Goal: Task Accomplishment & Management: Complete application form

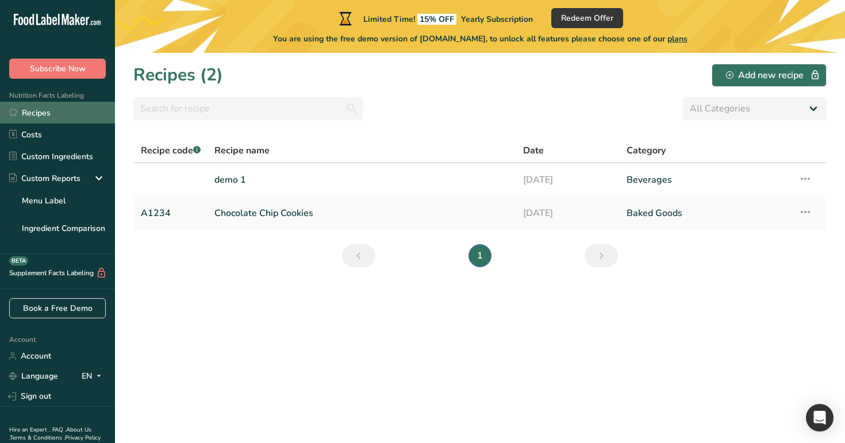
click at [61, 108] on link "Recipes" at bounding box center [57, 113] width 115 height 22
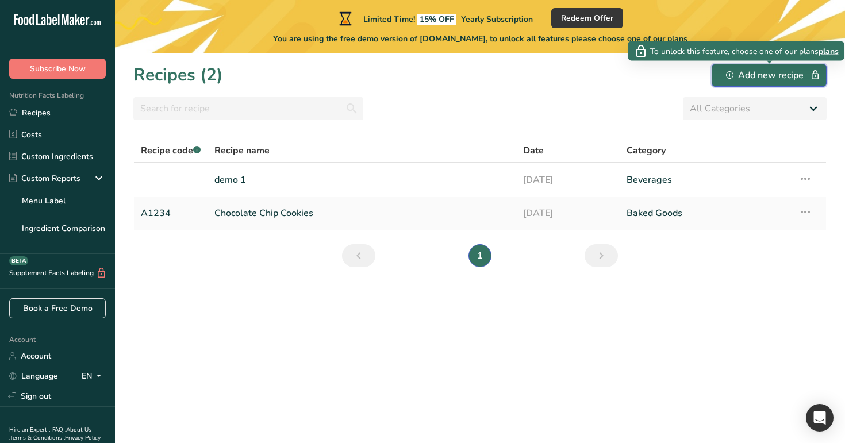
click at [758, 70] on div "Add new recipe" at bounding box center [769, 75] width 86 height 14
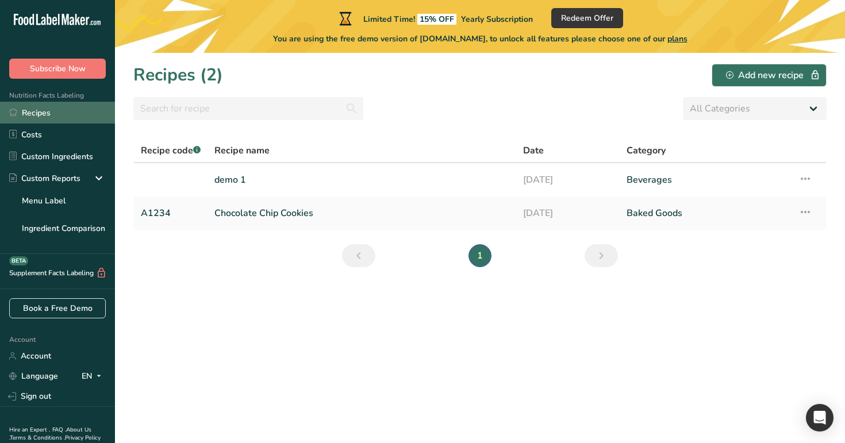
click at [51, 118] on link "Recipes" at bounding box center [57, 113] width 115 height 22
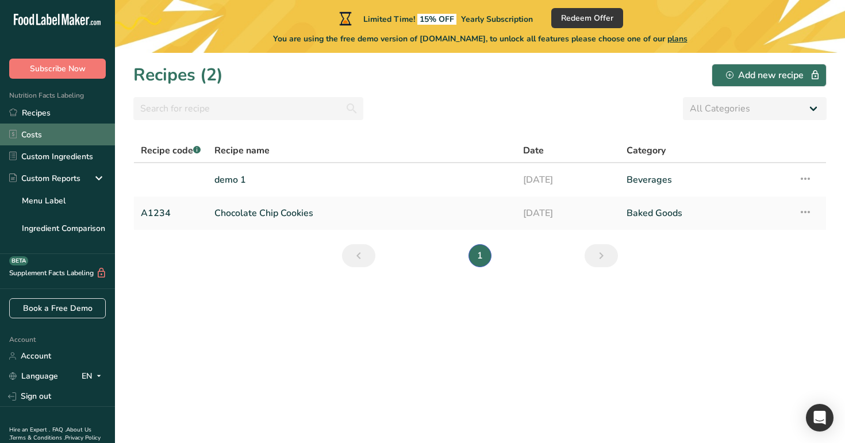
click at [55, 136] on link "Costs" at bounding box center [57, 135] width 115 height 22
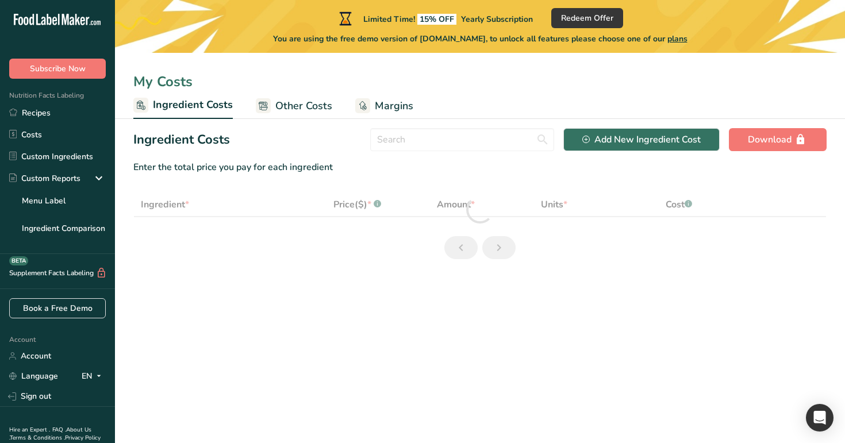
select select "1"
select select "17"
select select "1"
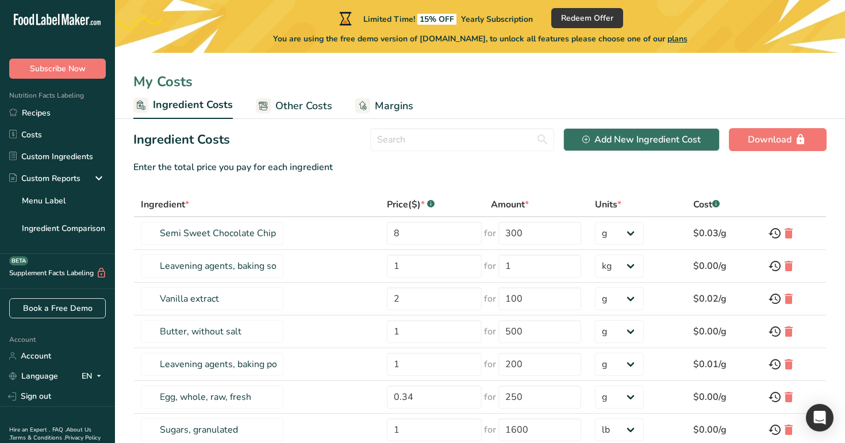
click at [289, 99] on span "Other Costs" at bounding box center [303, 106] width 57 height 16
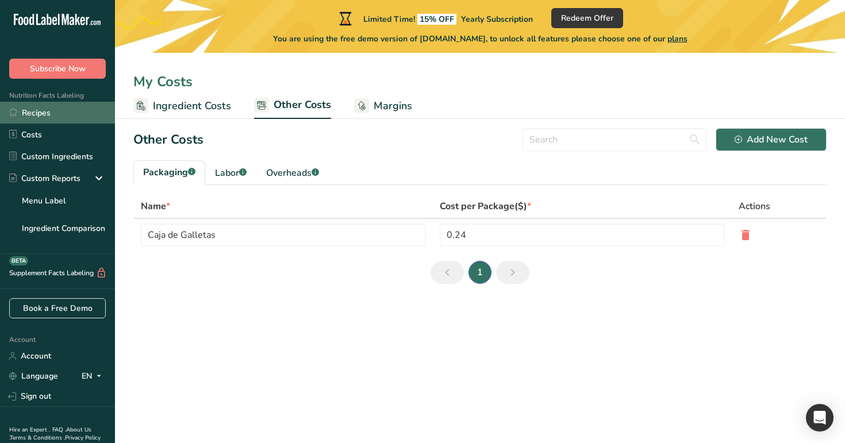
click at [68, 117] on link "Recipes" at bounding box center [57, 113] width 115 height 22
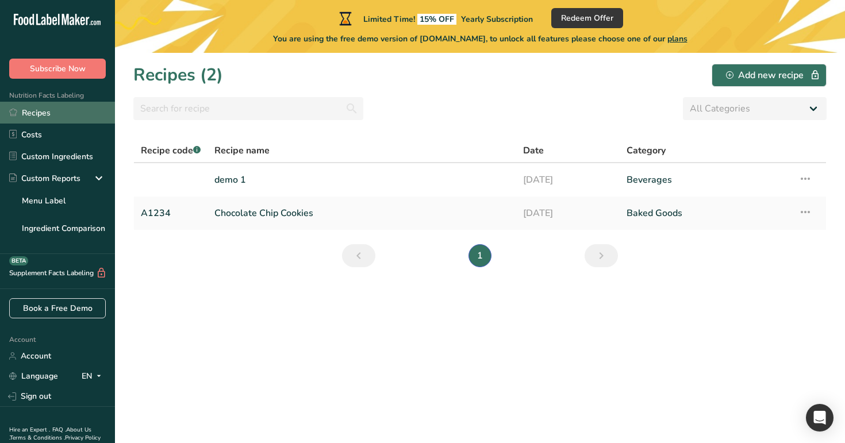
click at [71, 109] on link "Recipes" at bounding box center [57, 113] width 115 height 22
click at [359, 177] on link "demo 1" at bounding box center [361, 180] width 295 height 24
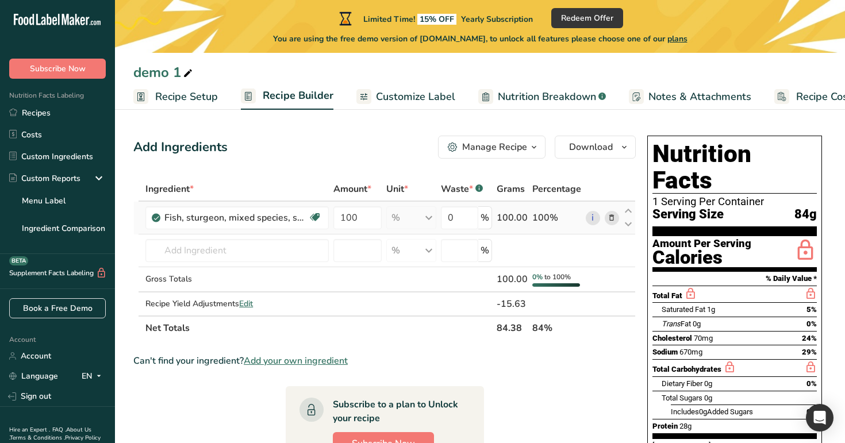
click at [613, 217] on icon at bounding box center [612, 218] width 8 height 12
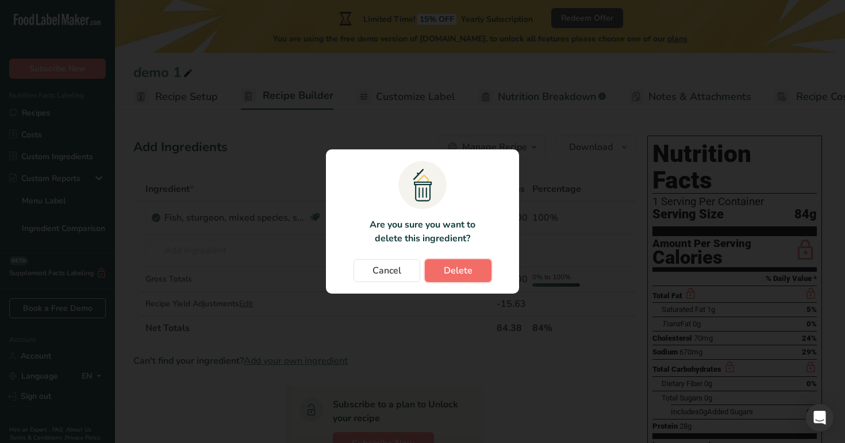
click at [461, 275] on span "Delete" at bounding box center [458, 271] width 29 height 14
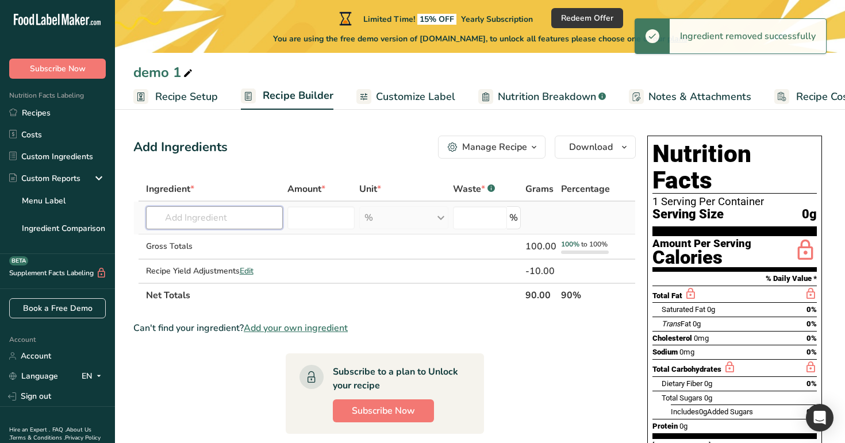
click at [250, 221] on input "text" at bounding box center [214, 217] width 137 height 23
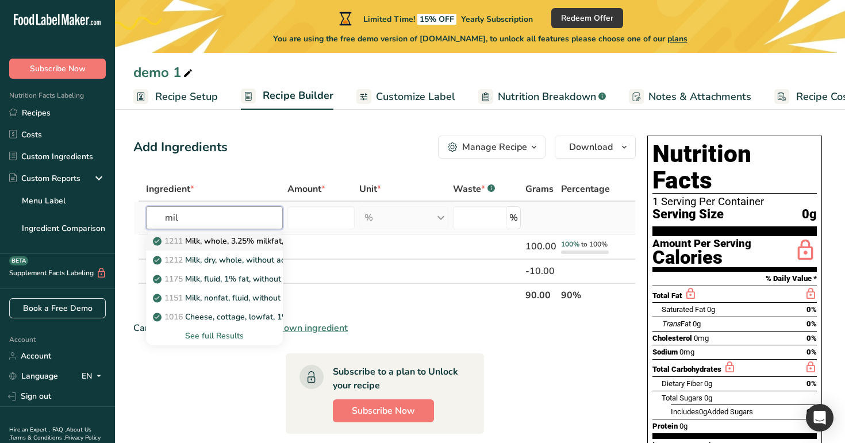
type input "mil"
click at [235, 241] on p "1211 Milk, whole, 3.25% milkfat, without added vitamin A and vitamin D" at bounding box center [308, 241] width 307 height 12
type input "Milk, whole, 3.25% milkfat, without added vitamin A and [MEDICAL_DATA]"
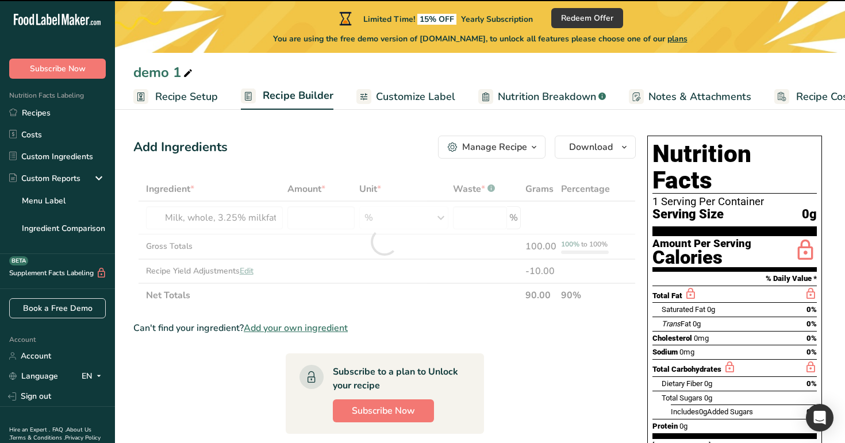
type input "0"
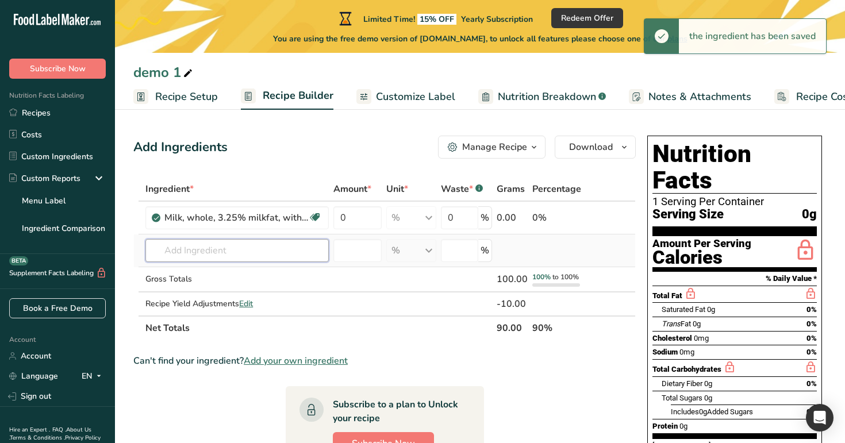
click at [226, 246] on input "text" at bounding box center [236, 250] width 183 height 23
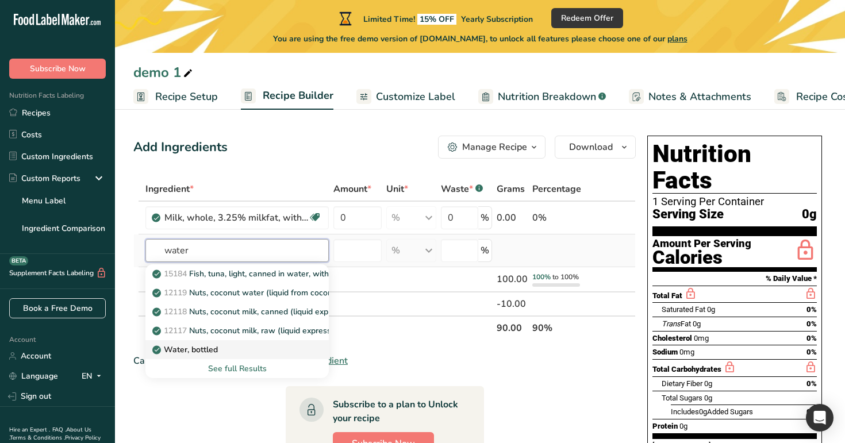
type input "water"
click at [244, 351] on div "Water, bottled" at bounding box center [228, 350] width 147 height 12
type input "Water, bottled"
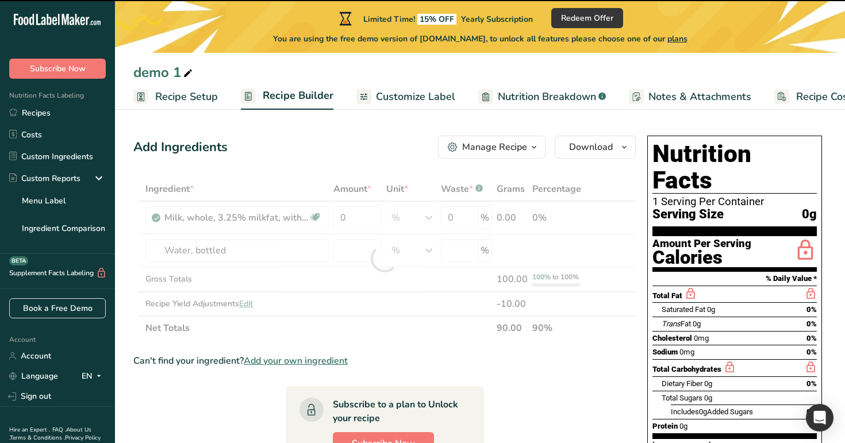
type input "0"
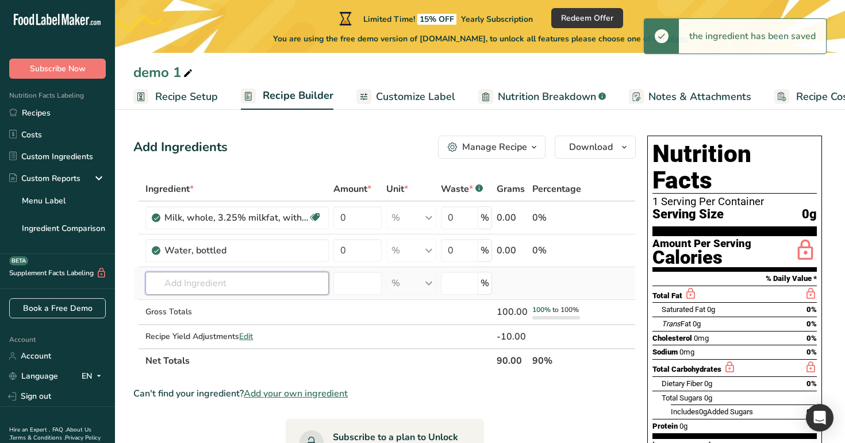
click at [251, 284] on input "text" at bounding box center [236, 283] width 183 height 23
type input "e"
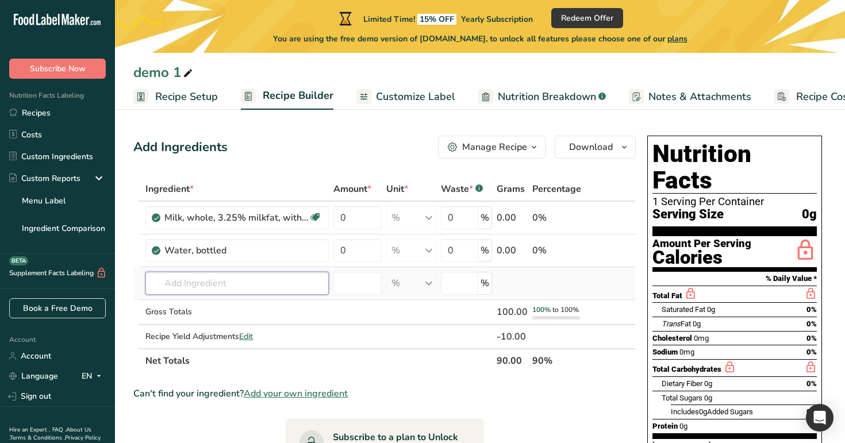
type input "w"
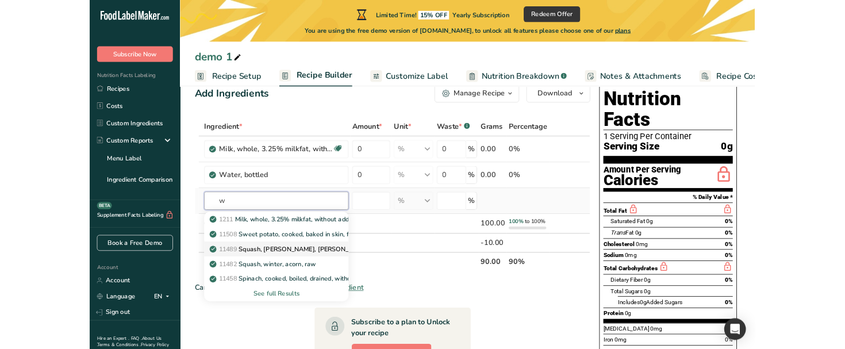
scroll to position [29, 0]
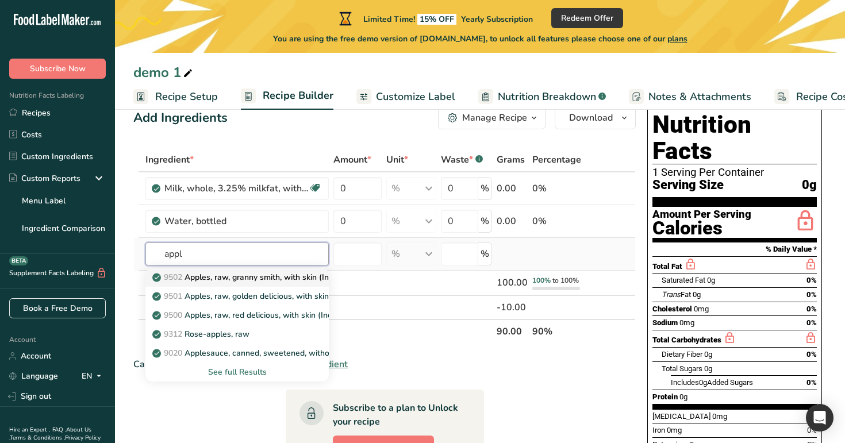
type input "appl"
click at [265, 275] on p "9502 Apples, raw, granny smith, with skin (Includes foods for USDA's Food Distr…" at bounding box center [338, 277] width 367 height 12
type input "Apples, raw, granny smith, with skin (Includes foods for USDA's Food Distributi…"
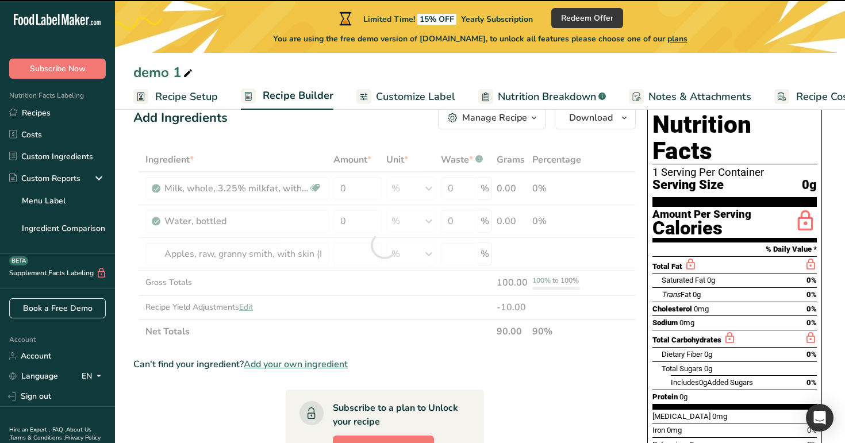
type input "0"
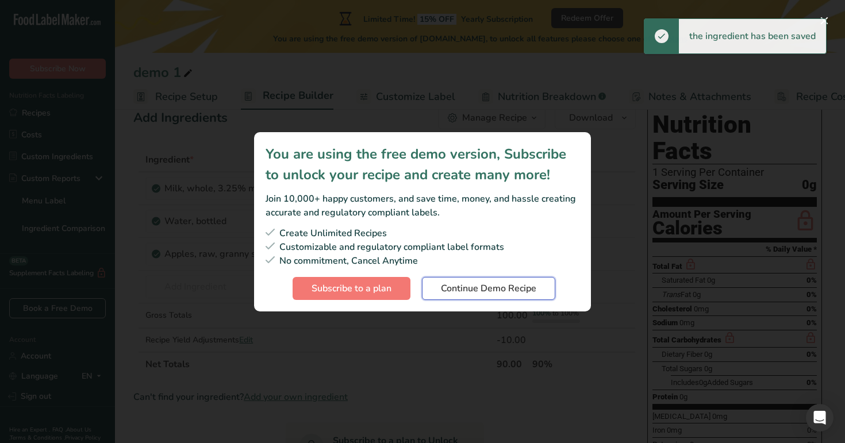
click at [461, 289] on span "Continue Demo Recipe" at bounding box center [488, 289] width 95 height 14
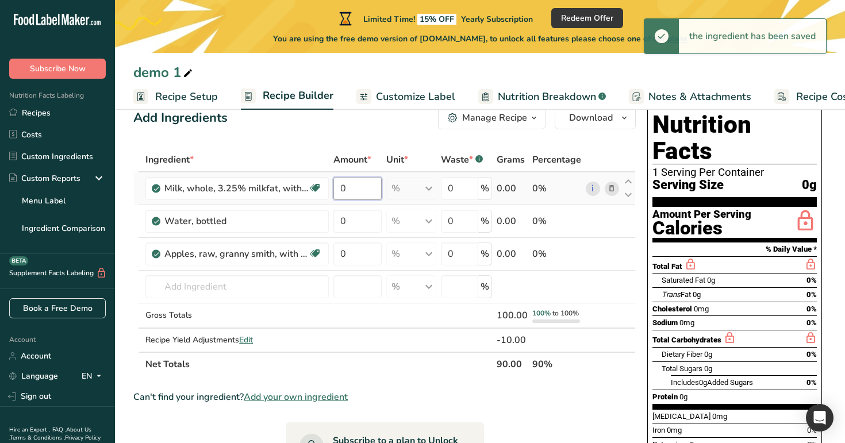
click at [351, 184] on input "0" at bounding box center [358, 188] width 48 height 23
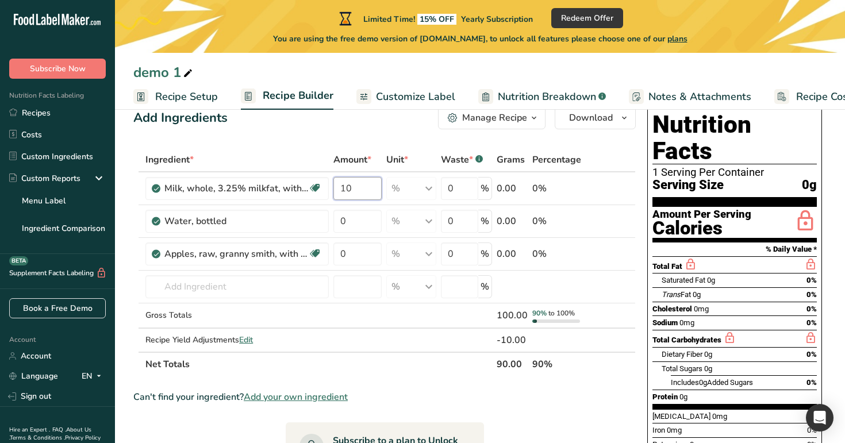
type input "10"
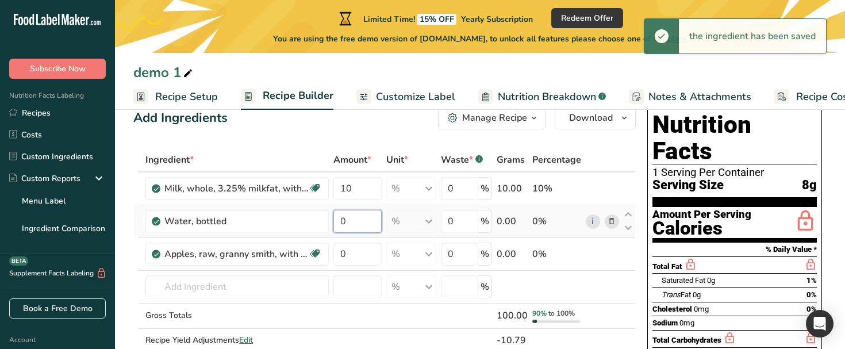
click at [354, 228] on input "0" at bounding box center [358, 221] width 48 height 23
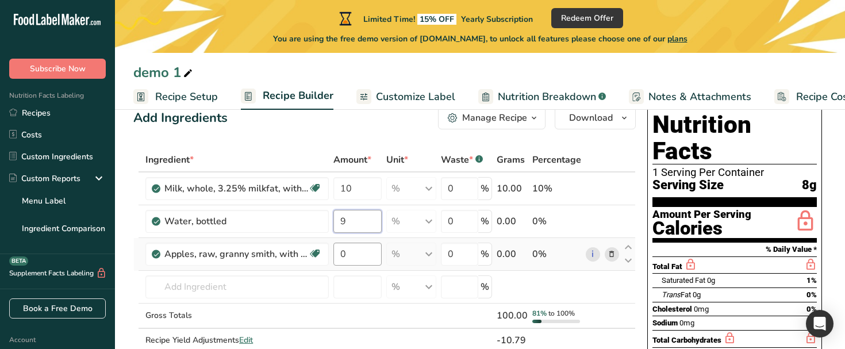
type input "9"
click at [357, 256] on div "Ingredient * Amount * Unit * Waste * .a-a{fill:#347362;}.b-a{fill:#fff;} Grams …" at bounding box center [384, 262] width 503 height 229
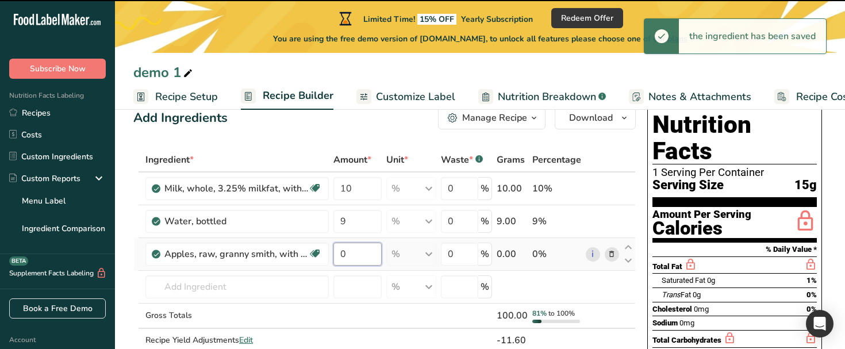
click at [359, 255] on input "0" at bounding box center [358, 254] width 48 height 23
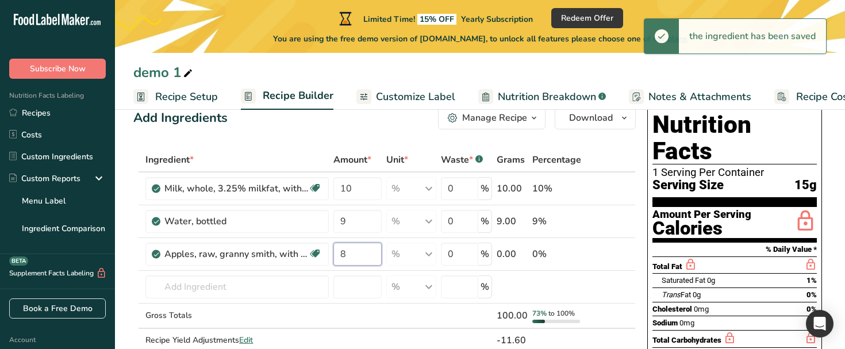
type input "8"
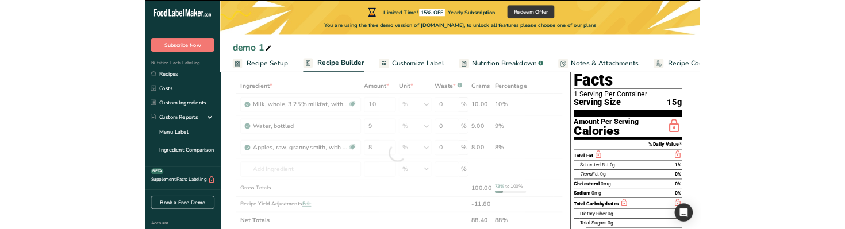
scroll to position [60, 0]
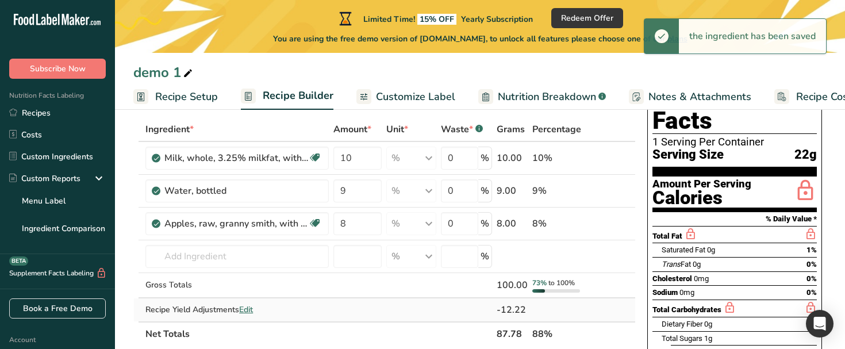
click at [246, 308] on span "Edit" at bounding box center [246, 309] width 14 height 11
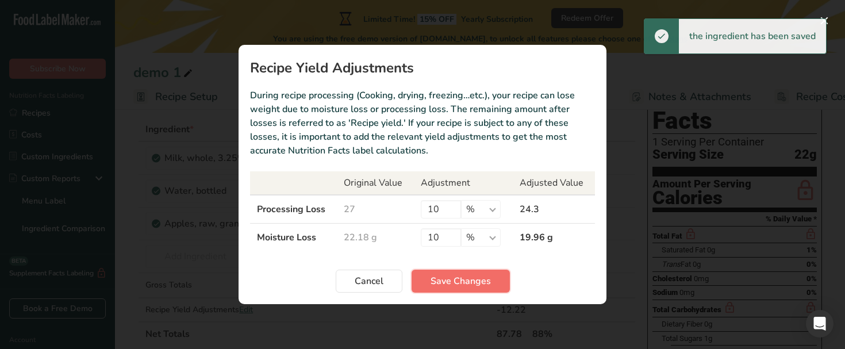
click at [457, 287] on span "Save Changes" at bounding box center [461, 281] width 60 height 14
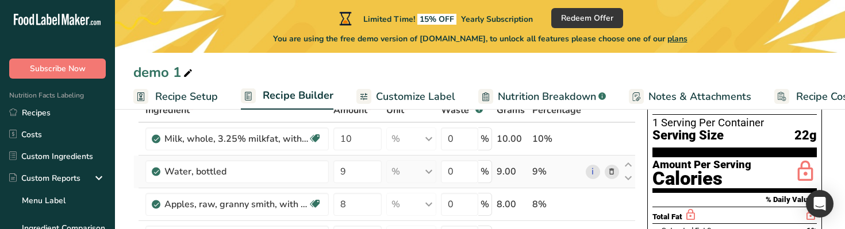
scroll to position [86, 0]
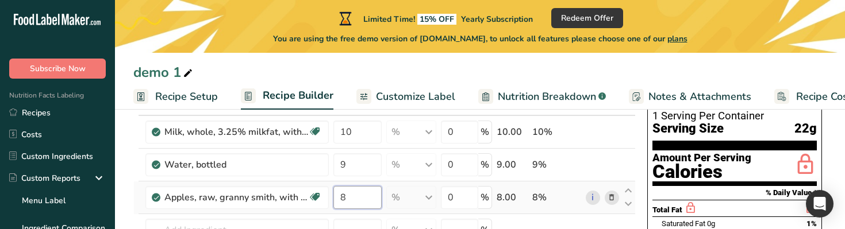
click at [357, 196] on input "8" at bounding box center [358, 197] width 48 height 23
type input "10"
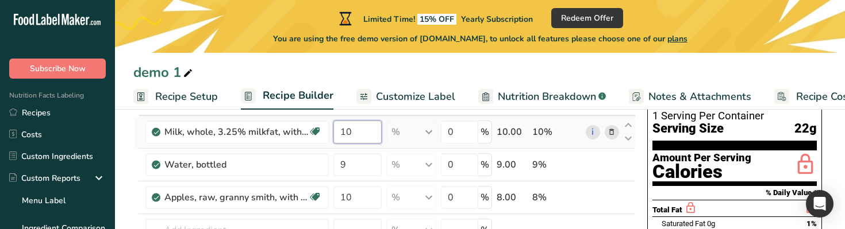
click at [358, 137] on div "Ingredient * Amount * Unit * Waste * .a-a{fill:#347362;}.b-a{fill:#fff;} Grams …" at bounding box center [384, 205] width 503 height 229
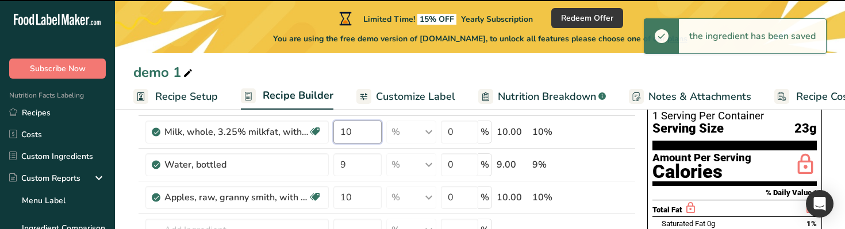
type input "1"
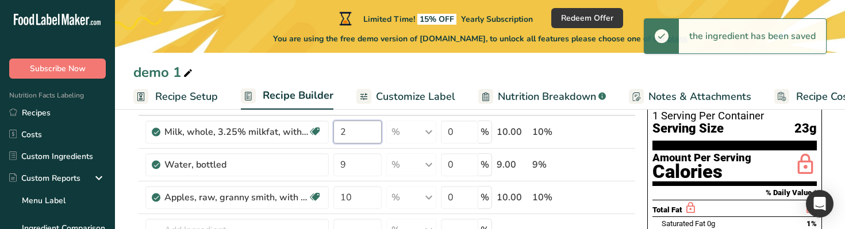
type input "2"
click at [453, 67] on div "demo 1" at bounding box center [480, 72] width 730 height 21
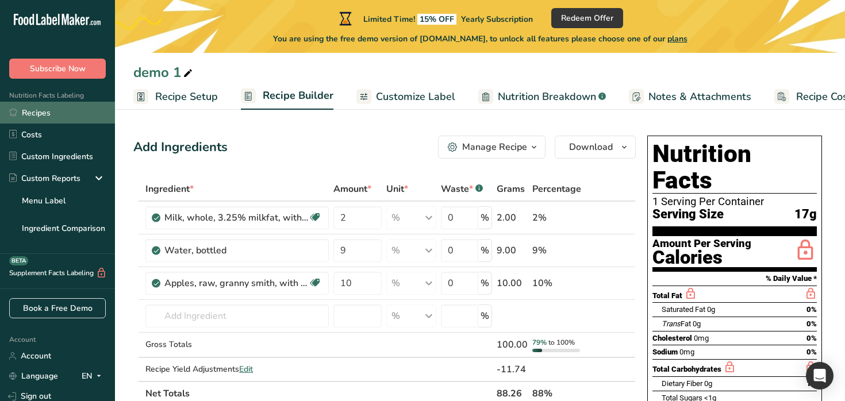
click at [54, 112] on link "Recipes" at bounding box center [57, 113] width 115 height 22
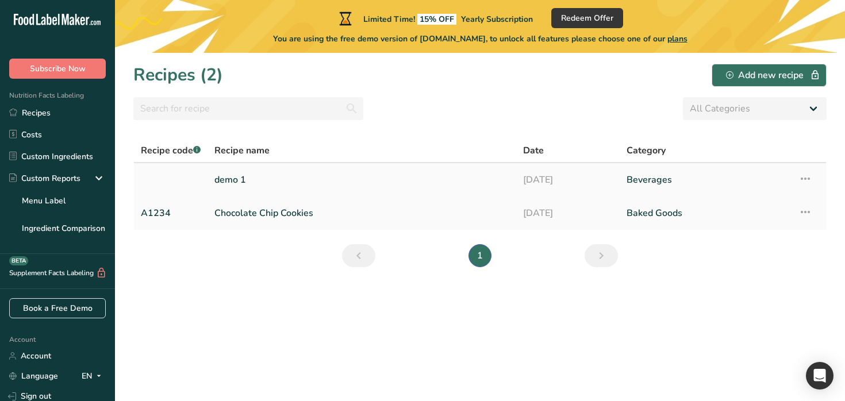
click at [501, 177] on link "demo 1" at bounding box center [361, 180] width 295 height 24
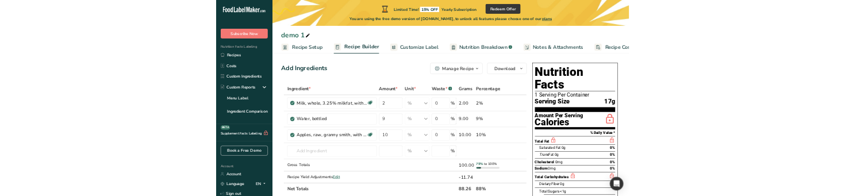
scroll to position [15, 0]
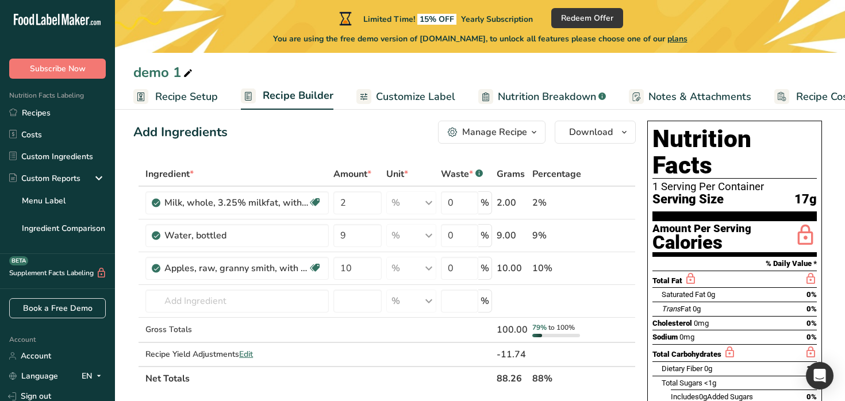
click at [579, 229] on html ".a-20{fill:#fff;} Subscribe Now Nutrition Facts Labeling Recipes Costs Custom I…" at bounding box center [422, 371] width 845 height 773
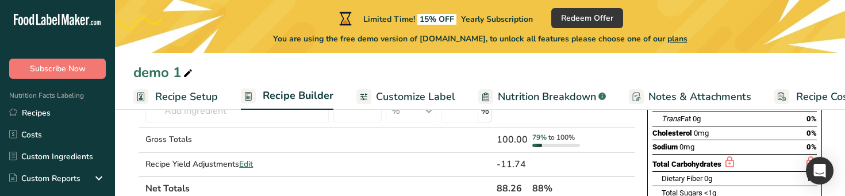
scroll to position [212, 0]
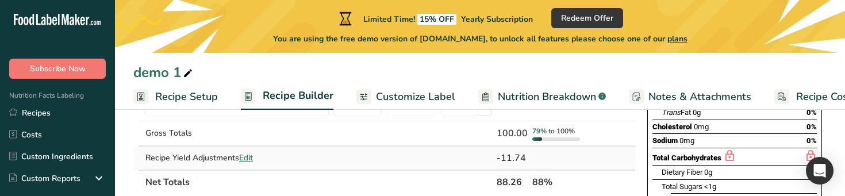
click at [245, 155] on span "Edit" at bounding box center [246, 157] width 14 height 11
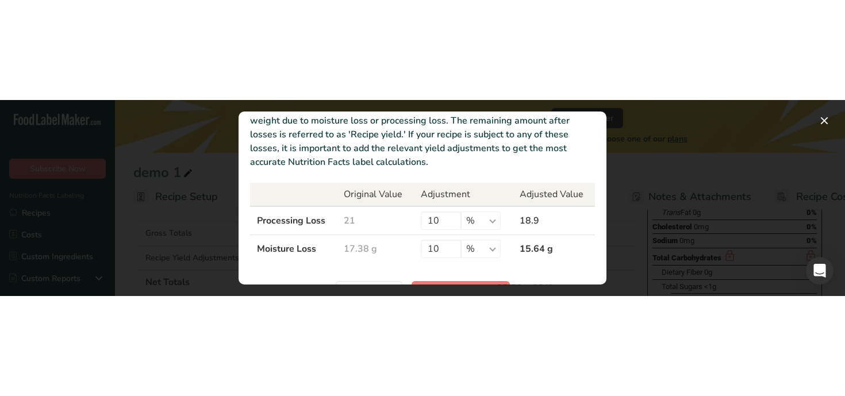
scroll to position [86, 0]
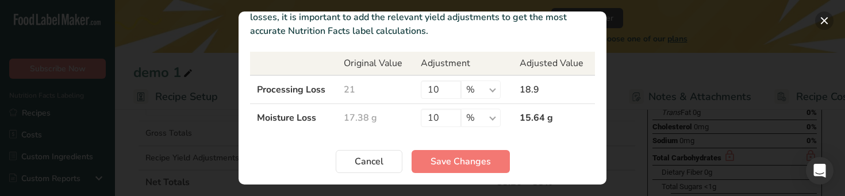
click at [823, 21] on button "Recipe yield modal" at bounding box center [824, 21] width 18 height 18
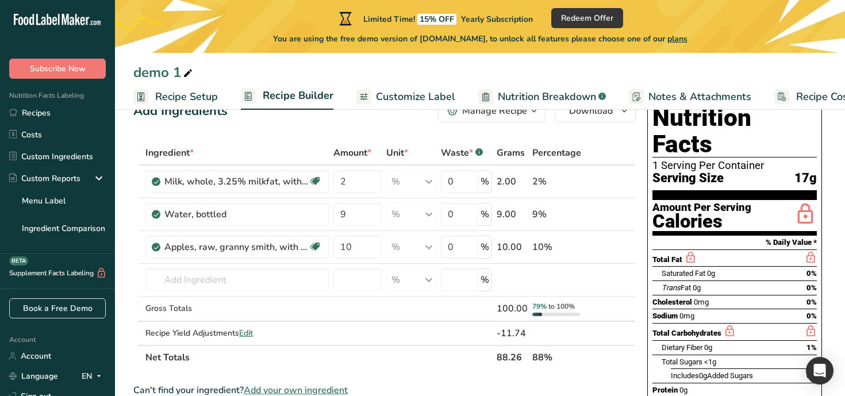
scroll to position [0, 0]
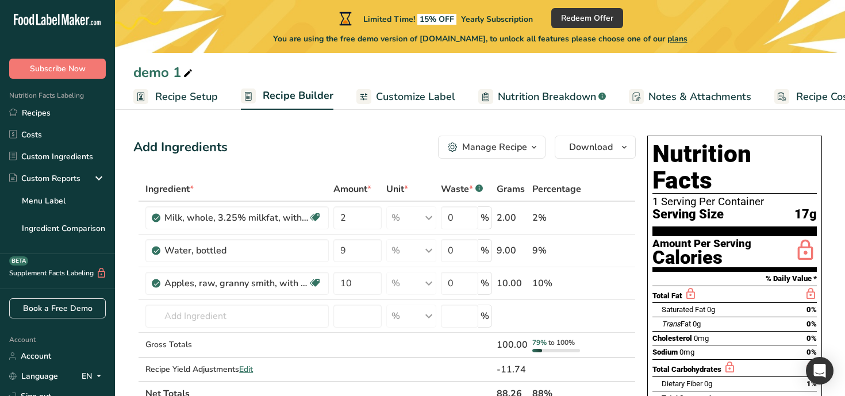
click at [200, 97] on span "Recipe Setup" at bounding box center [186, 97] width 63 height 16
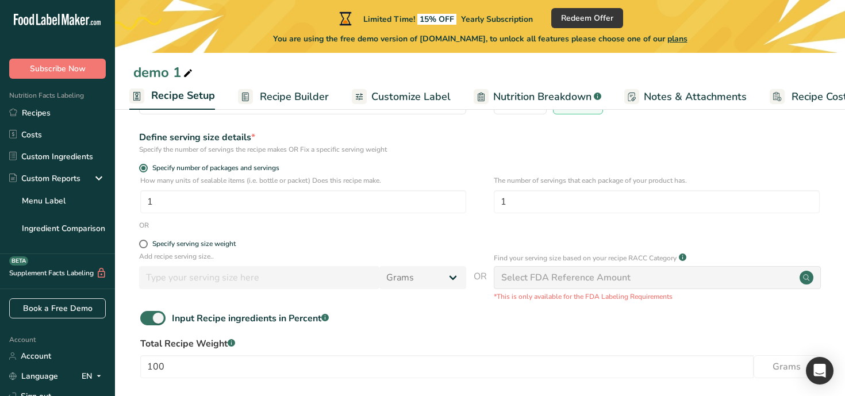
scroll to position [166, 0]
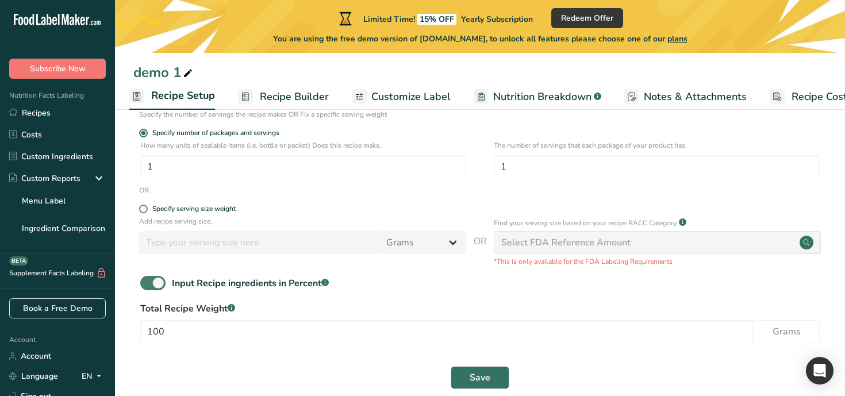
click at [148, 229] on span at bounding box center [152, 283] width 25 height 14
click at [148, 229] on input "Input Recipe ingredients in Percent .a-a{fill:#347362;}.b-a{fill:#fff;}" at bounding box center [143, 282] width 7 height 7
checkbox input "false"
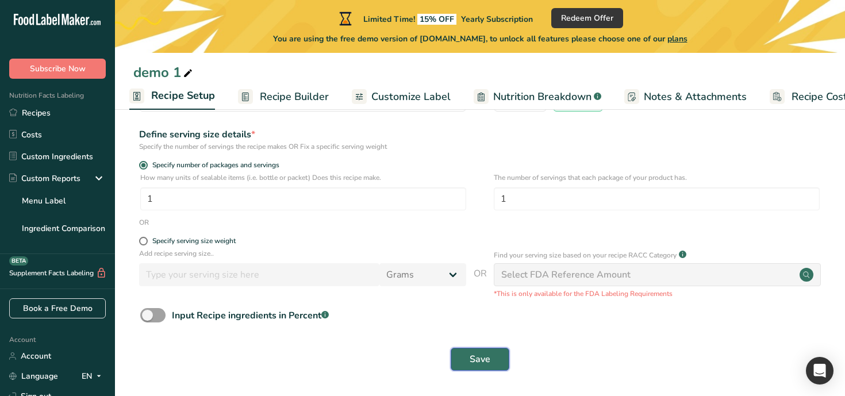
click at [495, 229] on button "Save" at bounding box center [480, 359] width 59 height 23
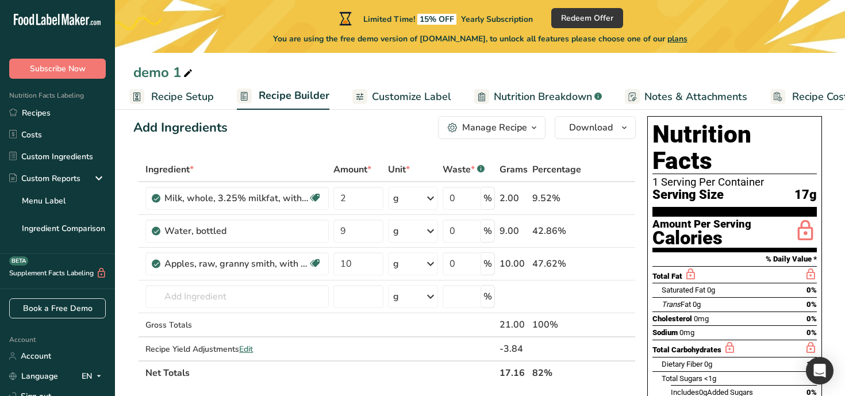
scroll to position [20, 0]
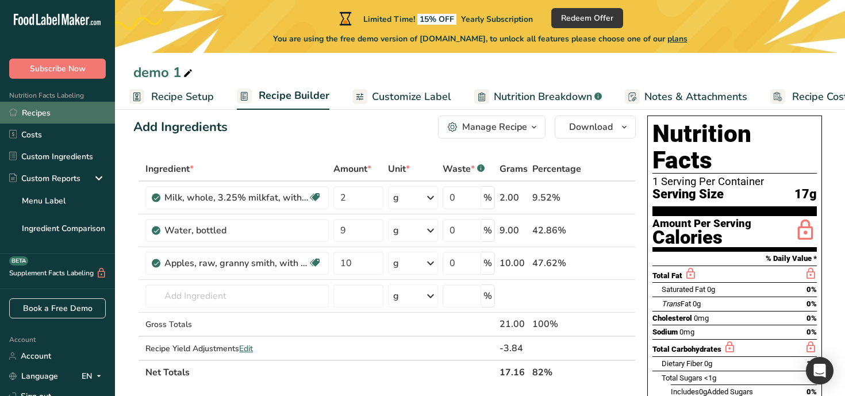
click at [30, 109] on link "Recipes" at bounding box center [57, 113] width 115 height 22
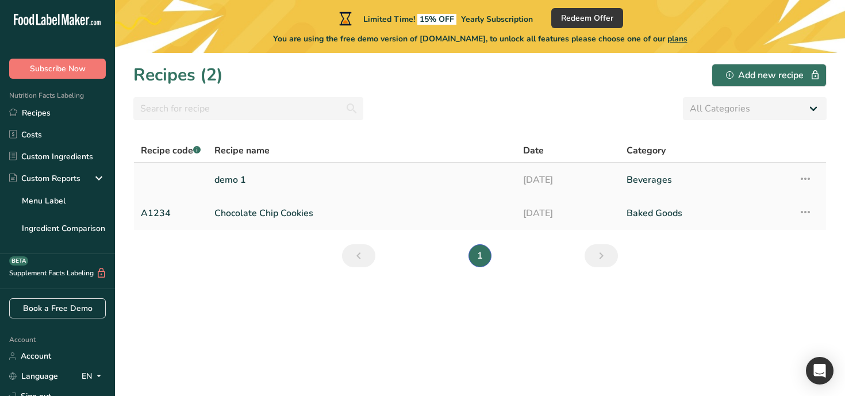
click at [305, 174] on link "demo 1" at bounding box center [361, 180] width 295 height 24
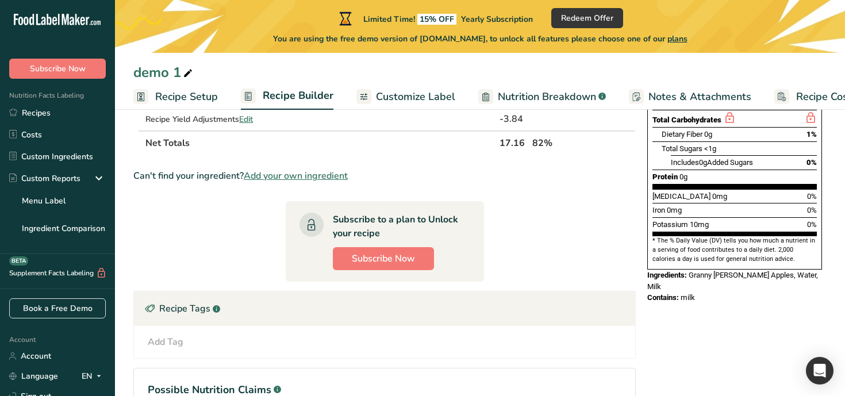
scroll to position [251, 0]
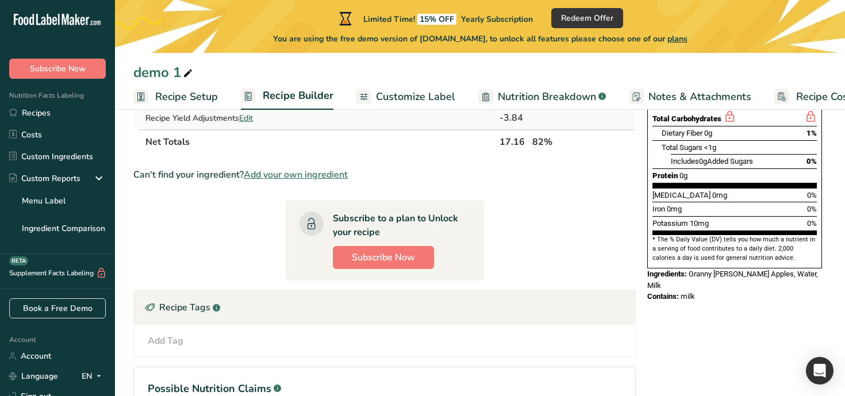
click at [253, 118] on span "Edit" at bounding box center [246, 118] width 14 height 11
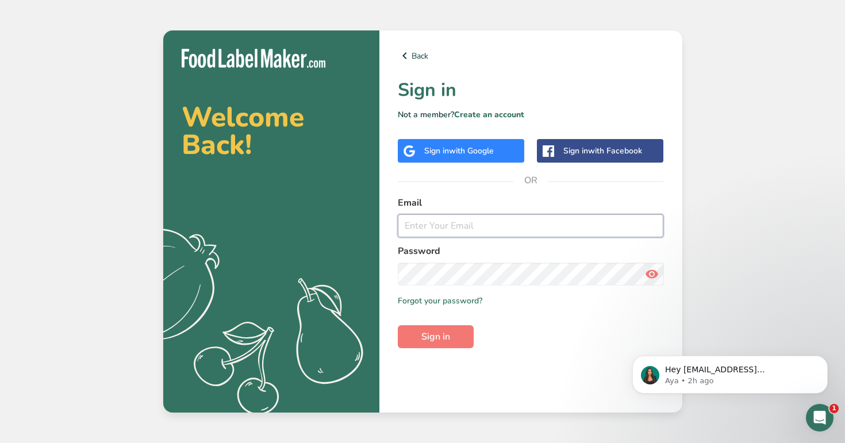
click at [474, 229] on input "email" at bounding box center [531, 225] width 266 height 23
type input "admin@test.com"
click at [398, 325] on button "Sign in" at bounding box center [436, 336] width 76 height 23
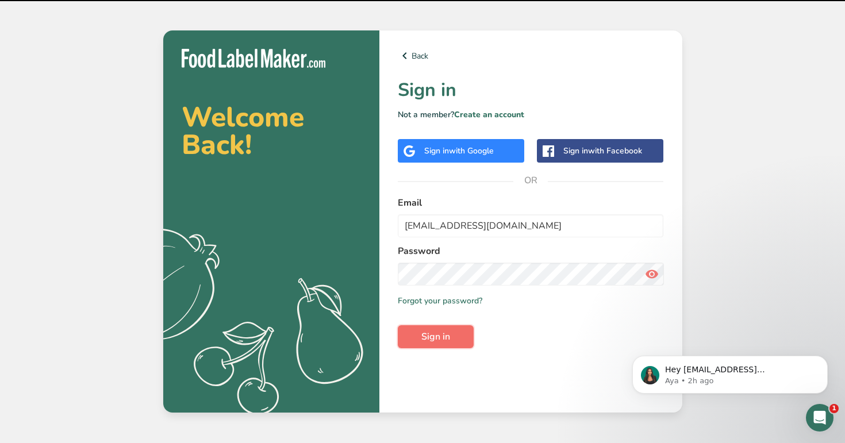
click at [426, 334] on span "Sign in" at bounding box center [436, 337] width 29 height 14
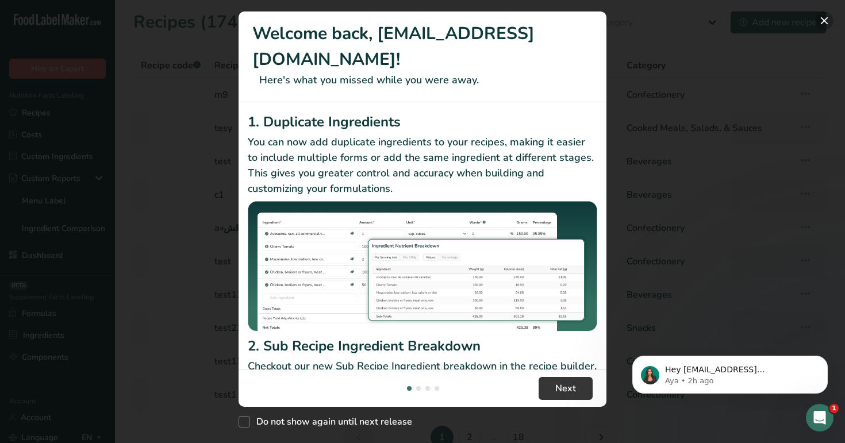
click at [828, 25] on button "New Features" at bounding box center [824, 21] width 18 height 18
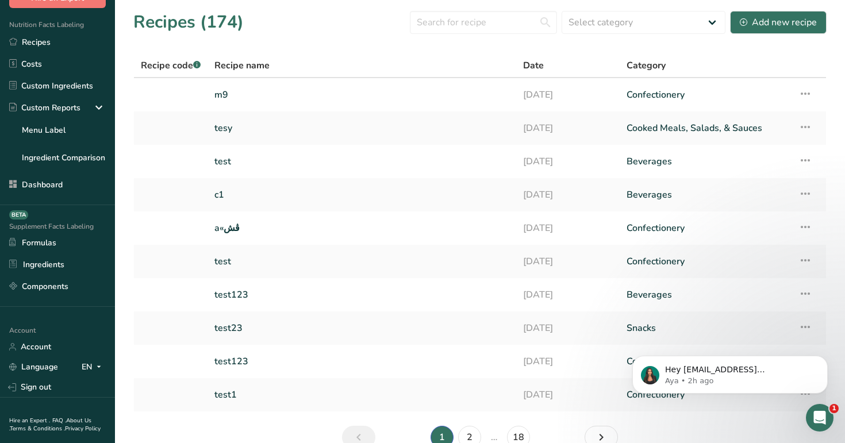
scroll to position [82, 0]
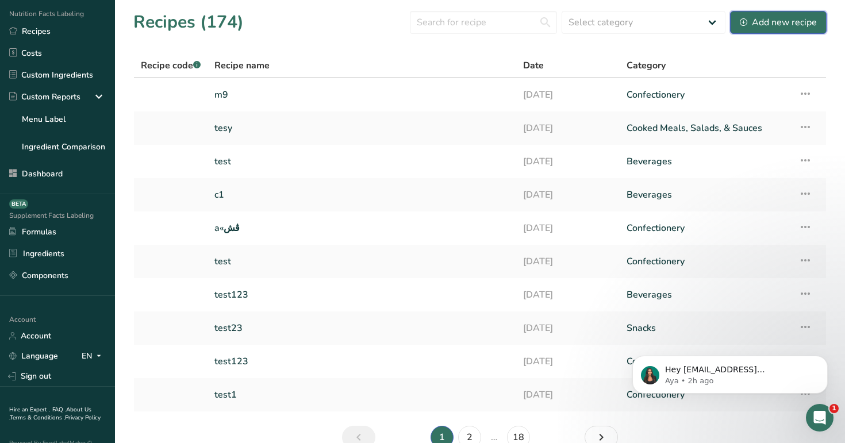
click at [762, 20] on div "Add new recipe" at bounding box center [778, 23] width 77 height 14
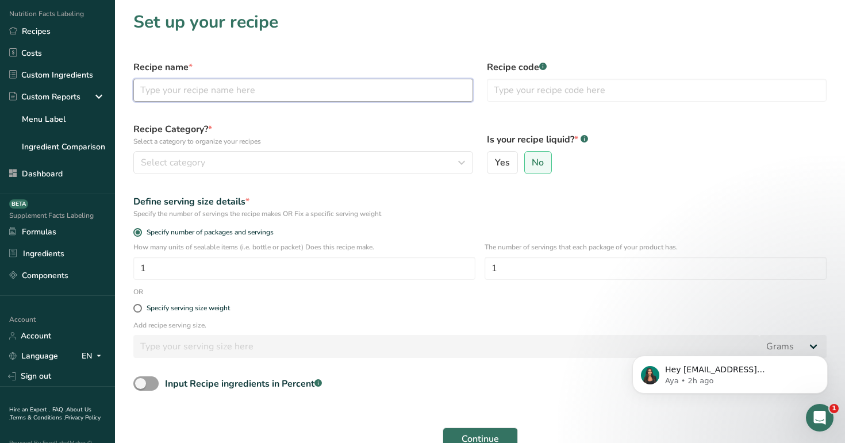
click at [380, 83] on input "text" at bounding box center [303, 90] width 340 height 23
type input "a"
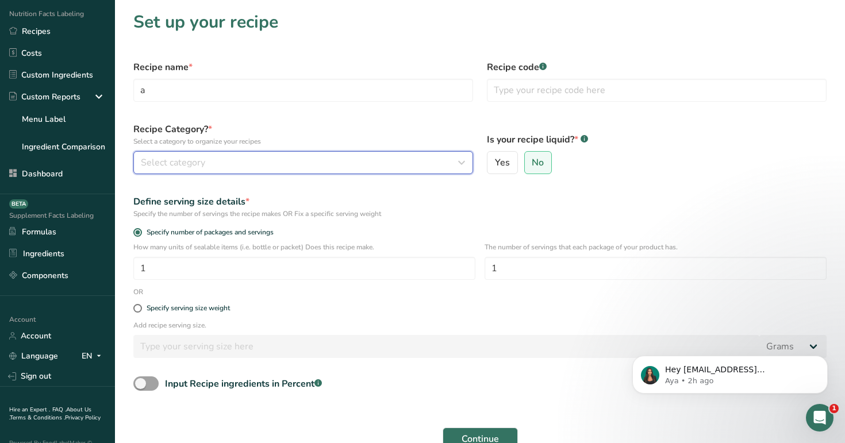
click at [403, 166] on div "Select category" at bounding box center [300, 163] width 318 height 14
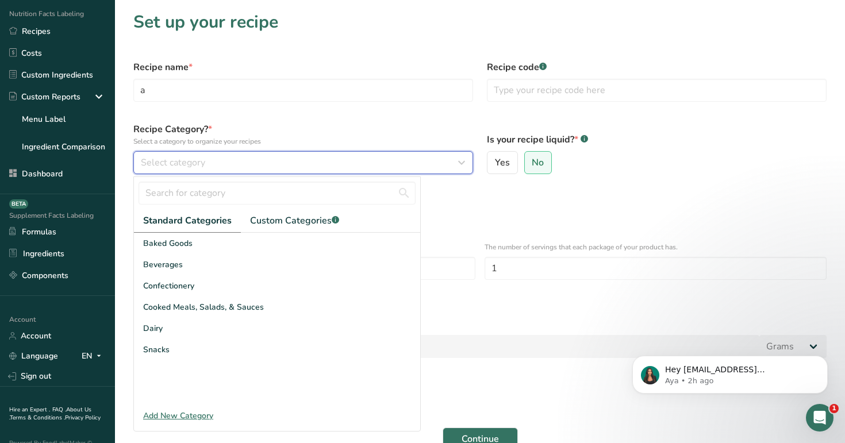
click at [403, 166] on div "Select category" at bounding box center [300, 163] width 318 height 14
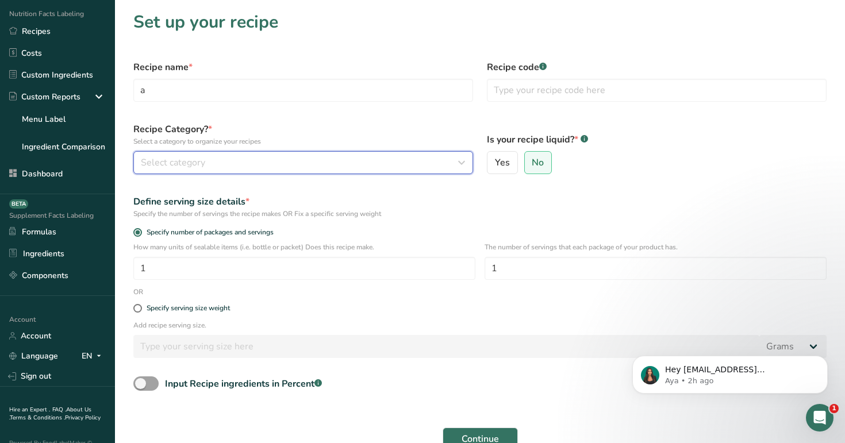
click at [389, 163] on div "Select category" at bounding box center [300, 163] width 318 height 14
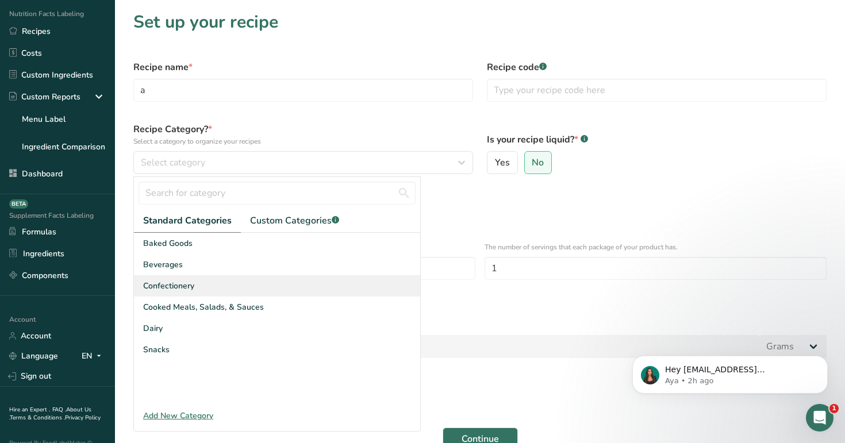
click at [375, 292] on div "Confectionery" at bounding box center [277, 285] width 286 height 21
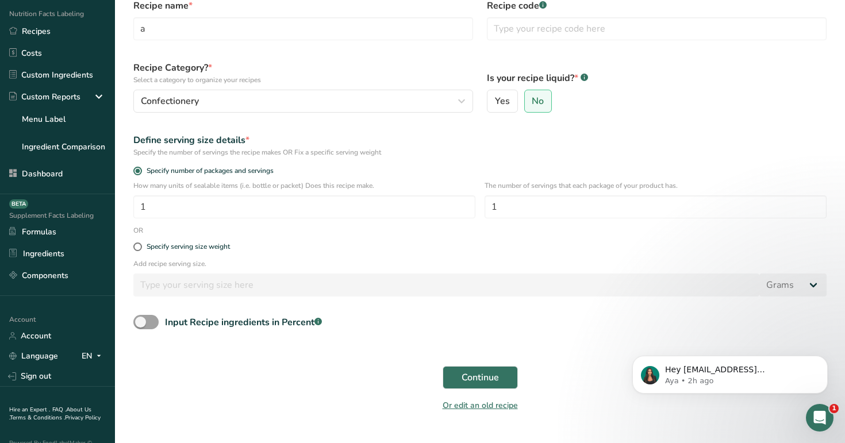
scroll to position [86, 0]
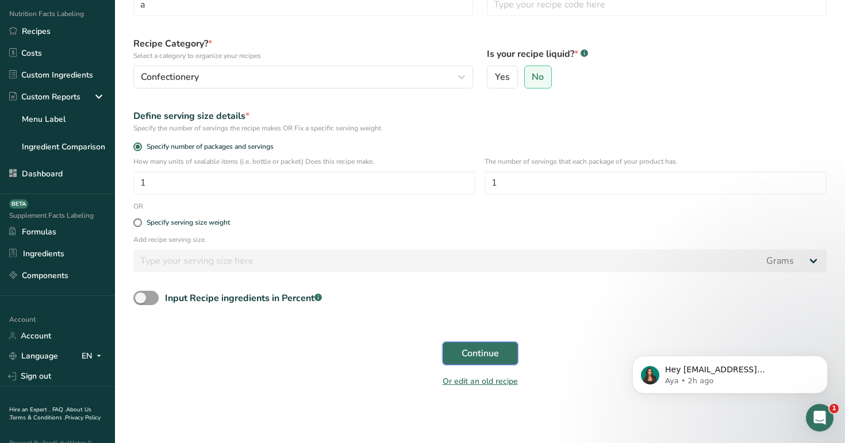
click at [488, 358] on span "Continue" at bounding box center [480, 354] width 37 height 14
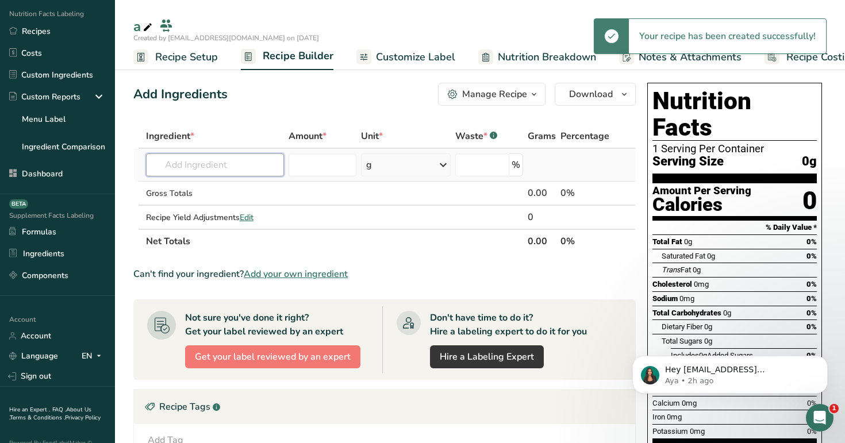
click at [219, 159] on input "text" at bounding box center [215, 165] width 139 height 23
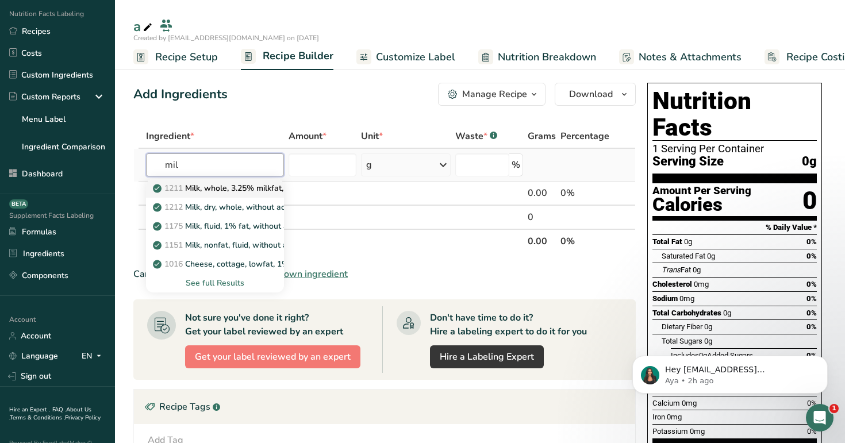
type input "mil"
click at [213, 190] on p "1211 Milk, whole, 3.25% milkfat, without added vitamin A and vitamin D" at bounding box center [308, 188] width 307 height 12
type input "Milk, whole, 3.25% milkfat, without added vitamin A and [MEDICAL_DATA]"
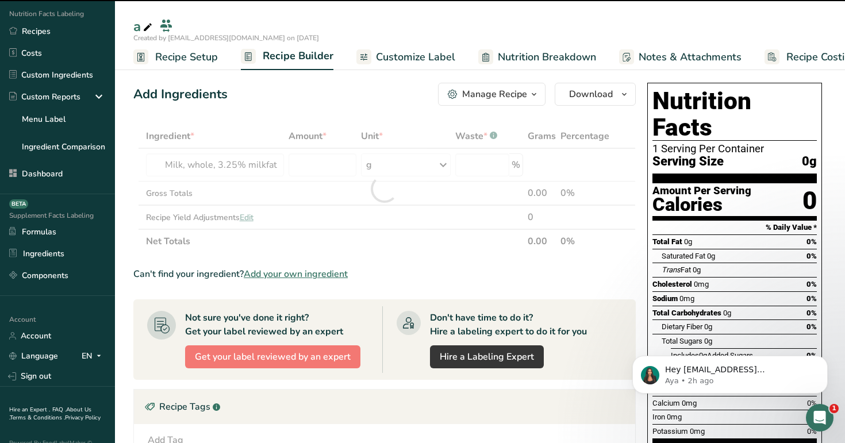
type input "0"
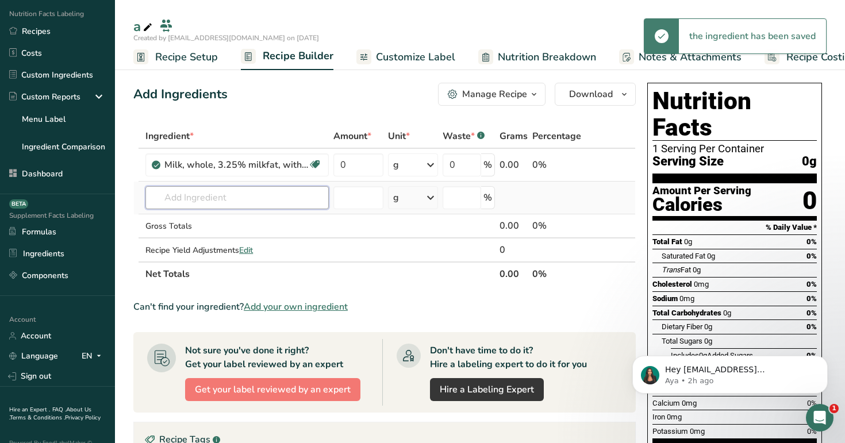
click at [256, 204] on input "text" at bounding box center [236, 197] width 183 height 23
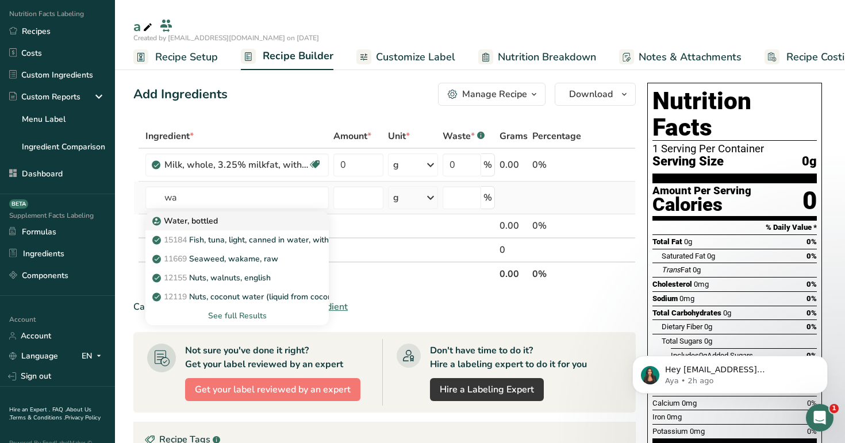
click at [235, 216] on div "Water, bottled" at bounding box center [228, 221] width 147 height 12
type input "Water, bottled"
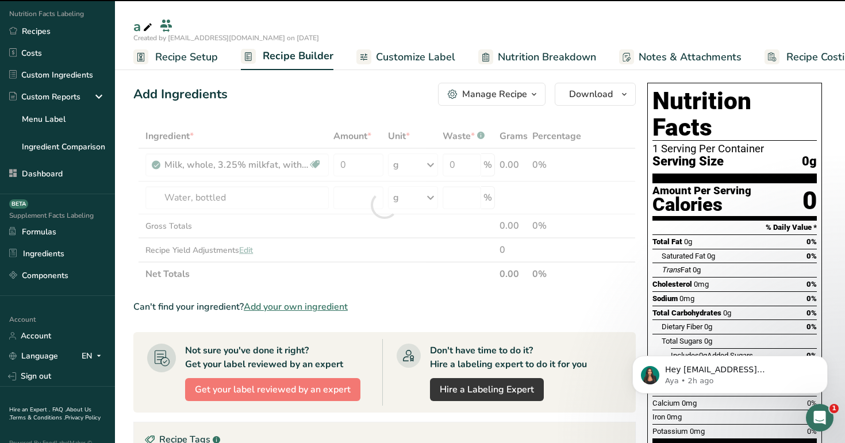
type input "0"
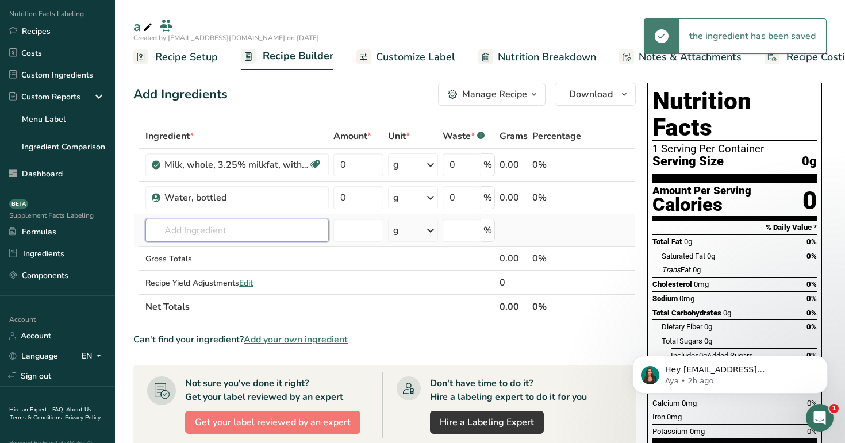
click at [242, 226] on input "text" at bounding box center [236, 230] width 183 height 23
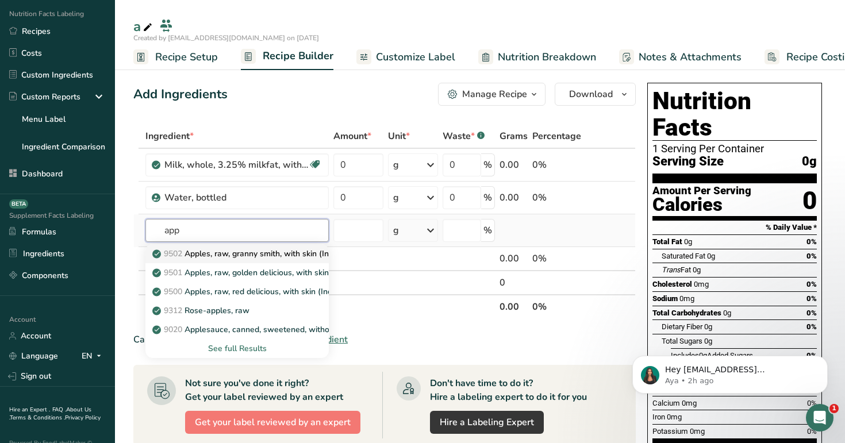
type input "app"
click at [239, 251] on p "9502 Apples, raw, granny smith, with skin (Includes foods for USDA's Food Distr…" at bounding box center [338, 254] width 367 height 12
type input "Apples, raw, granny smith, with skin (Includes foods for USDA's Food Distributi…"
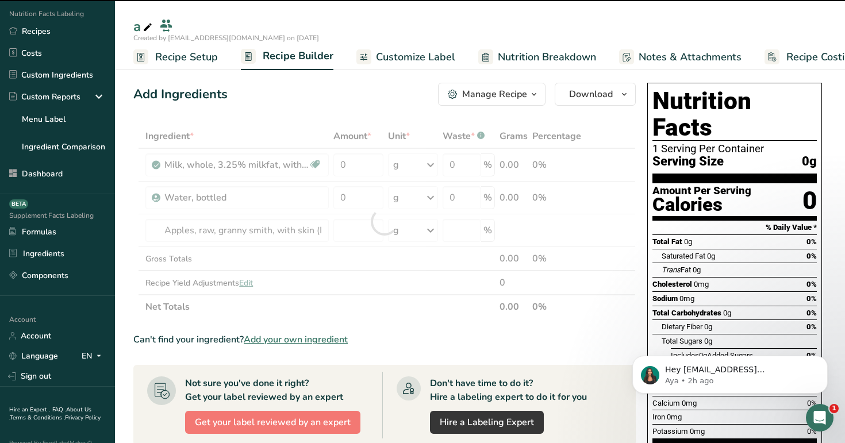
type input "0"
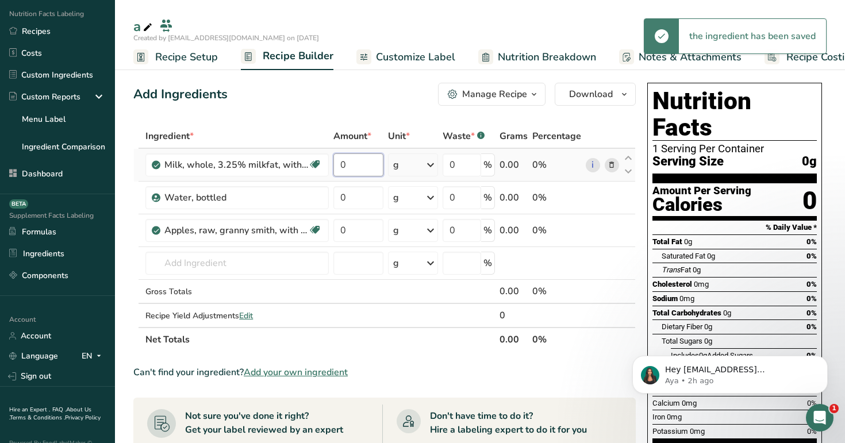
click at [363, 163] on input "0" at bounding box center [358, 165] width 49 height 23
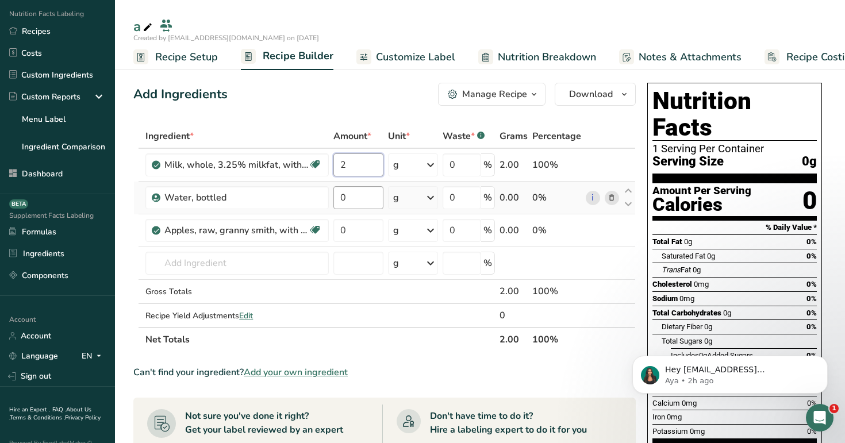
type input "2"
click at [356, 200] on div "Ingredient * Amount * Unit * Waste * .a-a{fill:#347362;}.b-a{fill:#fff;} Grams …" at bounding box center [384, 238] width 503 height 228
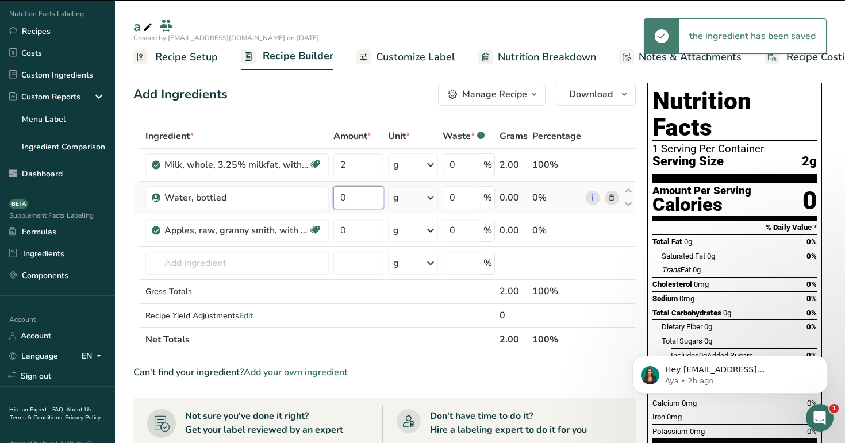
click at [362, 199] on input "0" at bounding box center [358, 197] width 49 height 23
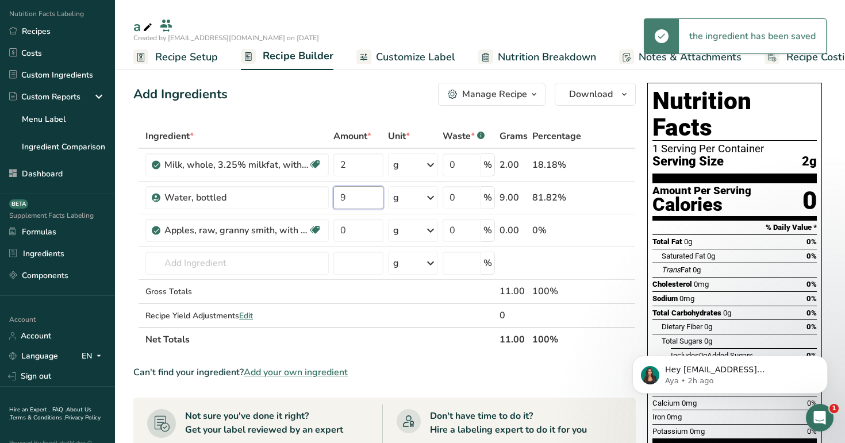
type input "9"
click at [361, 132] on div "Ingredient * Amount * Unit * Waste * .a-a{fill:#347362;}.b-a{fill:#fff;} Grams …" at bounding box center [384, 238] width 503 height 228
click at [358, 227] on input "0" at bounding box center [358, 230] width 49 height 23
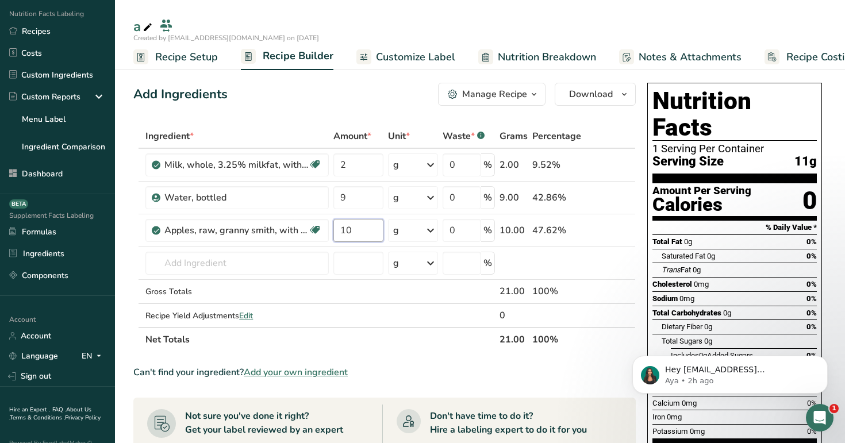
type input "10"
click at [366, 114] on div "Add Ingredients Manage Recipe Delete Recipe Duplicate Recipe Scale Recipe Save …" at bounding box center [388, 413] width 510 height 671
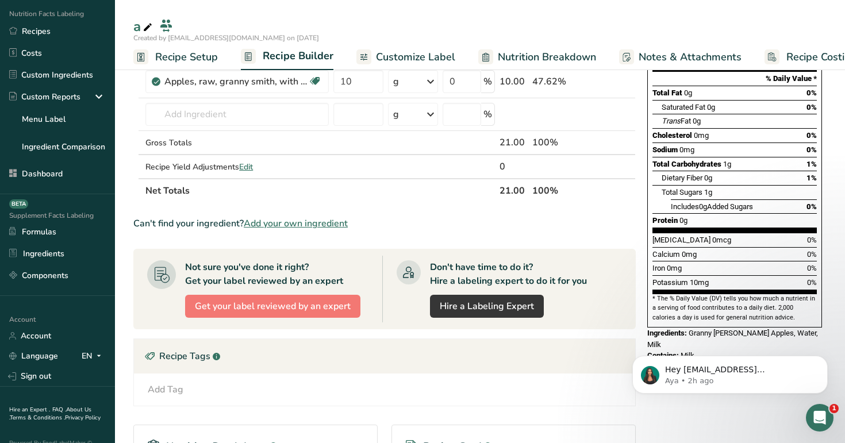
scroll to position [150, 0]
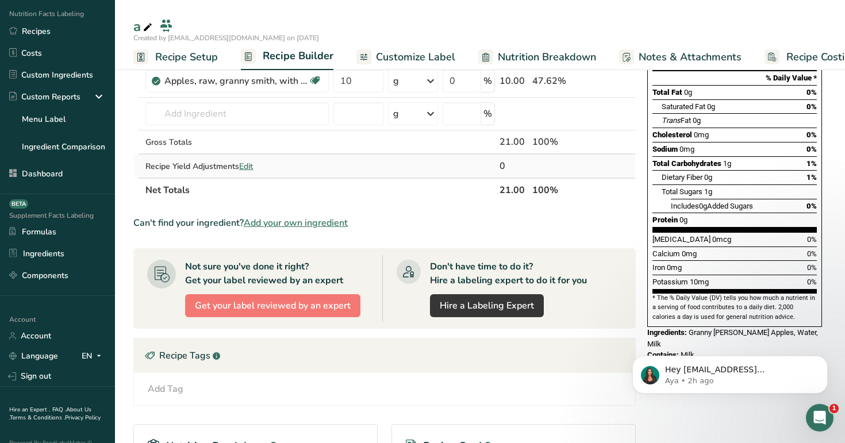
click at [246, 170] on span "Edit" at bounding box center [246, 166] width 14 height 11
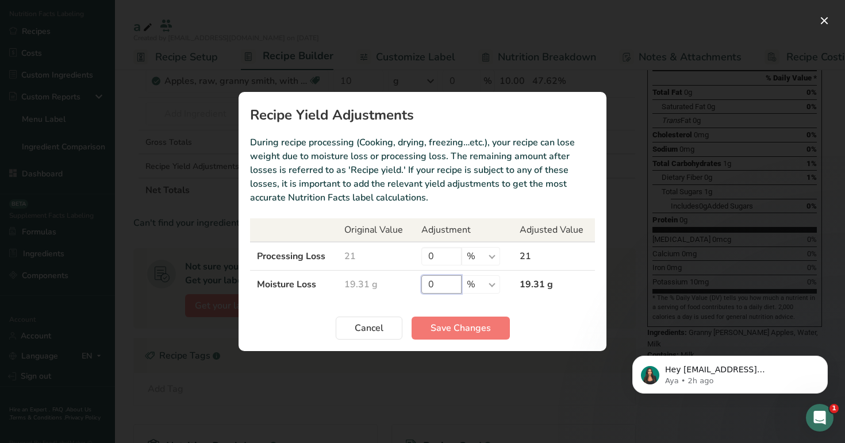
click at [435, 288] on input "0" at bounding box center [442, 284] width 40 height 18
type input "100"
click at [466, 328] on span "Save Changes" at bounding box center [461, 328] width 60 height 14
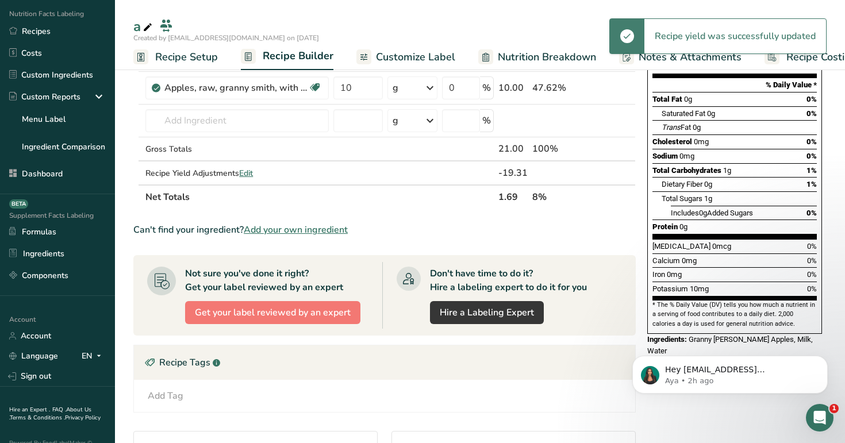
scroll to position [141, 0]
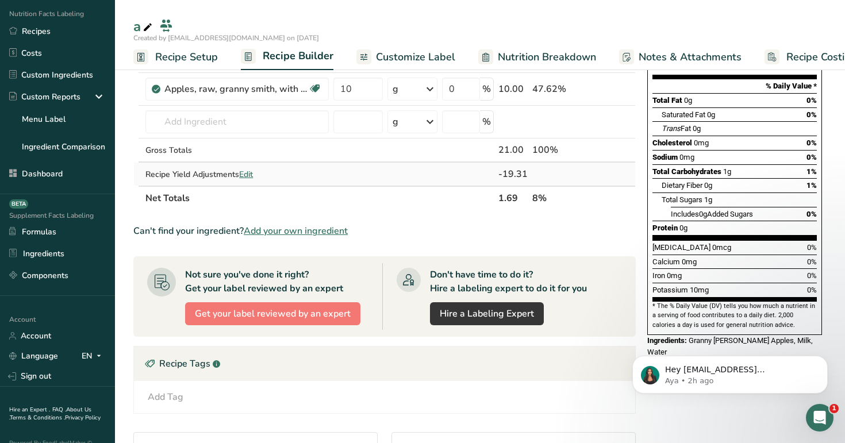
click at [252, 173] on span "Edit" at bounding box center [246, 174] width 14 height 11
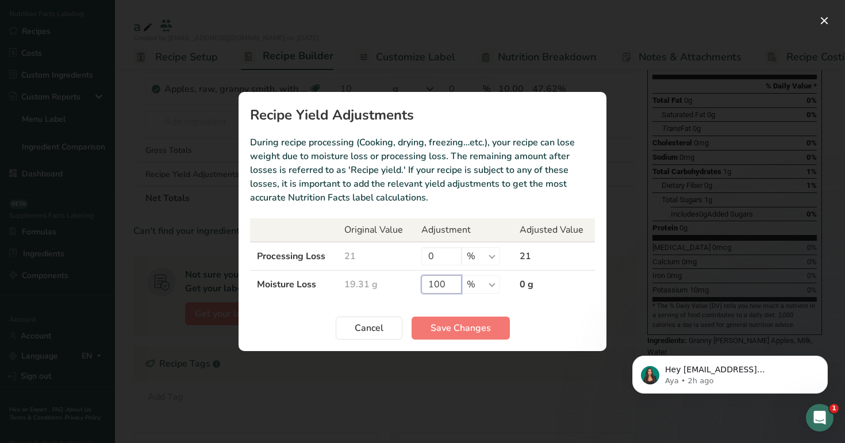
click at [450, 288] on input "100" at bounding box center [442, 284] width 40 height 18
type input "1"
click at [452, 258] on input "0" at bounding box center [442, 256] width 40 height 18
click at [439, 285] on input "Recipe yield modal" at bounding box center [442, 284] width 40 height 18
click at [440, 258] on input "10" at bounding box center [442, 256] width 40 height 18
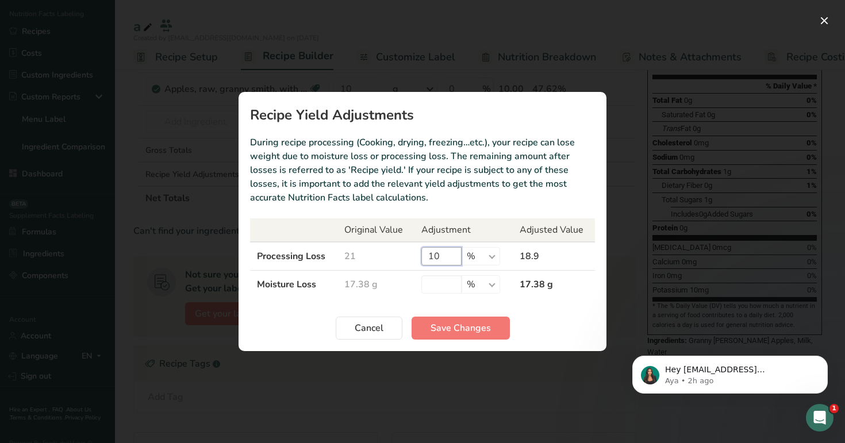
type input "1"
type input "50"
click at [445, 279] on input "Recipe yield modal" at bounding box center [442, 284] width 40 height 18
type input "10"
click at [466, 325] on span "Save Changes" at bounding box center [461, 328] width 60 height 14
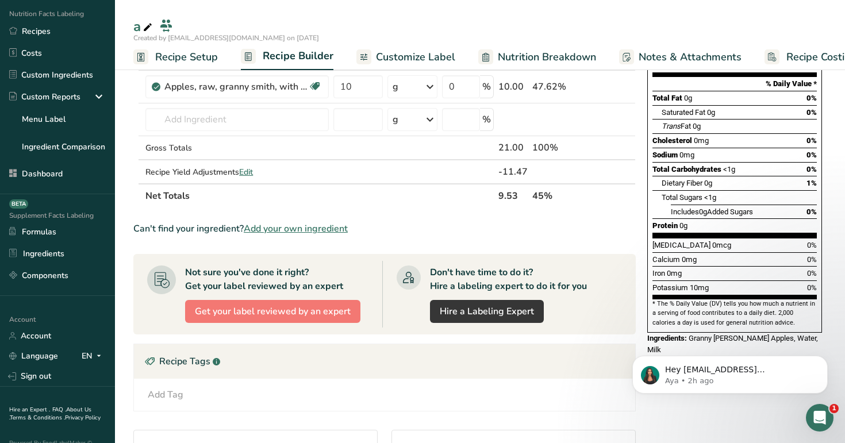
scroll to position [164, 0]
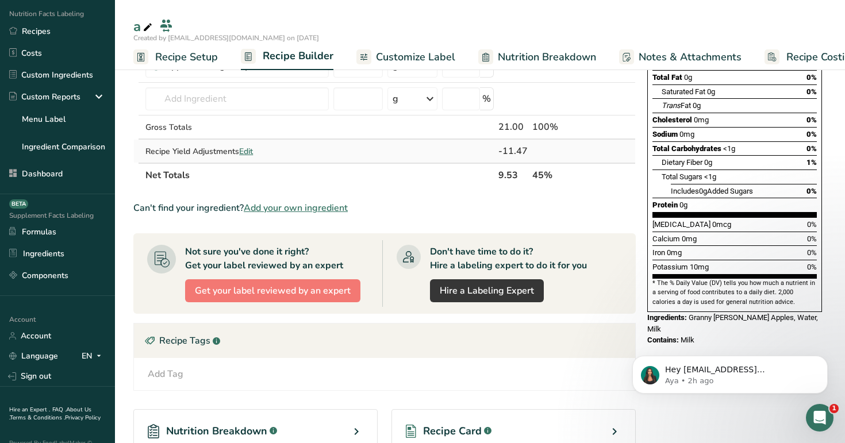
click at [250, 148] on span "Edit" at bounding box center [246, 151] width 14 height 11
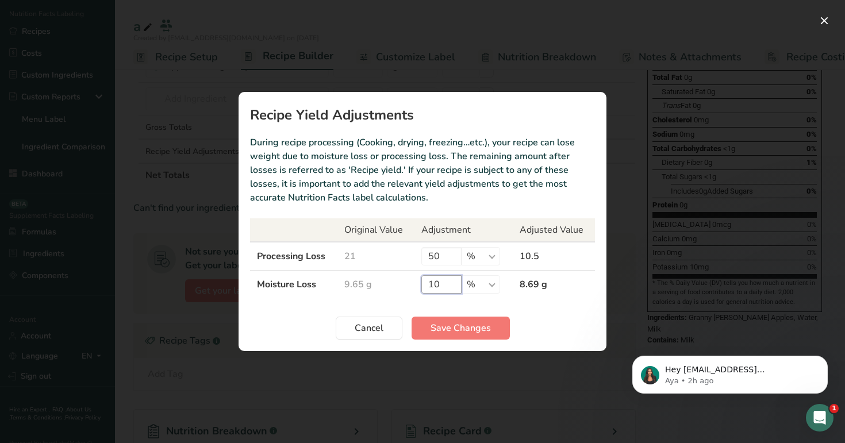
click at [448, 282] on input "10" at bounding box center [442, 284] width 40 height 18
type input "1"
type input "30"
click at [454, 320] on button "Save Changes" at bounding box center [461, 328] width 98 height 23
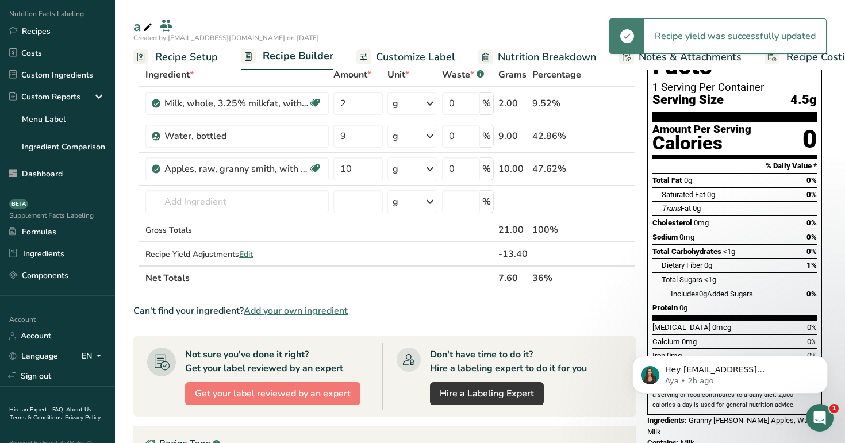
scroll to position [58, 0]
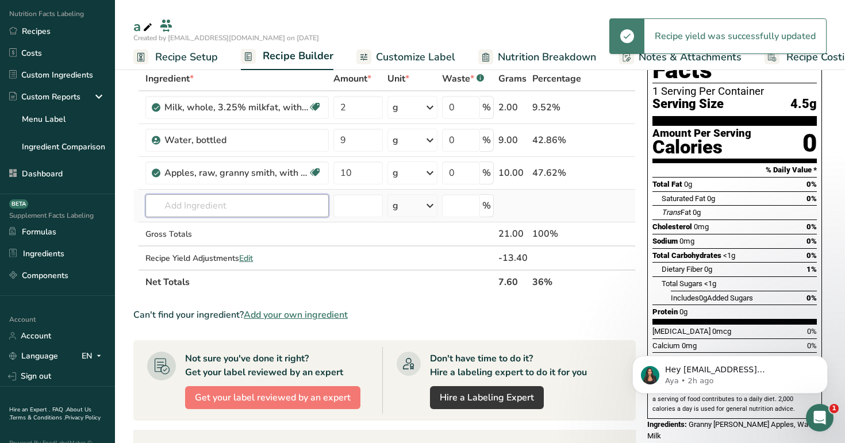
click at [263, 198] on input "text" at bounding box center [236, 205] width 183 height 23
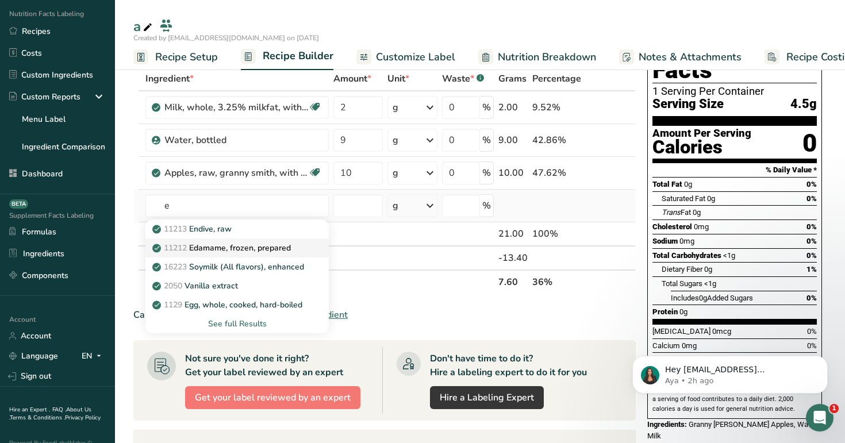
click at [261, 244] on p "11212 Edamame, frozen, prepared" at bounding box center [223, 248] width 136 height 12
type input "Edamame, frozen, prepared"
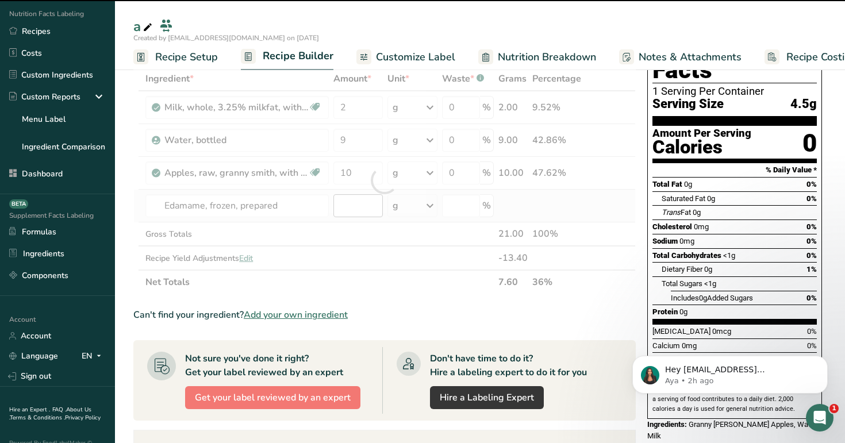
type input "0"
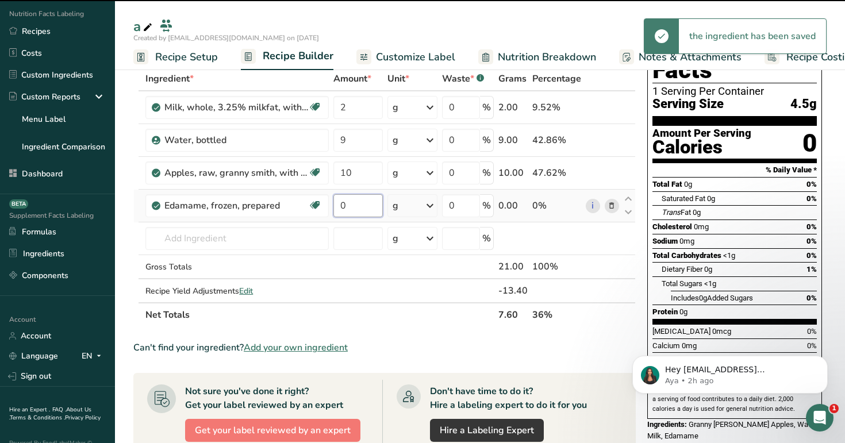
click at [365, 203] on input "0" at bounding box center [358, 205] width 49 height 23
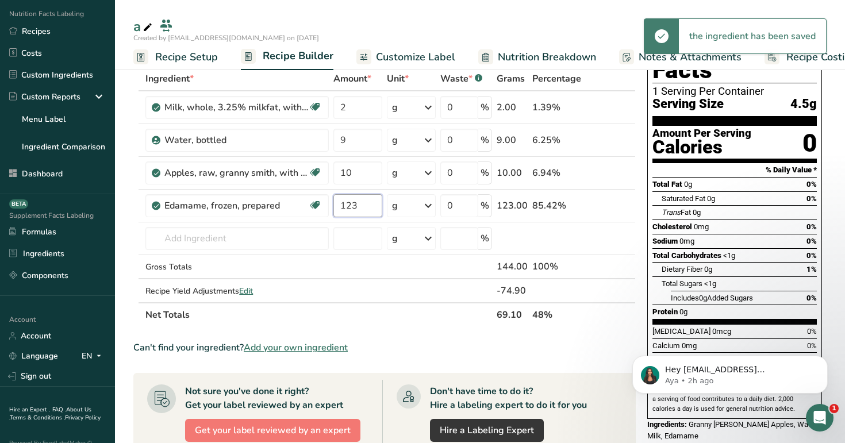
type input "123"
click at [424, 20] on div "a" at bounding box center [480, 26] width 730 height 21
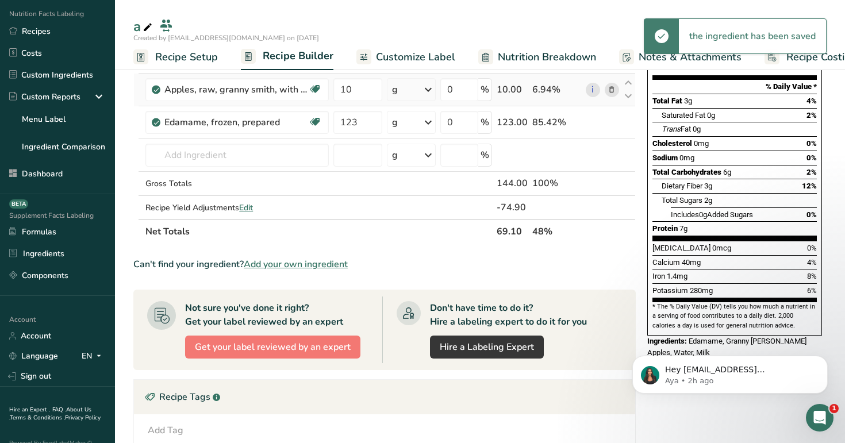
scroll to position [127, 0]
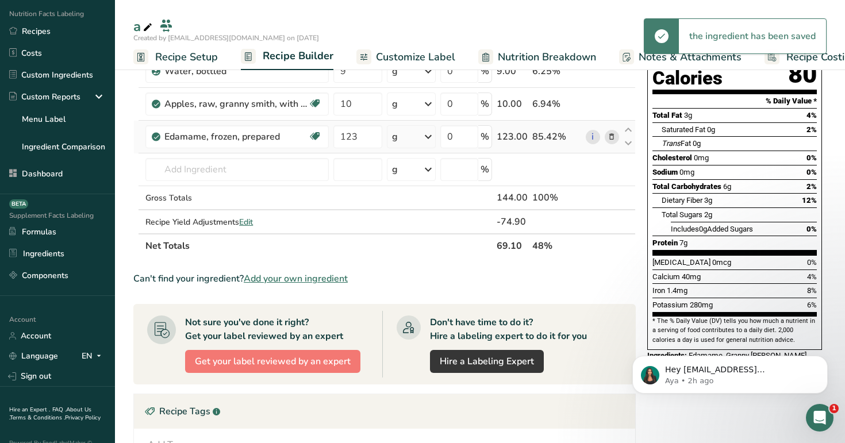
click at [422, 131] on div "g" at bounding box center [411, 136] width 49 height 23
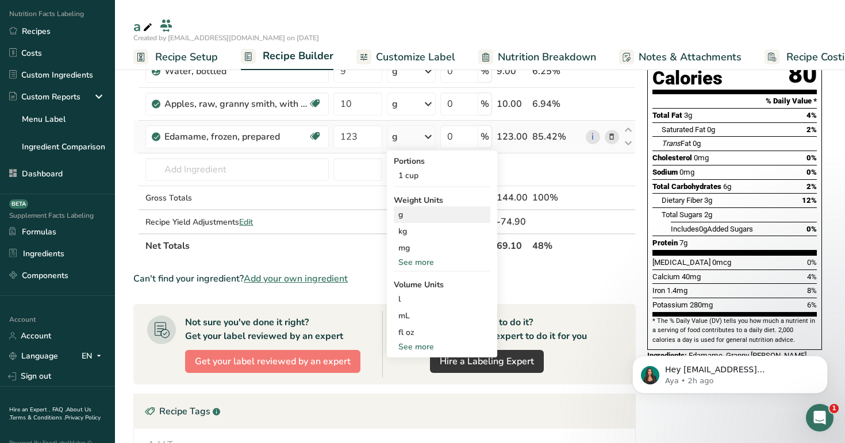
click at [443, 220] on div "g" at bounding box center [442, 214] width 97 height 17
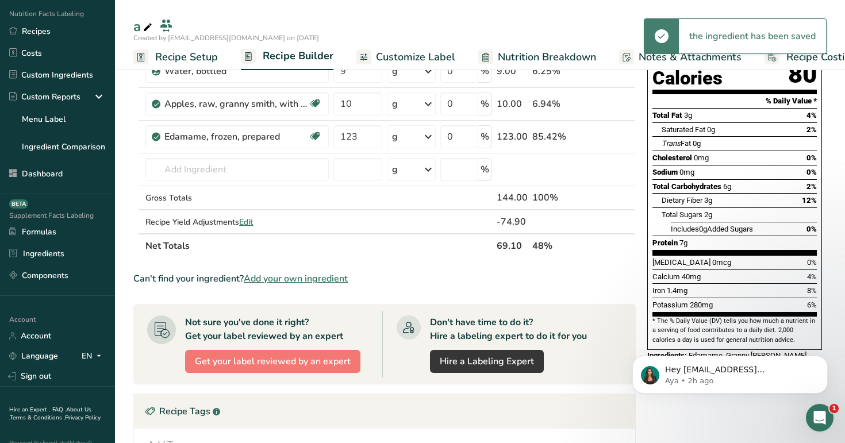
click at [427, 138] on icon at bounding box center [429, 137] width 14 height 21
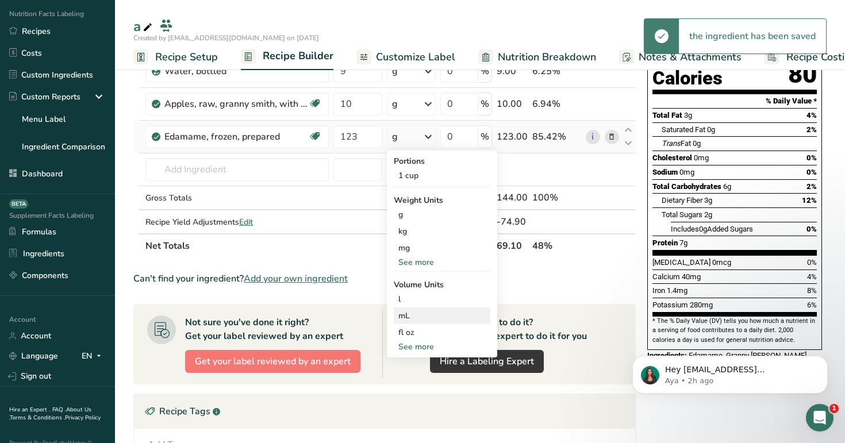
click at [433, 313] on div "mL" at bounding box center [442, 316] width 87 height 12
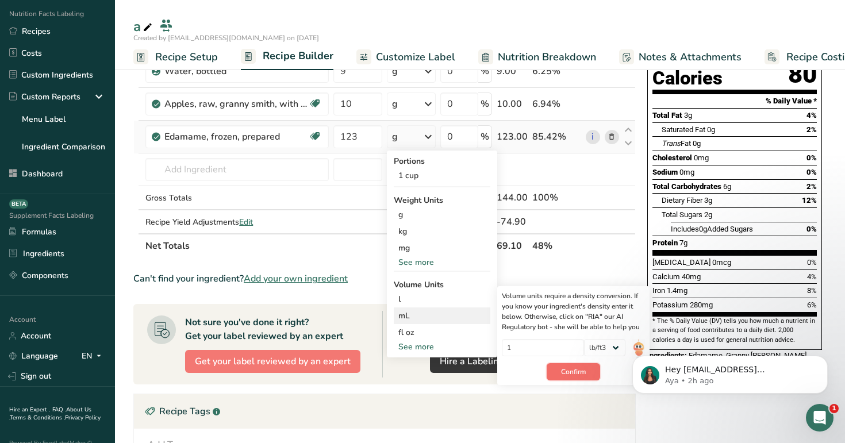
click at [577, 373] on span "Confirm" at bounding box center [573, 372] width 25 height 10
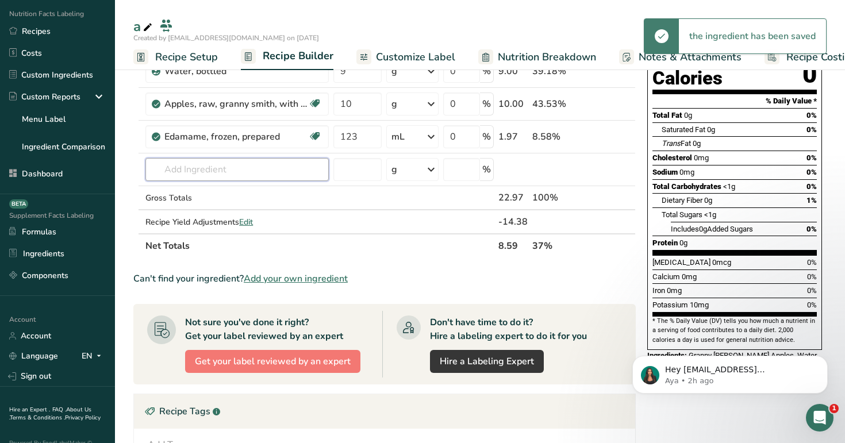
click at [223, 170] on input "text" at bounding box center [236, 169] width 183 height 23
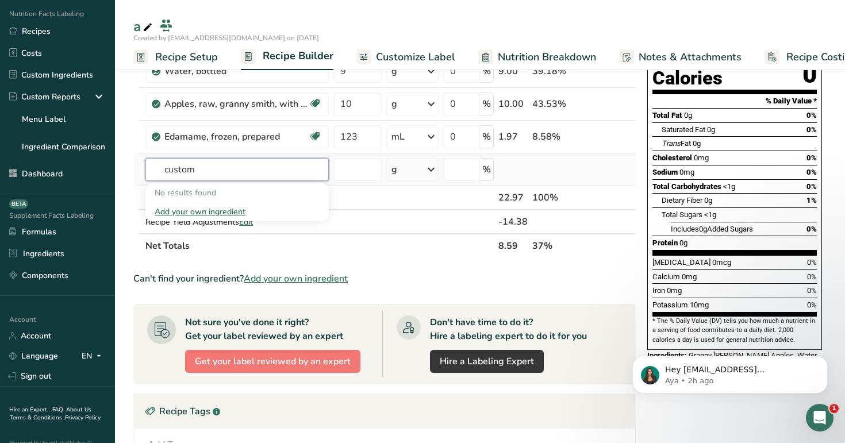
type input "custom"
click at [235, 215] on div "Add your own ingredient" at bounding box center [237, 212] width 165 height 12
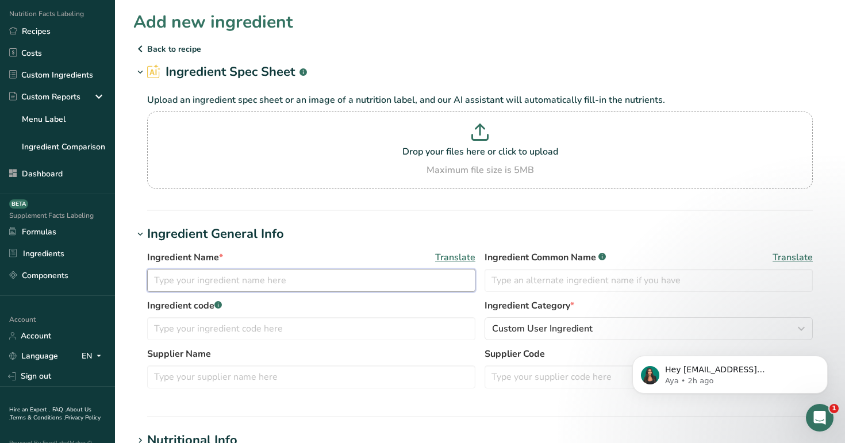
click at [323, 284] on input "text" at bounding box center [311, 280] width 328 height 23
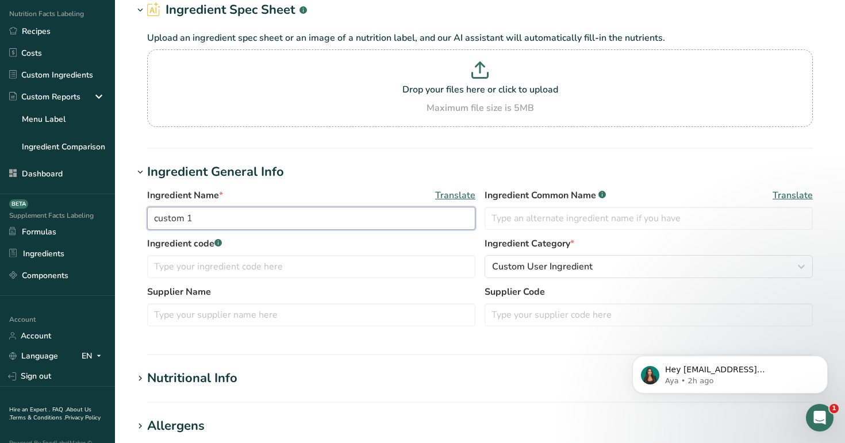
scroll to position [138, 0]
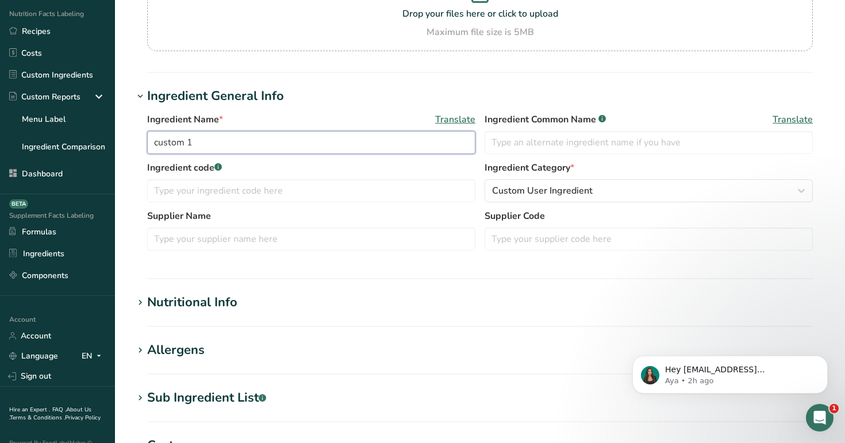
type input "custom 1"
click at [261, 304] on h1 "Nutritional Info" at bounding box center [480, 302] width 694 height 19
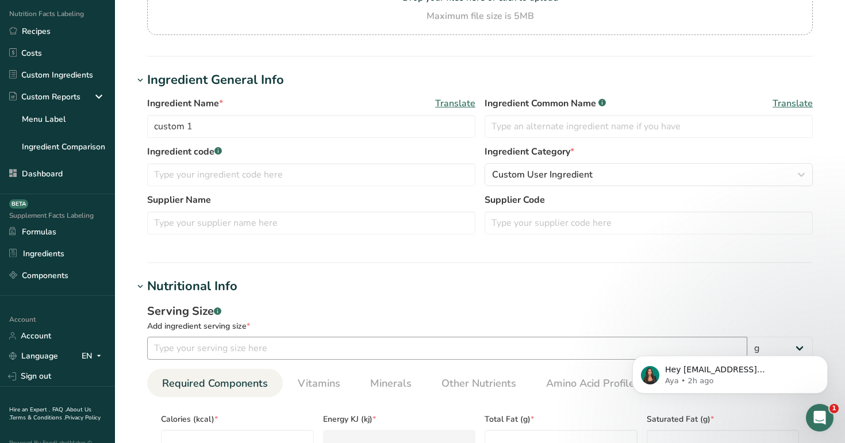
scroll to position [155, 0]
click at [273, 346] on input "number" at bounding box center [447, 347] width 600 height 23
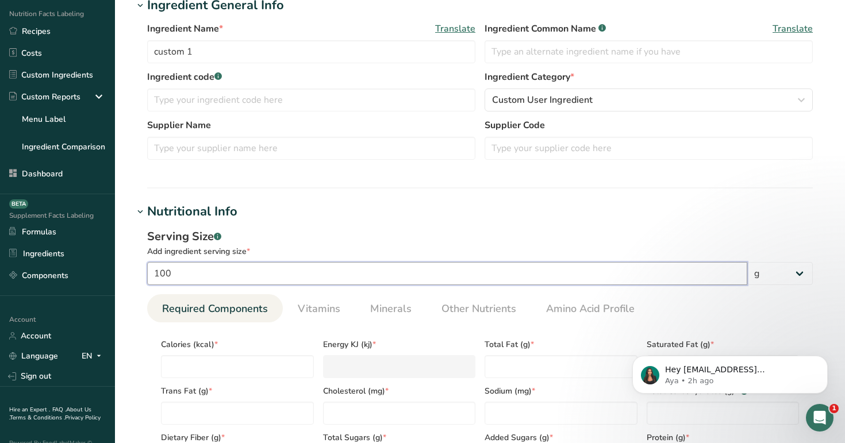
scroll to position [307, 0]
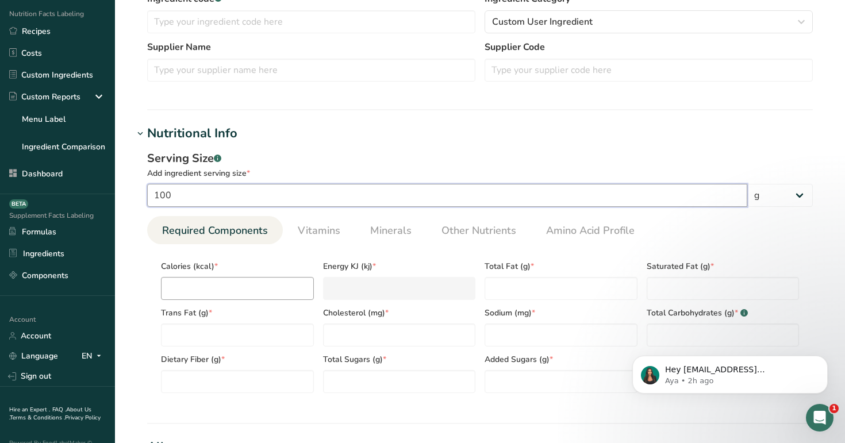
type input "100"
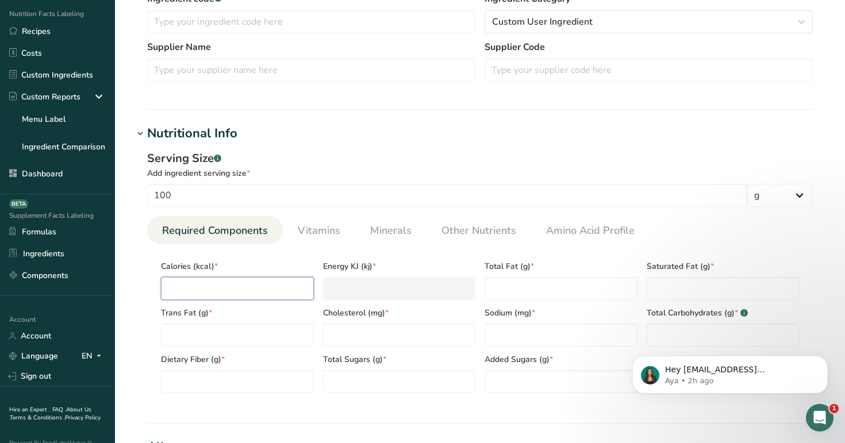
click at [239, 279] on input "number" at bounding box center [237, 288] width 153 height 23
type input "1"
type KJ "4.2"
type input "10"
type KJ "41.8"
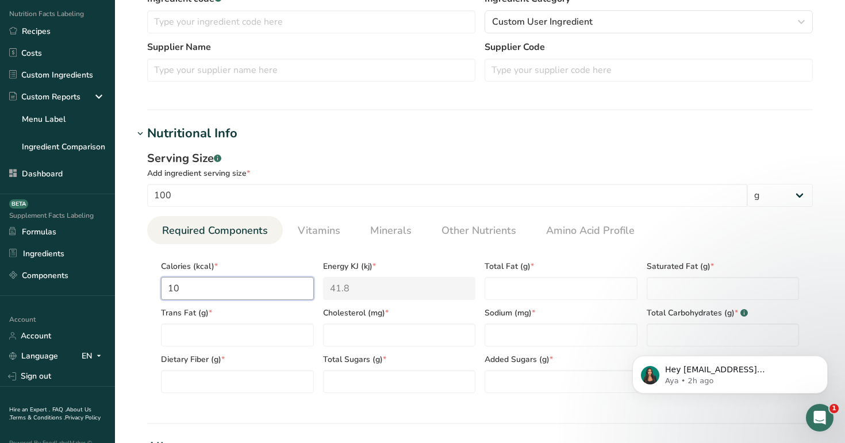
type input "100"
type KJ "418.4"
type input "100"
type Fat "100"
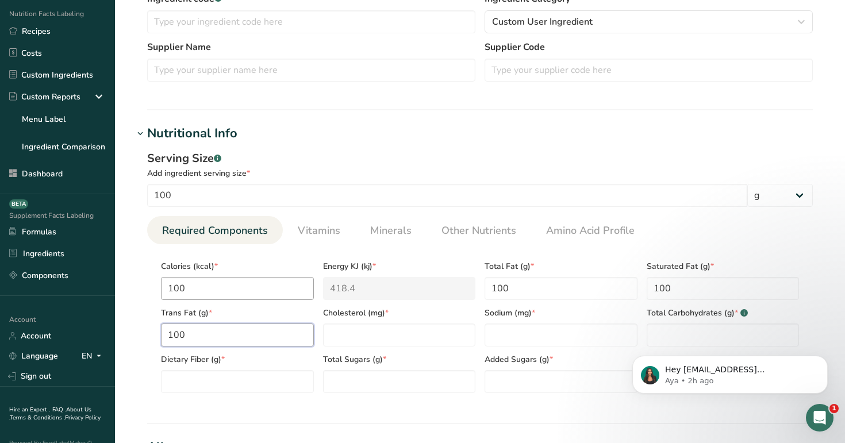
type Fat "100"
type input "100"
type Carbohydrates "100"
type Fiber "100"
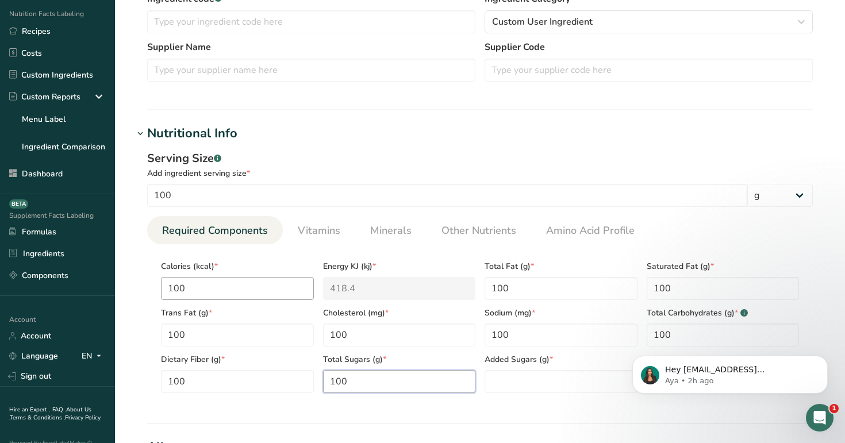
type Sugars "100"
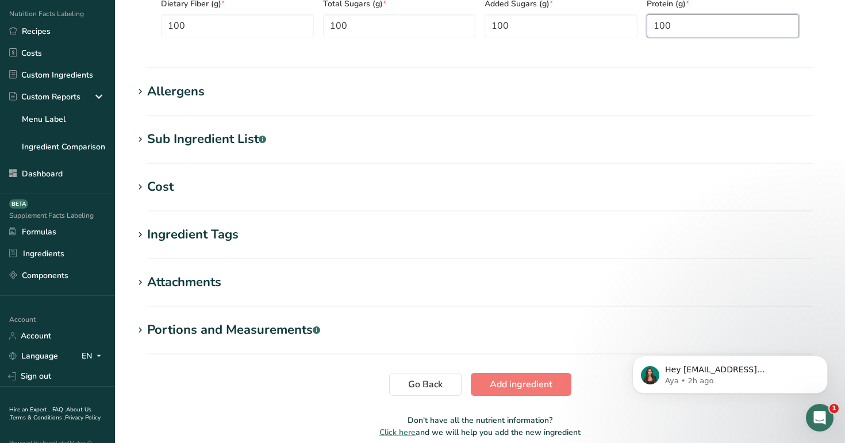
scroll to position [714, 0]
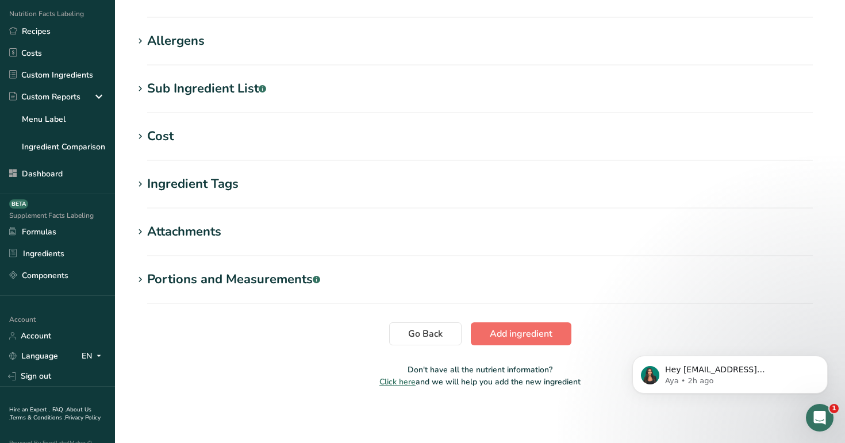
type input "100"
click at [491, 332] on span "Add ingredient" at bounding box center [521, 334] width 63 height 14
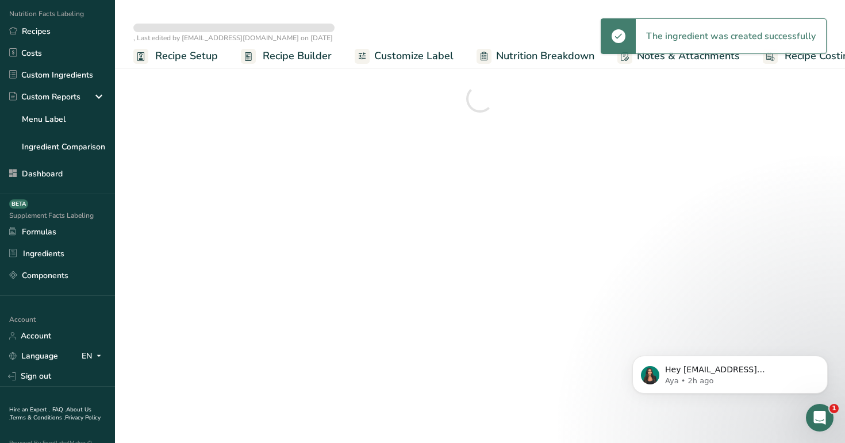
select select "22"
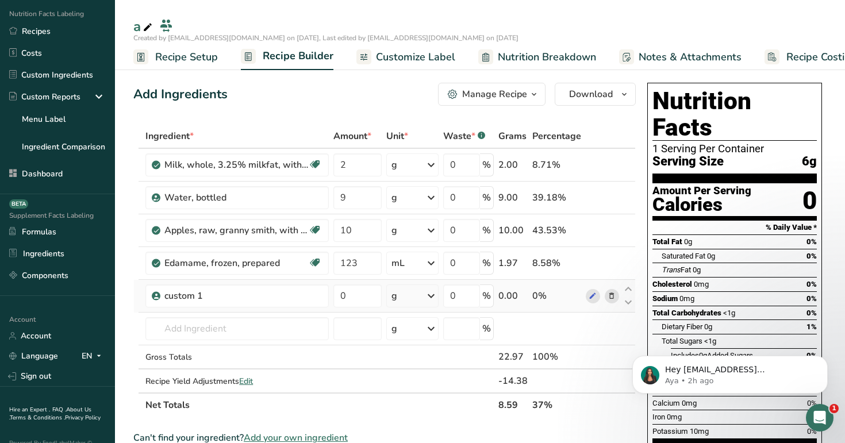
click at [419, 299] on div "g" at bounding box center [412, 296] width 52 height 23
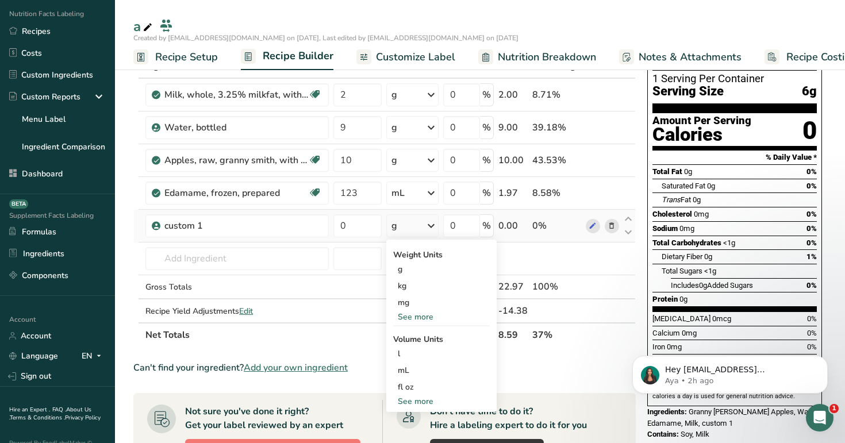
scroll to position [114, 0]
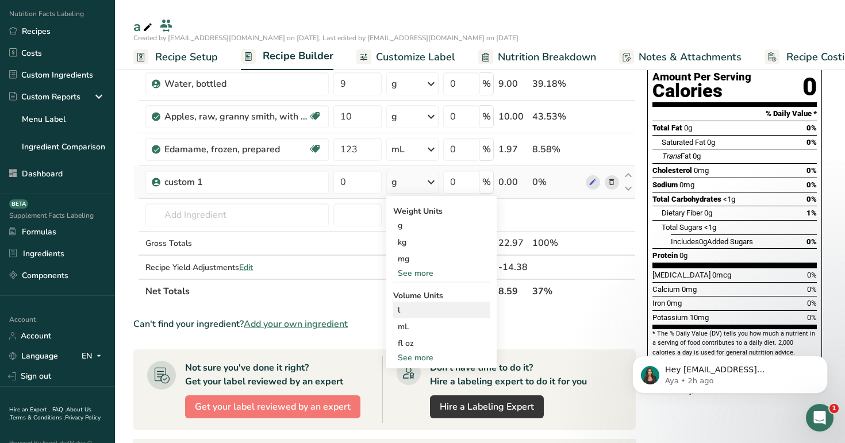
click at [435, 313] on div "l" at bounding box center [441, 310] width 87 height 12
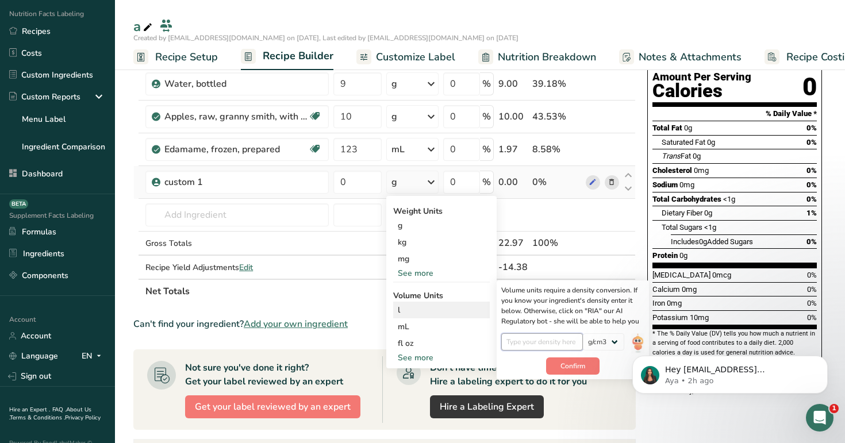
click at [556, 336] on input "number" at bounding box center [542, 342] width 82 height 17
type input "1"
click at [578, 367] on span "Confirm" at bounding box center [573, 366] width 25 height 10
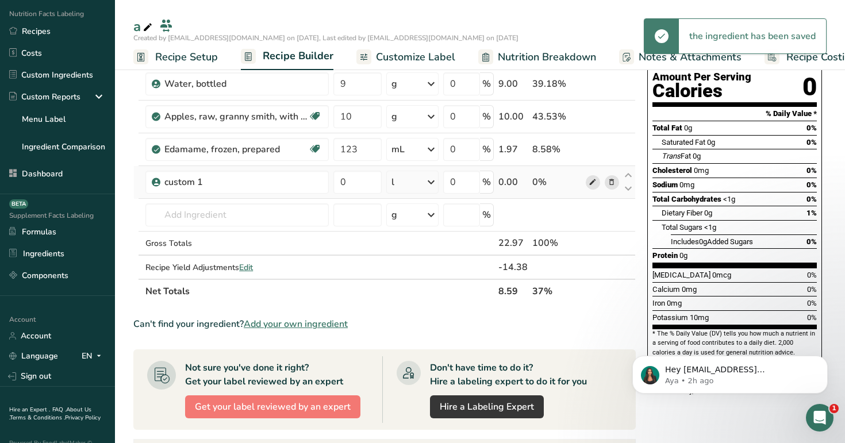
click at [594, 183] on icon at bounding box center [593, 183] width 8 height 12
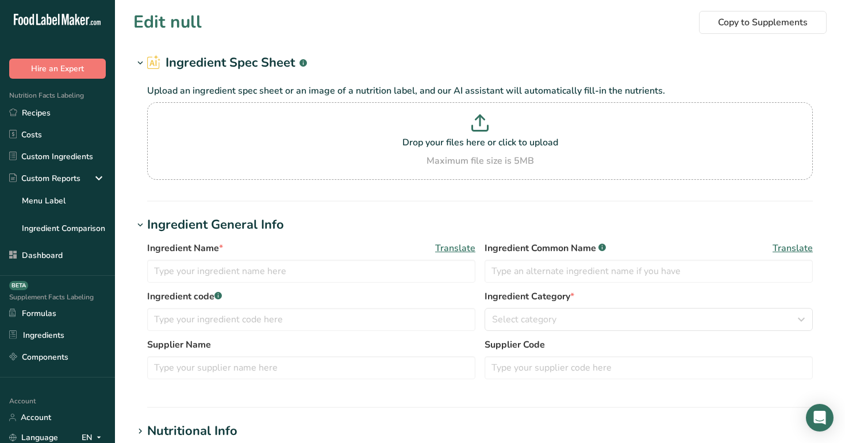
scroll to position [438, 0]
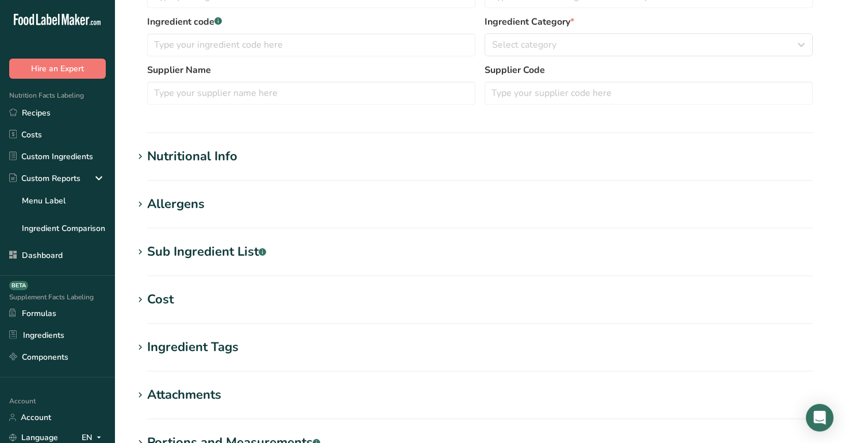
type input "custom 1"
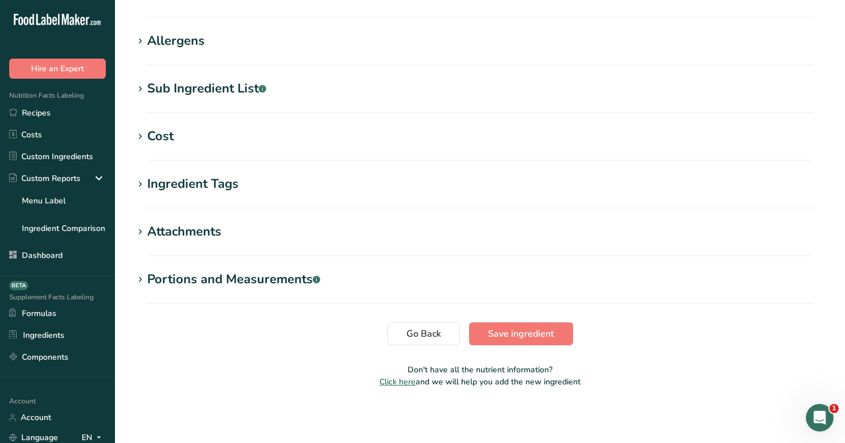
scroll to position [0, 0]
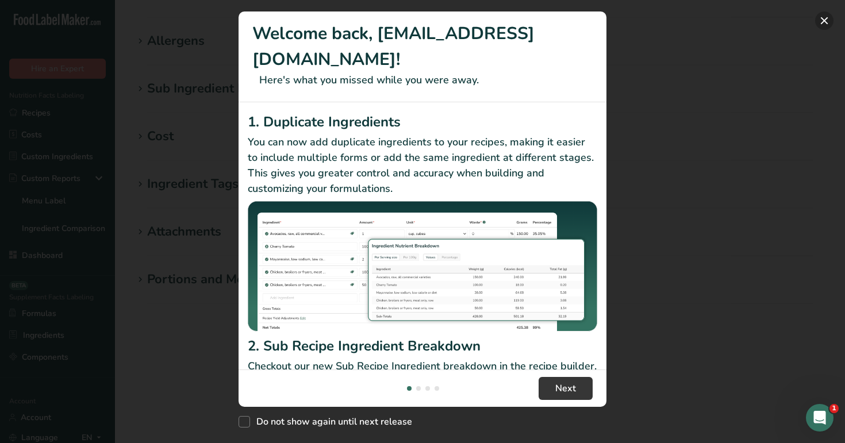
click at [826, 29] on button "New Features" at bounding box center [824, 21] width 18 height 18
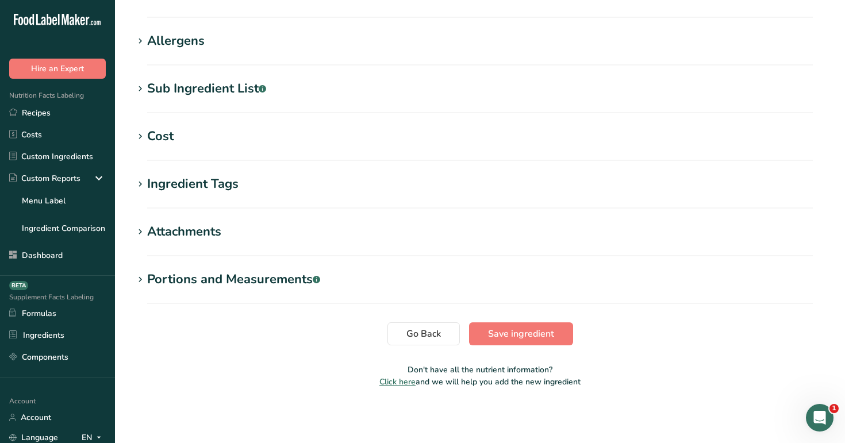
click at [275, 275] on div "Portions and Measurements .a-a{fill:#347362;}.b-a{fill:#fff;}" at bounding box center [233, 279] width 173 height 19
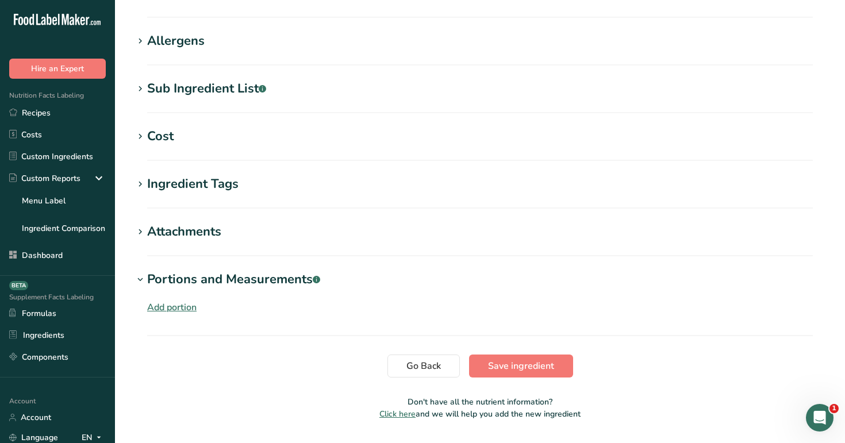
click at [190, 310] on div "Add portion" at bounding box center [171, 308] width 49 height 14
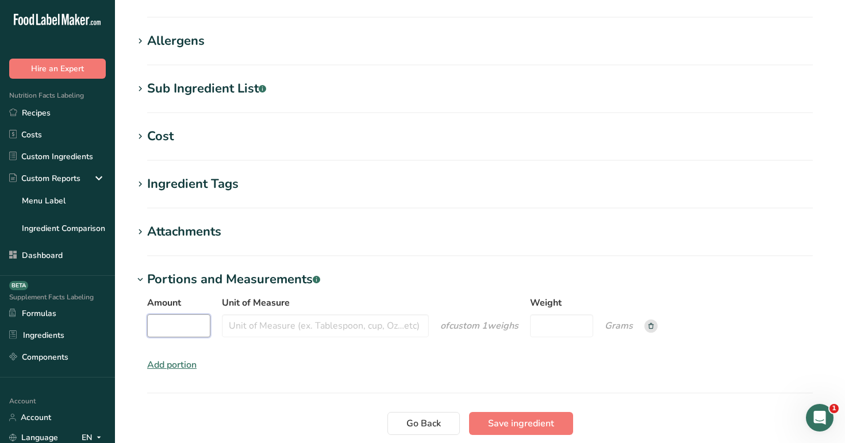
click at [198, 328] on input "Amount" at bounding box center [178, 326] width 63 height 23
type input "100"
click at [300, 332] on input "Unit of Measure" at bounding box center [325, 326] width 207 height 23
type input "100"
click at [557, 320] on input "Weight" at bounding box center [557, 326] width 63 height 23
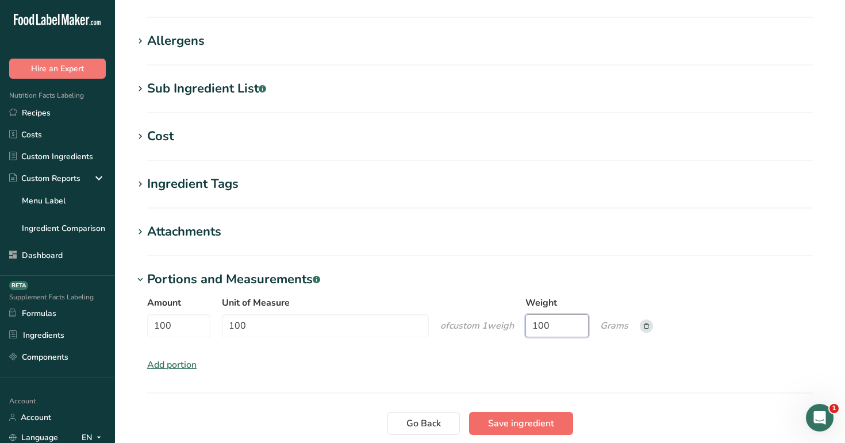
type input "100"
click at [552, 426] on span "Save ingredient" at bounding box center [521, 424] width 66 height 14
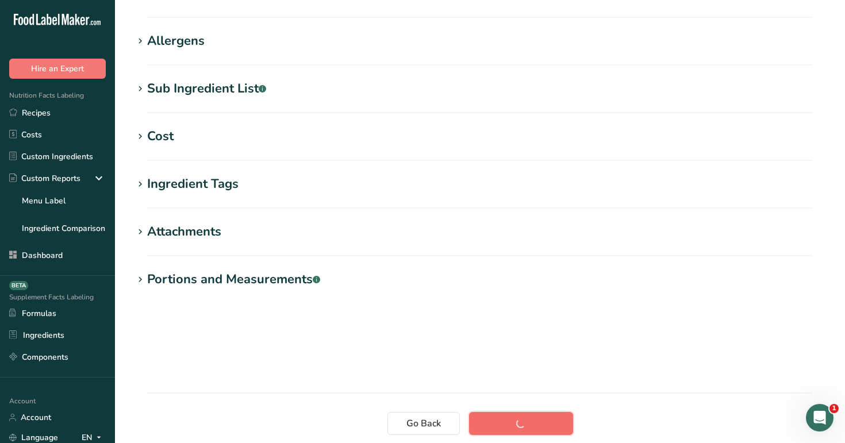
scroll to position [165, 0]
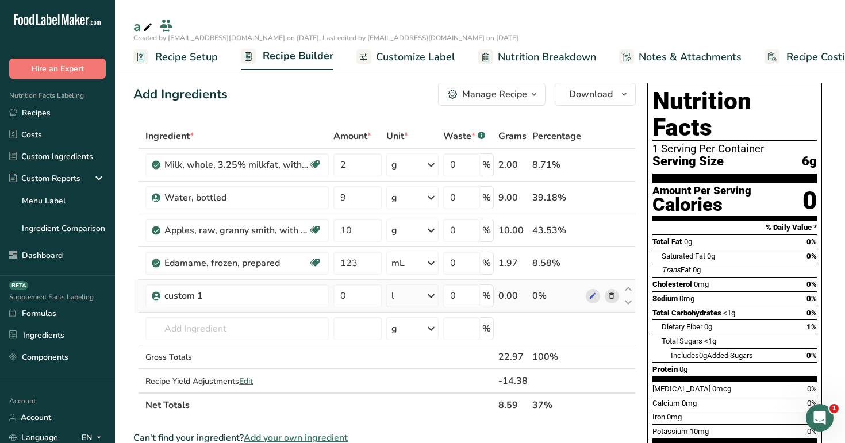
click at [419, 297] on div "l" at bounding box center [412, 296] width 52 height 23
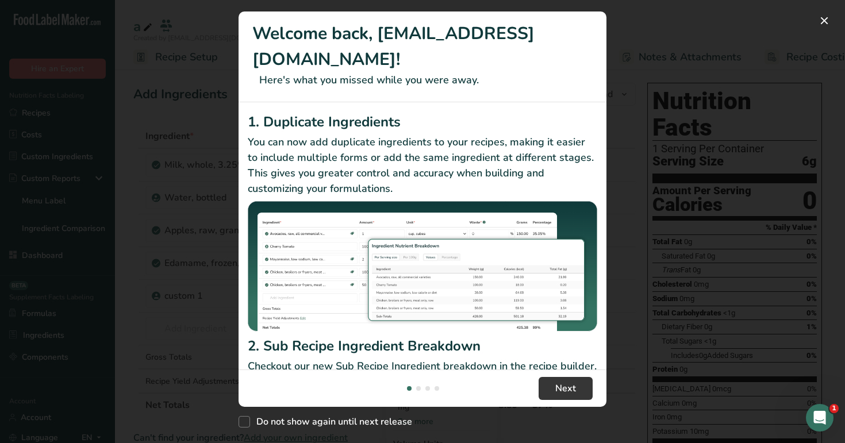
click at [433, 359] on p "Checkout our new Sub Recipe Ingredient breakdown in the recipe builder. You can…" at bounding box center [423, 382] width 350 height 47
click at [824, 24] on button "New Features" at bounding box center [824, 21] width 18 height 18
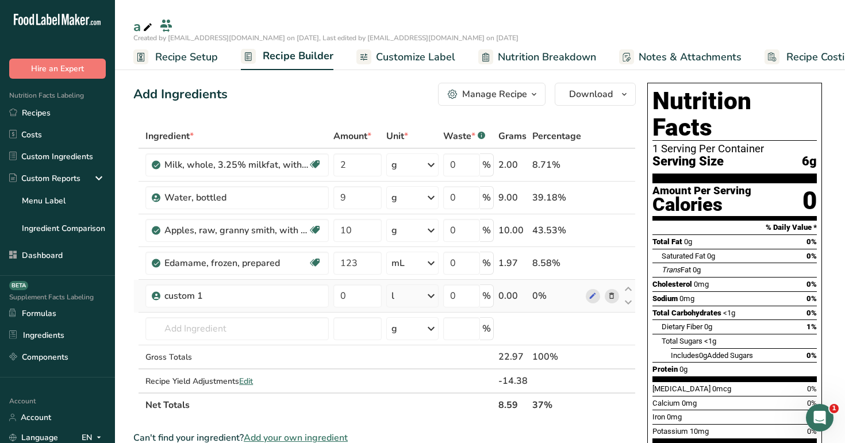
click at [408, 296] on div "l" at bounding box center [412, 296] width 52 height 23
click at [410, 328] on div "100 100" at bounding box center [441, 335] width 97 height 17
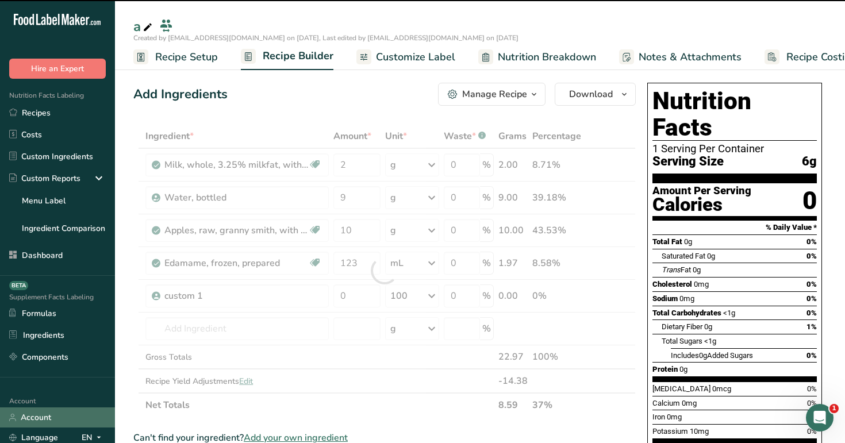
scroll to position [101, 0]
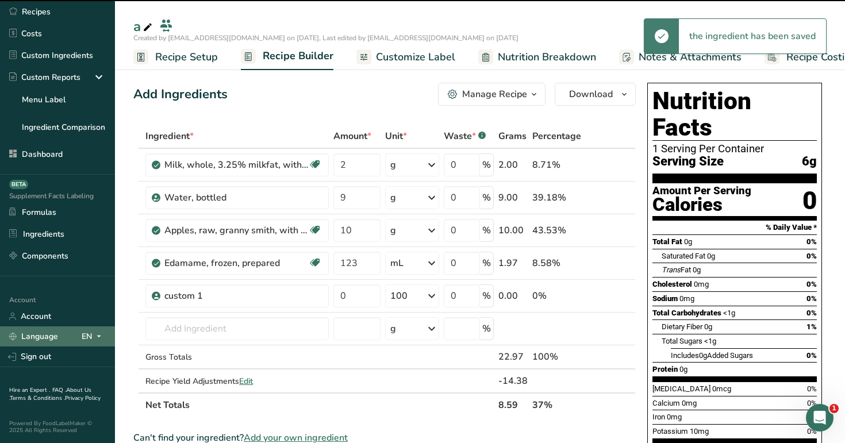
click at [92, 344] on div "Language EN" at bounding box center [57, 337] width 97 height 20
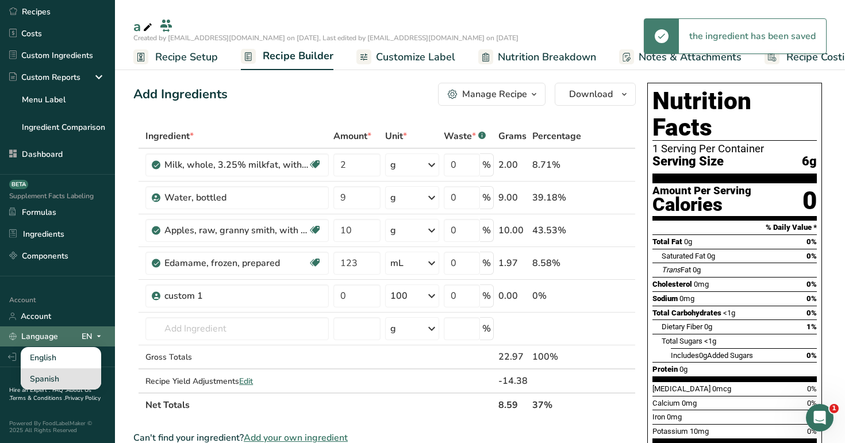
click at [76, 381] on div "Spanish" at bounding box center [61, 379] width 81 height 21
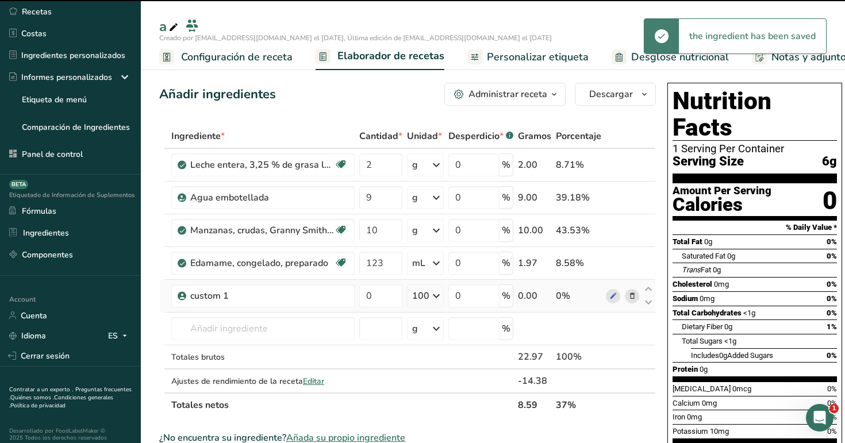
click at [430, 298] on icon at bounding box center [437, 296] width 14 height 21
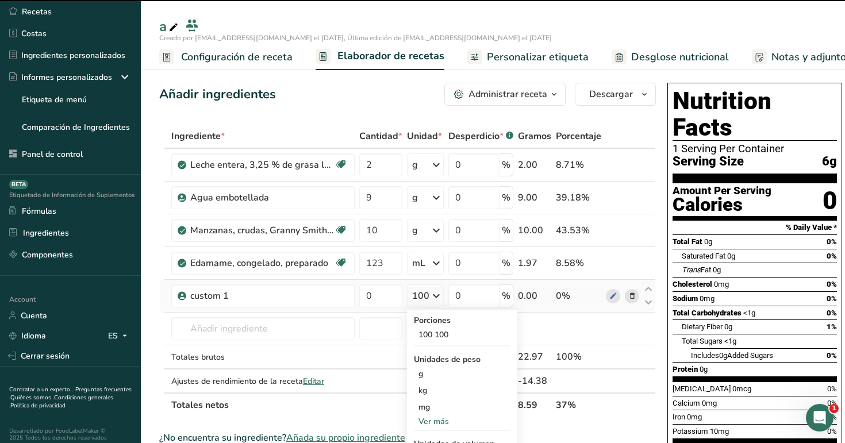
click at [430, 298] on icon at bounding box center [437, 296] width 14 height 21
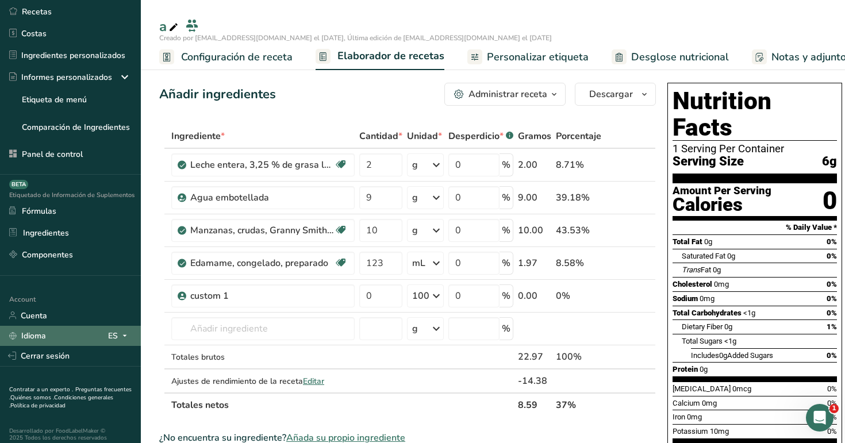
click at [123, 338] on icon at bounding box center [124, 336] width 9 height 14
click at [85, 360] on div "English" at bounding box center [64, 356] width 81 height 21
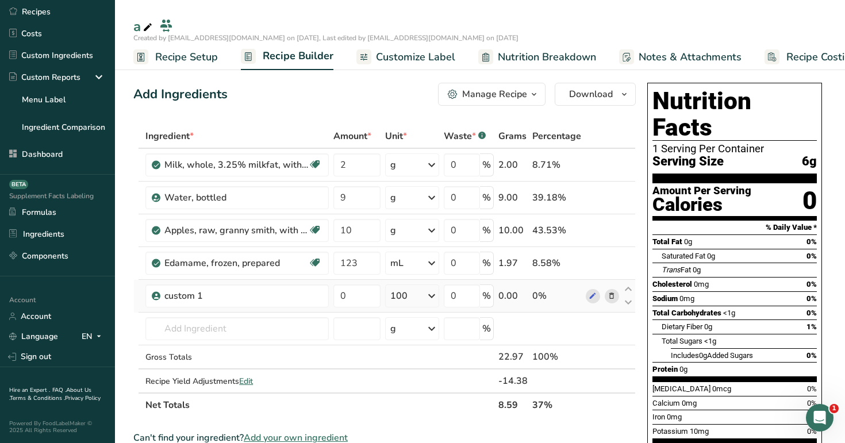
click at [421, 295] on div "100" at bounding box center [411, 296] width 53 height 23
click at [422, 332] on div "100 100" at bounding box center [440, 335] width 97 height 17
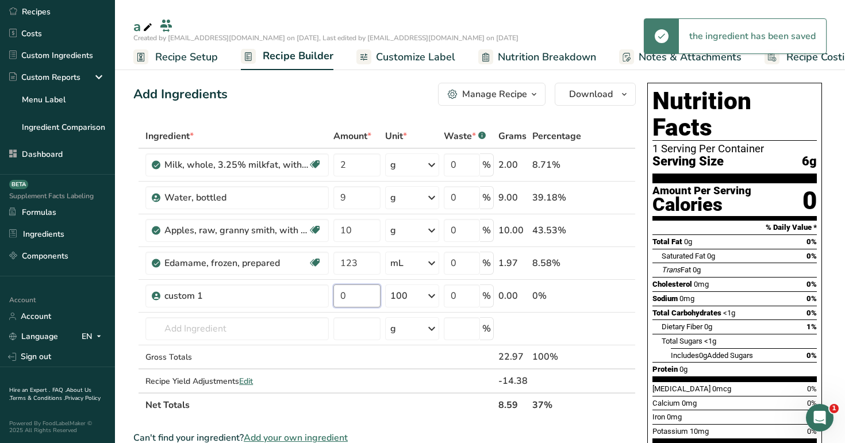
click at [366, 297] on input "0" at bounding box center [357, 296] width 47 height 23
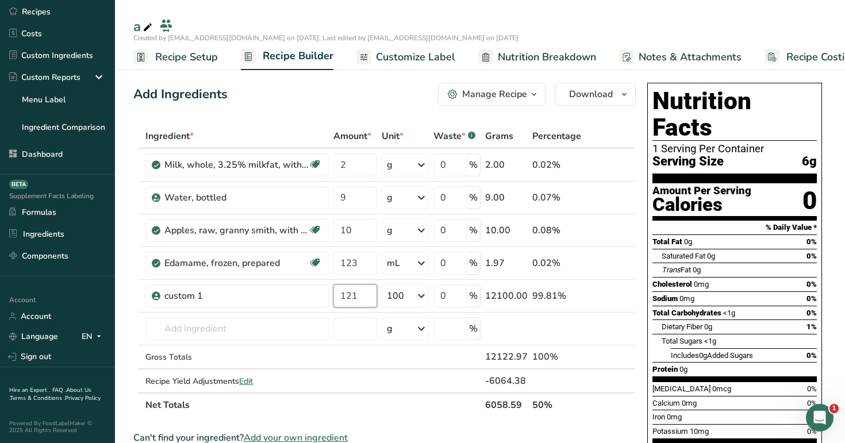
type input "121"
click at [396, 111] on div "Add Ingredients Manage Recipe Delete Recipe Duplicate Recipe Scale Recipe Save …" at bounding box center [388, 446] width 510 height 736
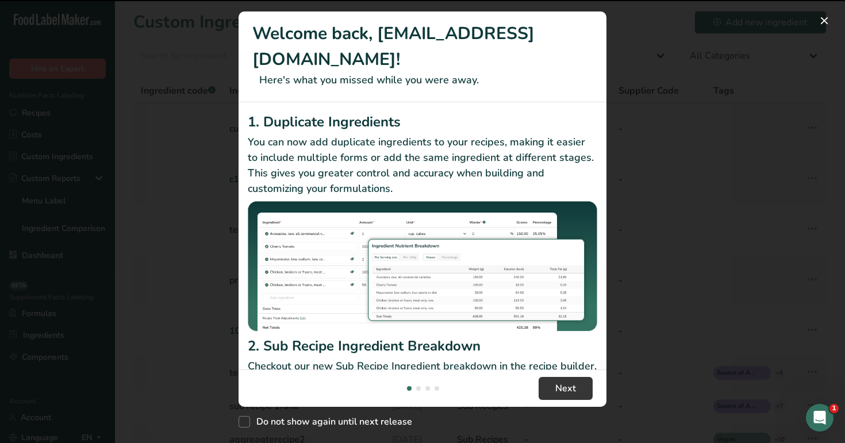
click at [256, 128] on h2 "1. Duplicate Ingredients" at bounding box center [423, 122] width 350 height 21
click at [692, 49] on div "New Features" at bounding box center [422, 221] width 845 height 443
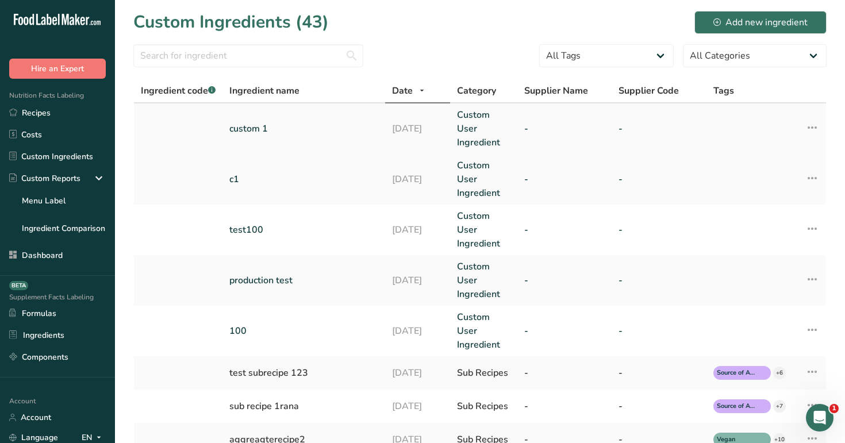
click at [267, 127] on link "custom 1" at bounding box center [303, 129] width 149 height 14
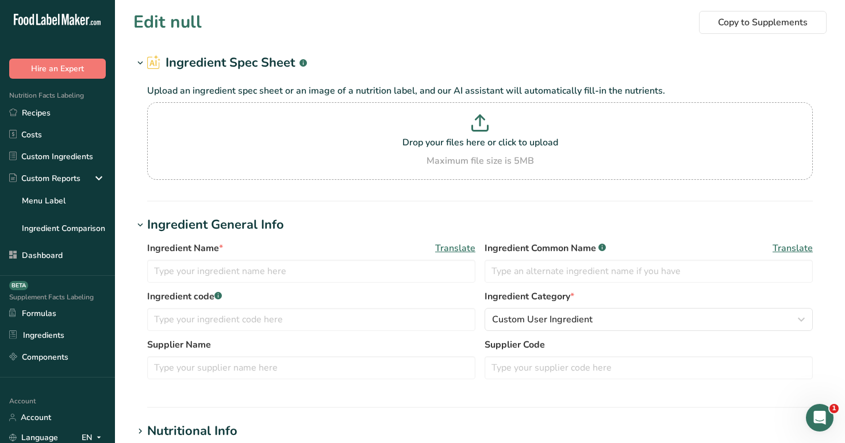
type input "custom 1"
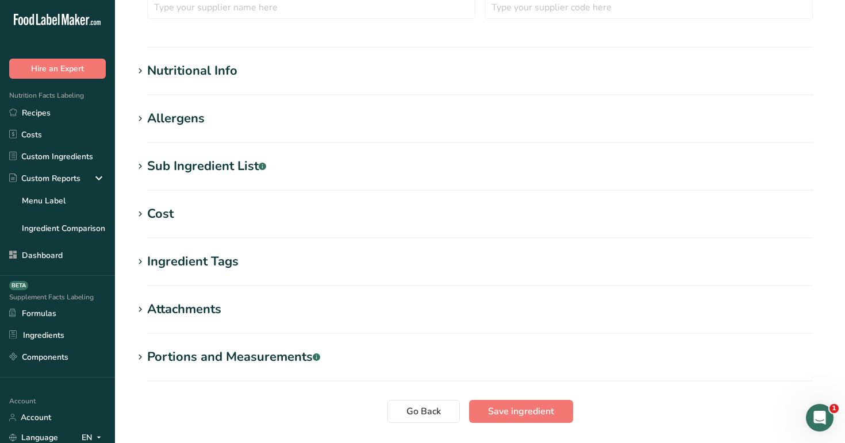
scroll to position [438, 0]
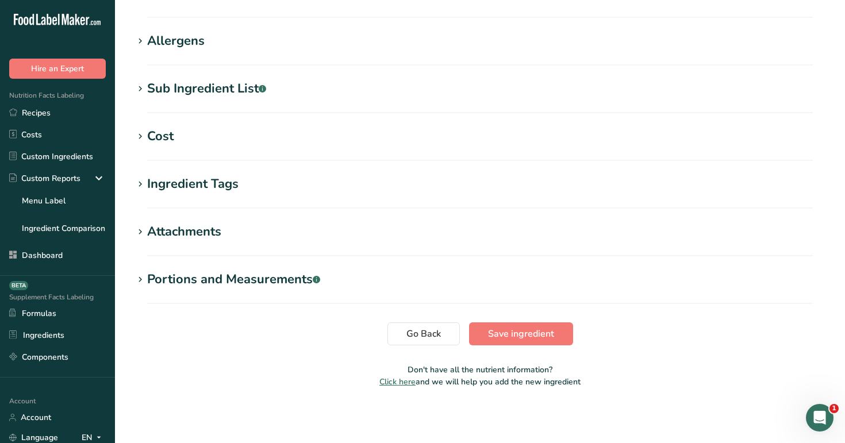
click at [294, 276] on div "Portions and Measurements .a-a{fill:#347362;}.b-a{fill:#fff;}" at bounding box center [233, 279] width 173 height 19
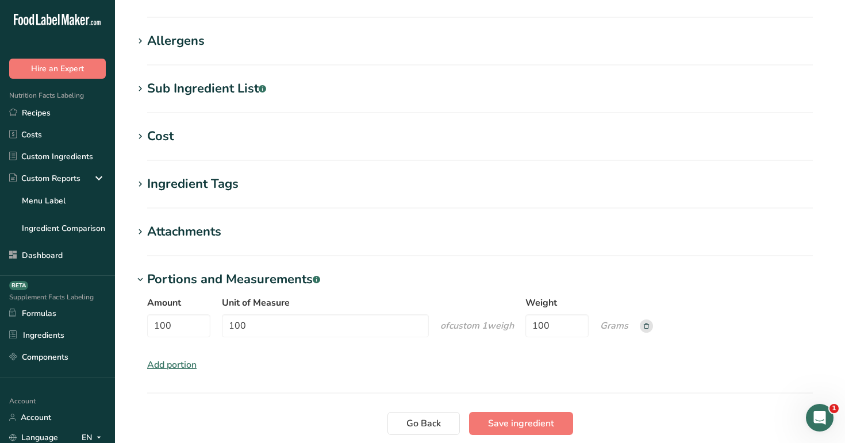
click at [649, 328] on icon at bounding box center [646, 326] width 5 height 6
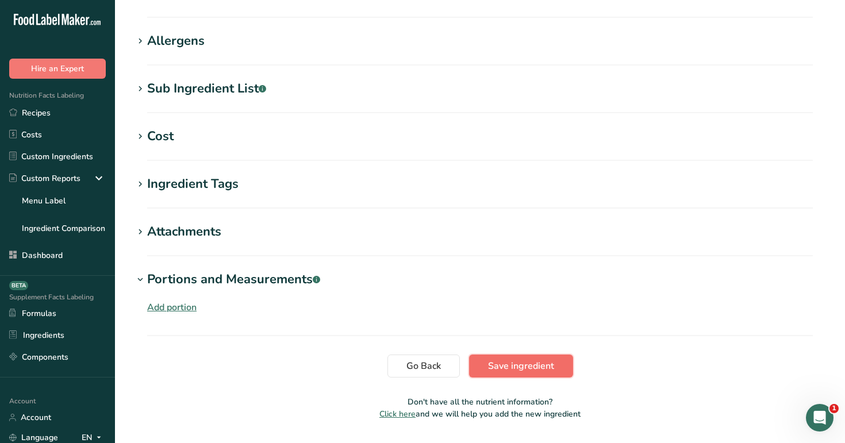
click at [544, 369] on span "Save ingredient" at bounding box center [521, 366] width 66 height 14
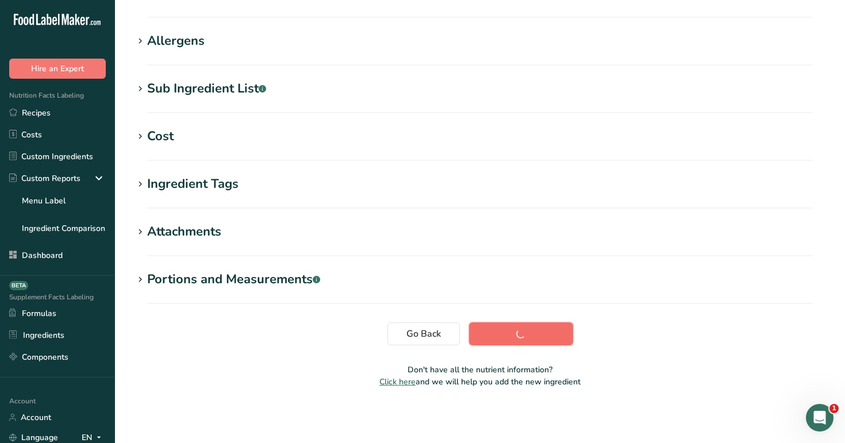
scroll to position [165, 0]
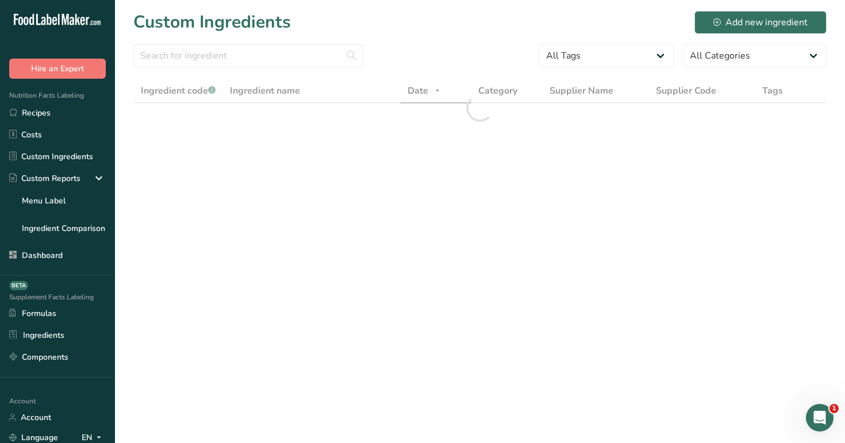
click at [589, 25] on div "Custom Ingredients Add new ingredient" at bounding box center [480, 22] width 694 height 26
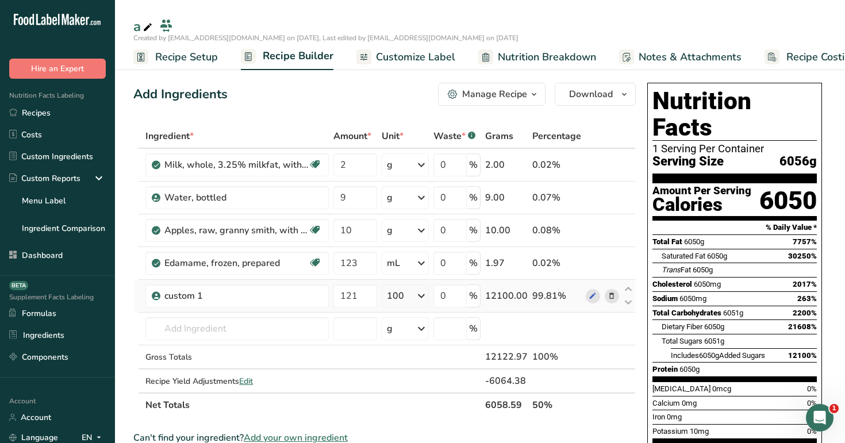
click at [614, 292] on icon at bounding box center [612, 296] width 8 height 12
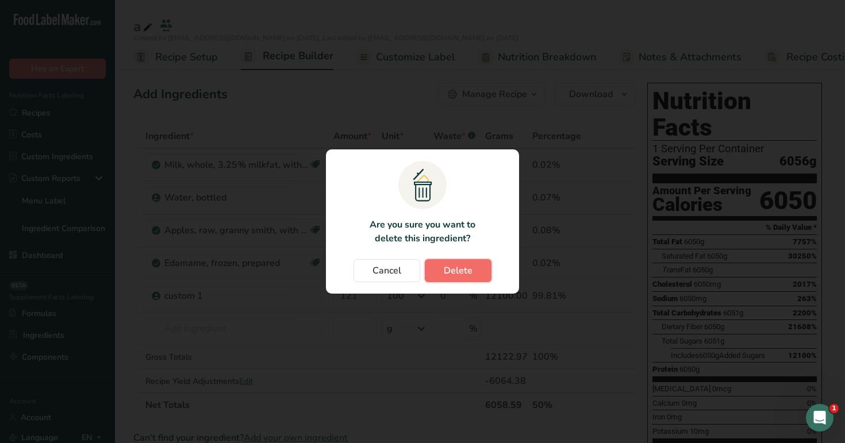
click at [428, 269] on button "Delete" at bounding box center [458, 270] width 67 height 23
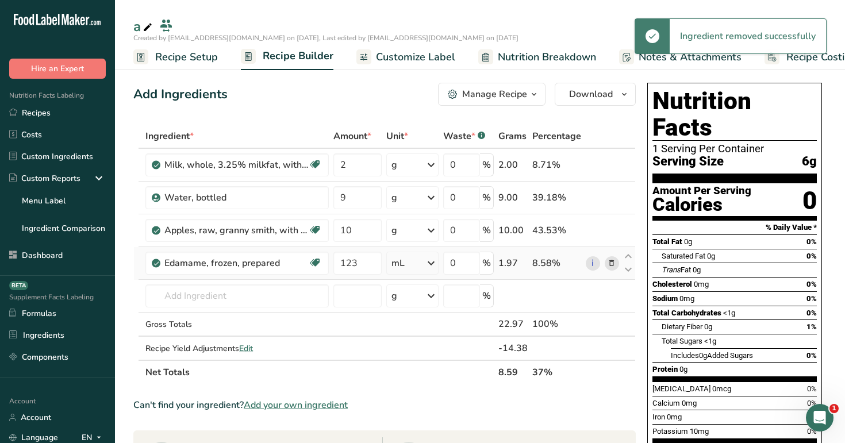
click at [618, 260] on span at bounding box center [612, 263] width 14 height 14
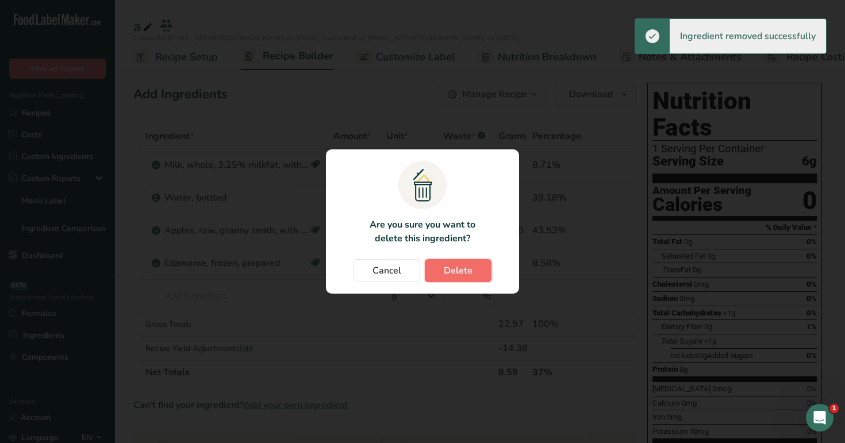
click at [458, 271] on span "Delete" at bounding box center [458, 271] width 29 height 14
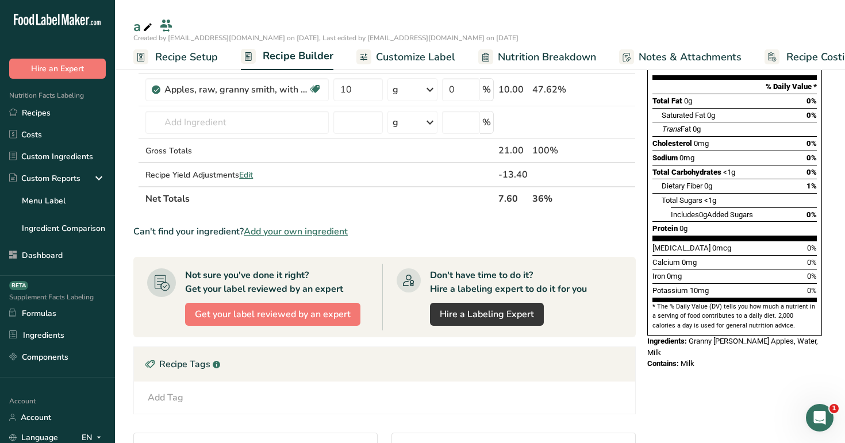
scroll to position [113, 0]
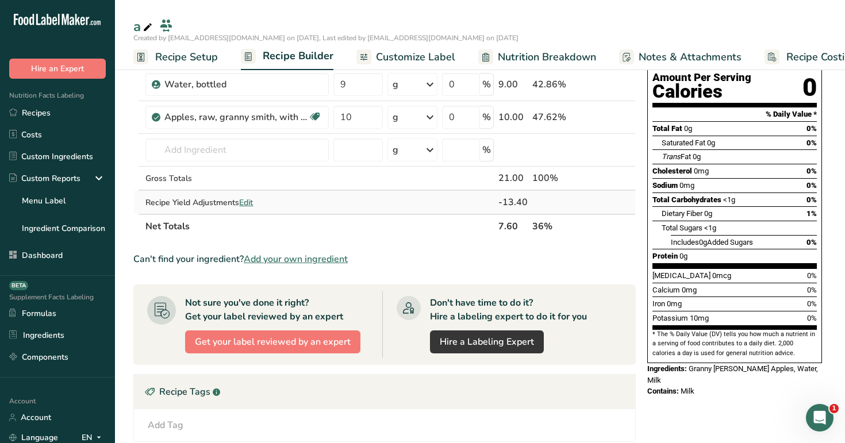
click at [243, 201] on span "Edit" at bounding box center [246, 202] width 14 height 11
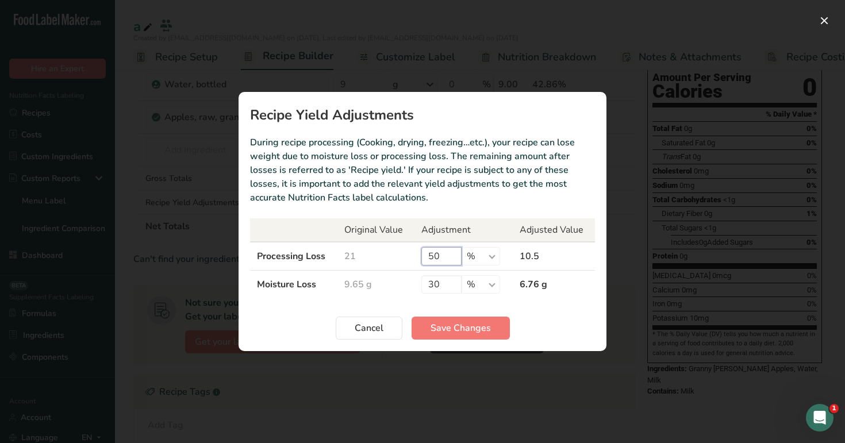
click at [450, 258] on input "50" at bounding box center [442, 256] width 40 height 18
type input "5"
type input "10"
click at [449, 289] on input "30" at bounding box center [442, 284] width 40 height 18
type input "3"
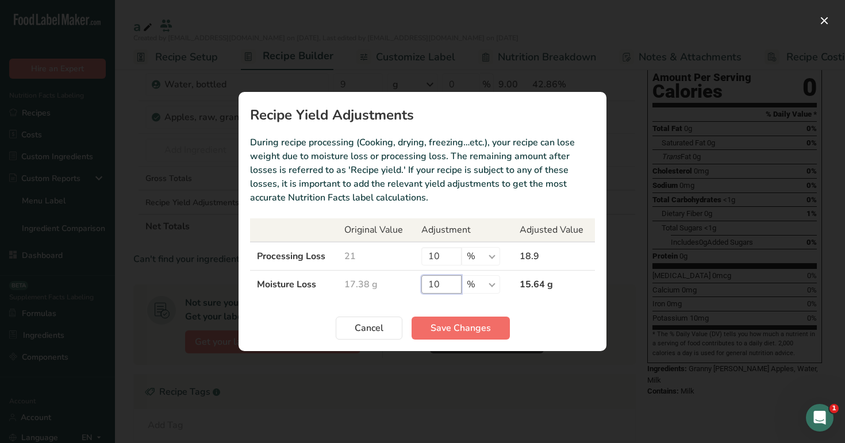
type input "10"
click at [447, 328] on span "Save Changes" at bounding box center [461, 328] width 60 height 14
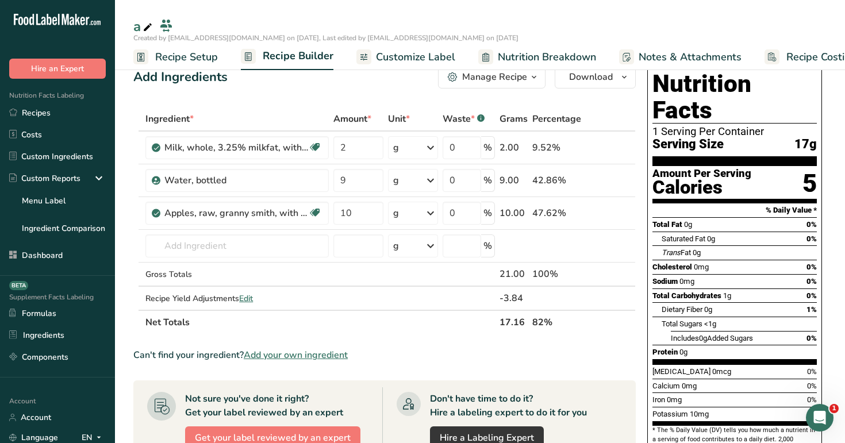
scroll to position [0, 0]
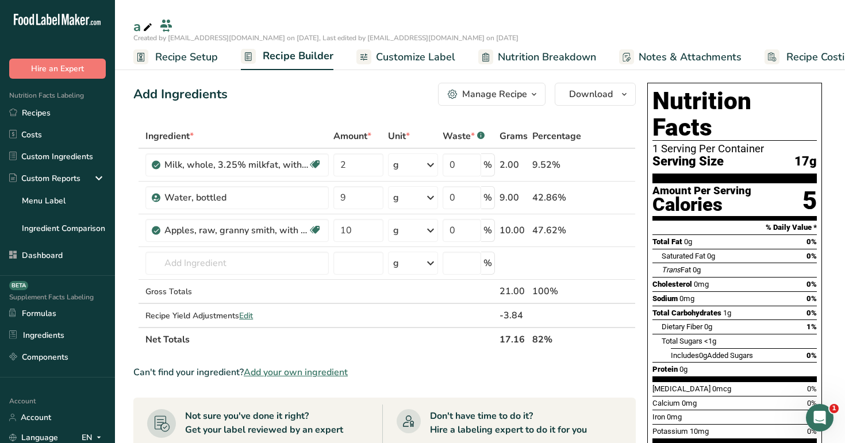
click at [556, 45] on link "Nutrition Breakdown" at bounding box center [537, 57] width 118 height 26
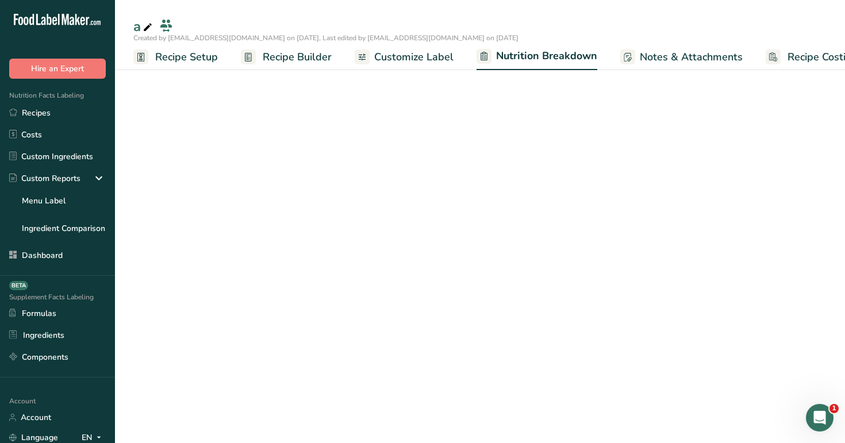
scroll to position [0, 30]
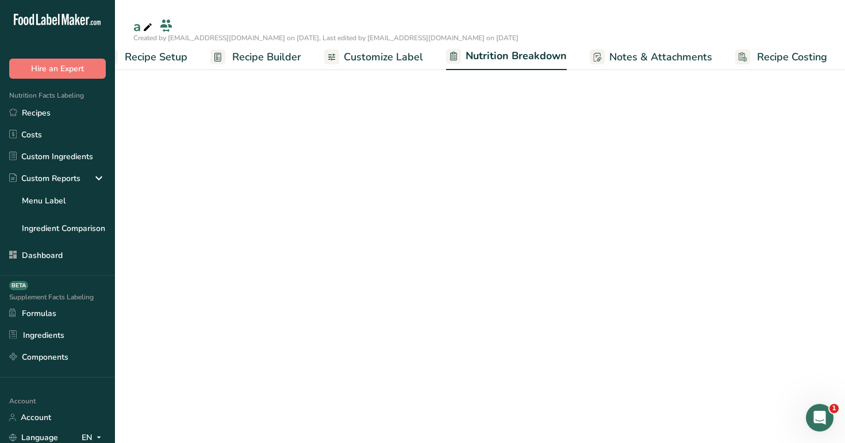
select select "Calories"
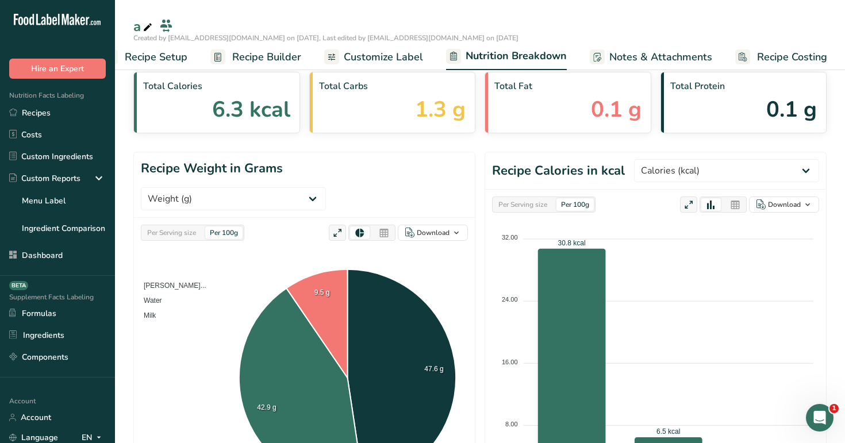
scroll to position [40, 0]
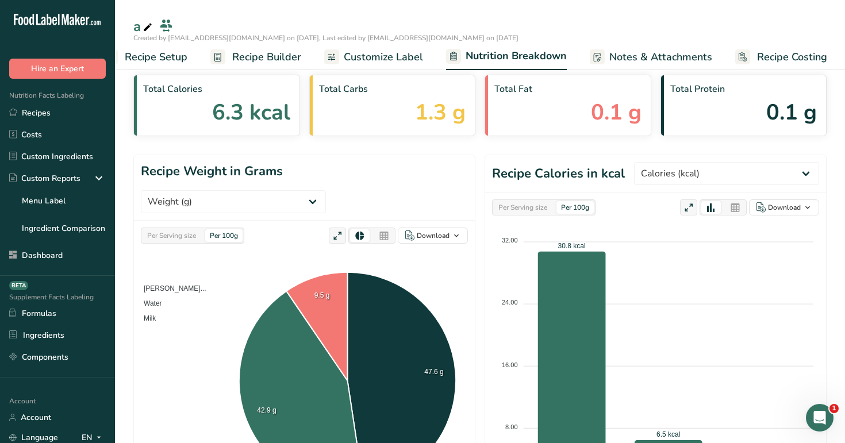
click at [660, 58] on span "Notes & Attachments" at bounding box center [661, 57] width 103 height 16
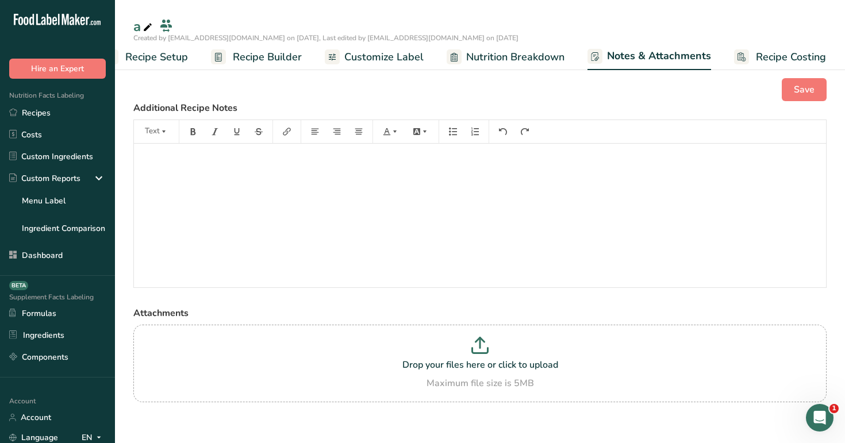
click at [781, 57] on span "Recipe Costing" at bounding box center [791, 57] width 70 height 16
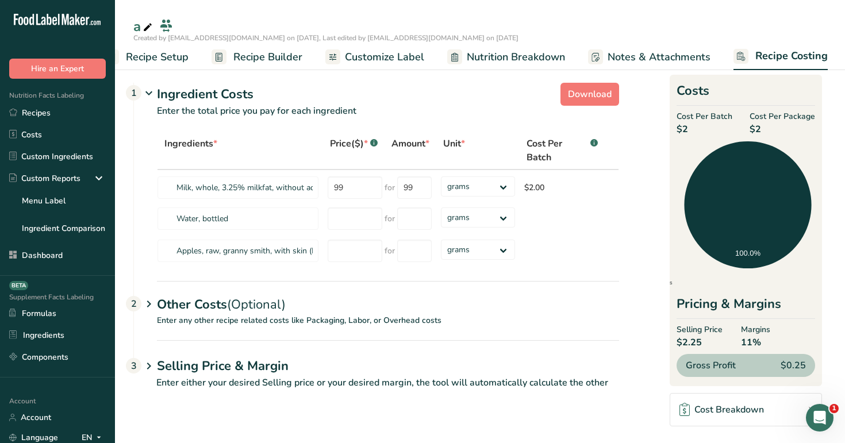
click at [235, 57] on span "Recipe Builder" at bounding box center [267, 57] width 69 height 16
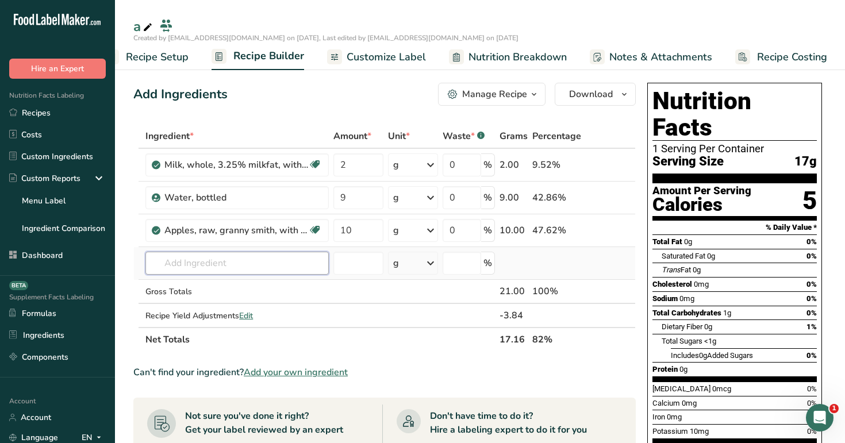
click at [263, 267] on input "text" at bounding box center [236, 263] width 183 height 23
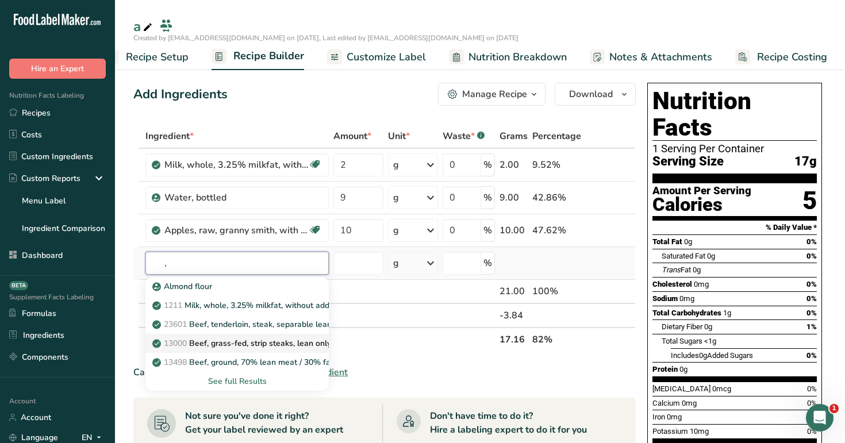
type input ","
click at [275, 340] on p "13000 Beef, grass-fed, strip steaks, lean only, raw" at bounding box center [252, 344] width 194 height 12
type input "Beef, grass-fed, strip steaks, lean only, raw"
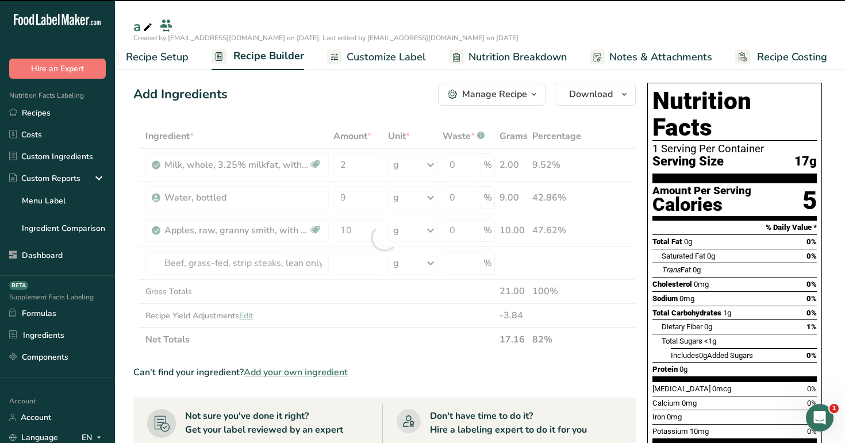
type input "0"
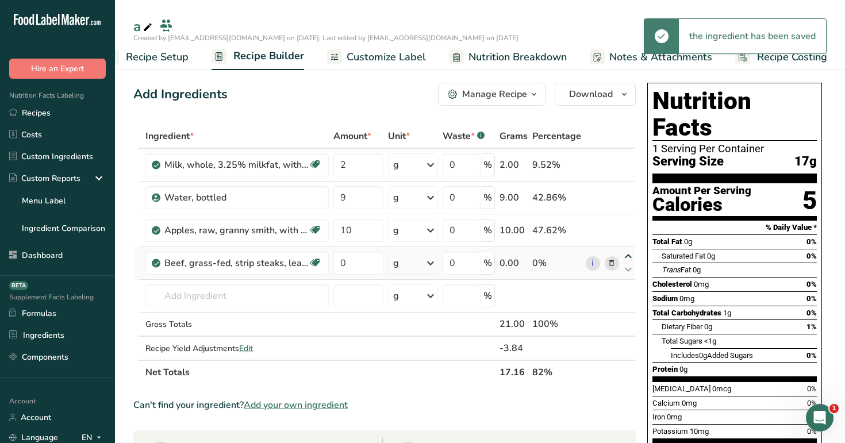
click at [630, 255] on icon at bounding box center [629, 256] width 14 height 9
type input "0"
type input "10"
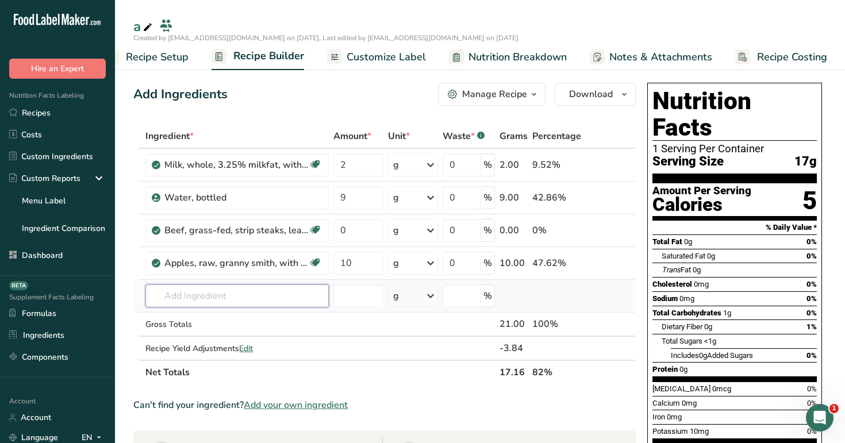
click at [309, 305] on input "text" at bounding box center [236, 296] width 183 height 23
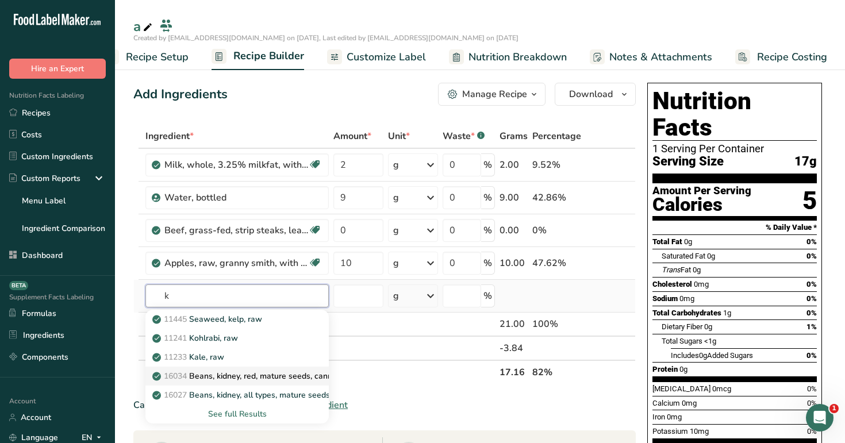
type input "k"
click at [293, 374] on p "16034 Beans, kidney, red, mature seeds, canned, solids and liquids" at bounding box center [282, 376] width 254 height 12
type input "Beans, kidney, red, mature seeds, canned, solids and liquids"
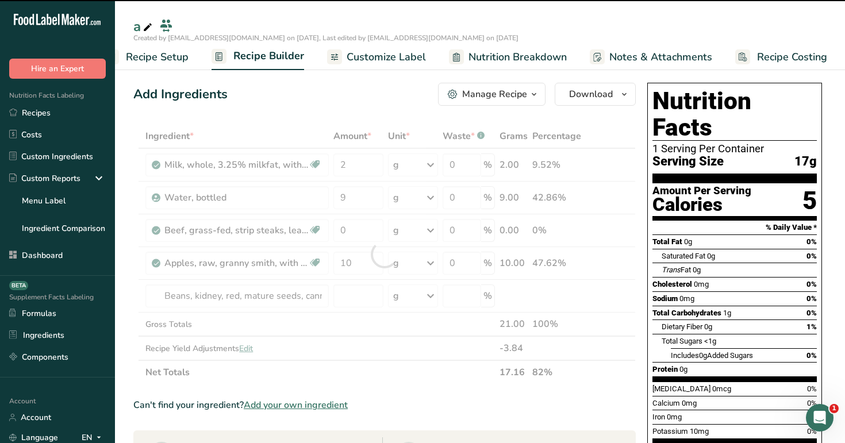
type input "0"
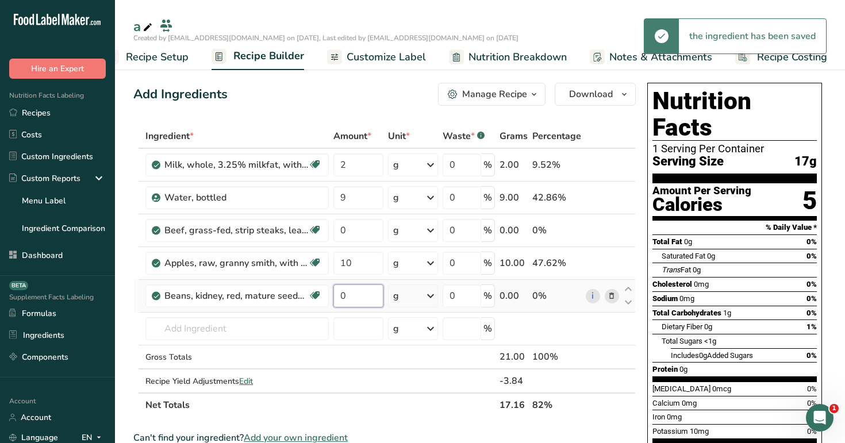
click at [358, 296] on input "0" at bounding box center [358, 296] width 49 height 23
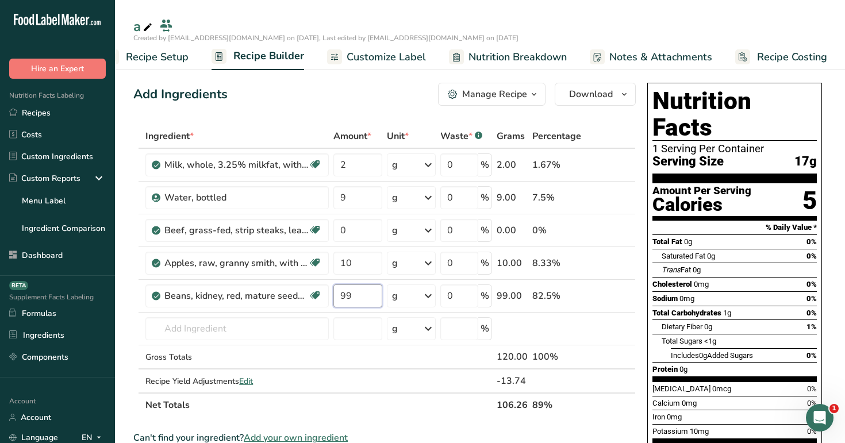
type input "99"
click at [470, 122] on div "Add Ingredients Manage Recipe Delete Recipe Duplicate Recipe Scale Recipe Save …" at bounding box center [388, 446] width 510 height 736
click at [364, 43] on ul "Recipe Setup Recipe Builder Customize Label Nutrition Breakdown Notes & Attachm…" at bounding box center [468, 56] width 765 height 27
click at [373, 60] on span "Customize Label" at bounding box center [386, 57] width 79 height 16
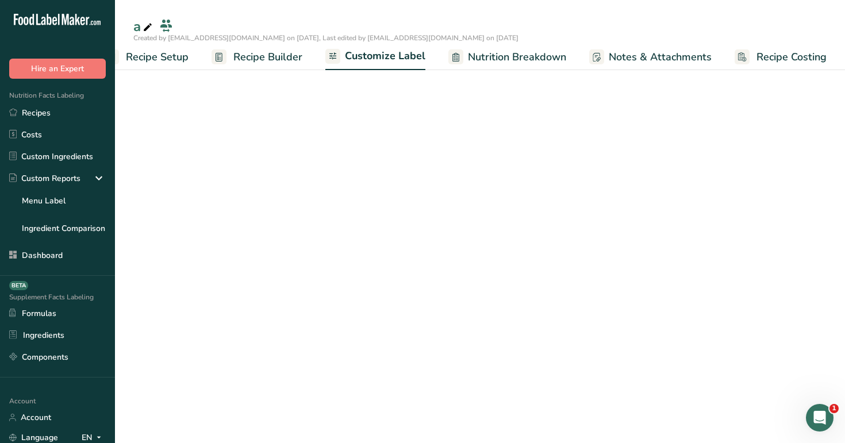
scroll to position [0, 29]
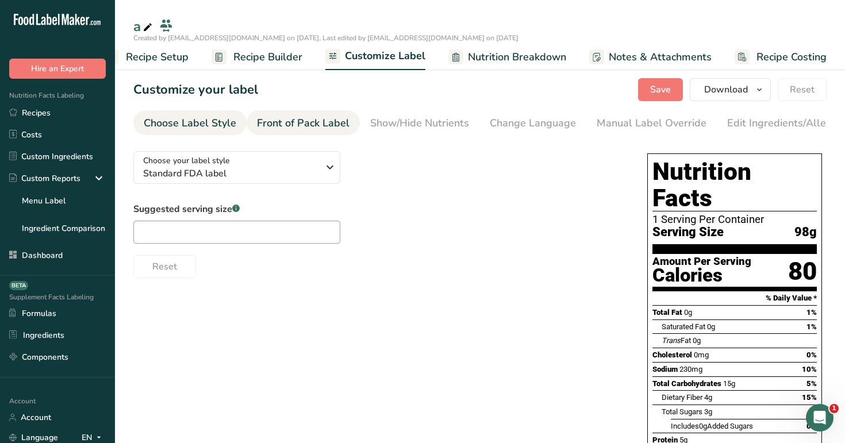
click at [318, 120] on div "Front of Pack Label" at bounding box center [303, 124] width 93 height 16
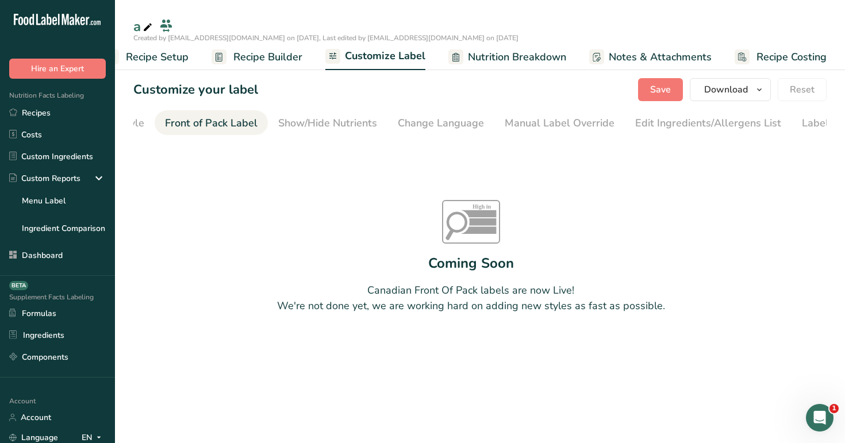
scroll to position [0, 112]
click at [282, 60] on span "Recipe Builder" at bounding box center [267, 57] width 69 height 16
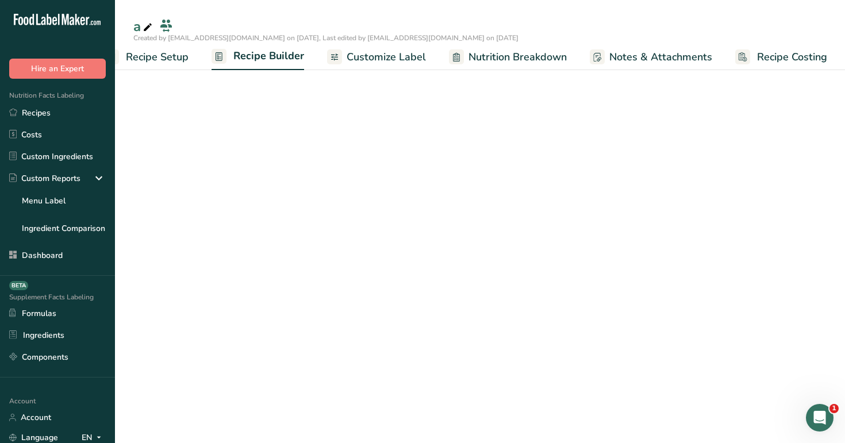
scroll to position [0, 29]
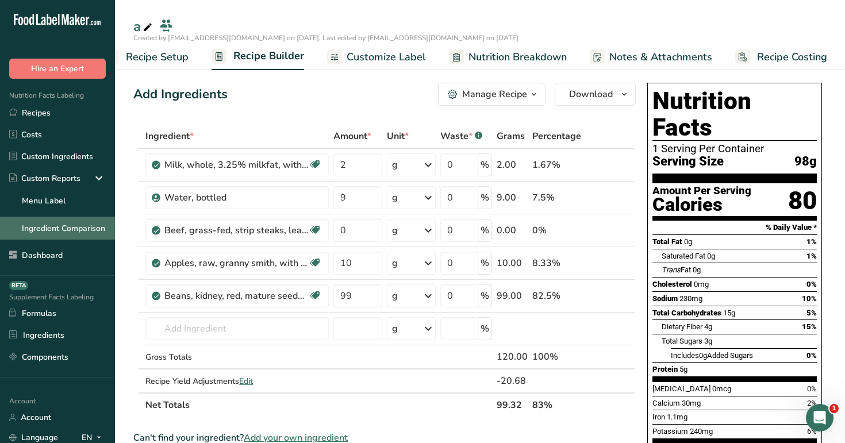
click at [82, 232] on link "Ingredient Comparison" at bounding box center [57, 228] width 115 height 23
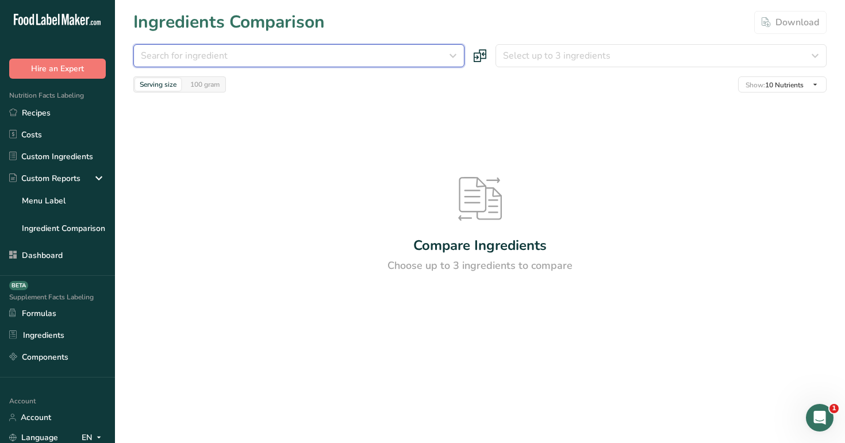
click at [384, 62] on div "Search for ingredient" at bounding box center [295, 56] width 309 height 14
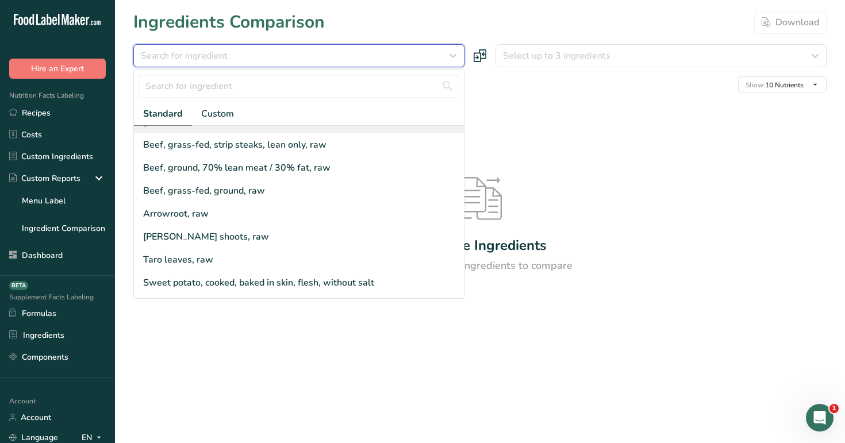
scroll to position [121, 0]
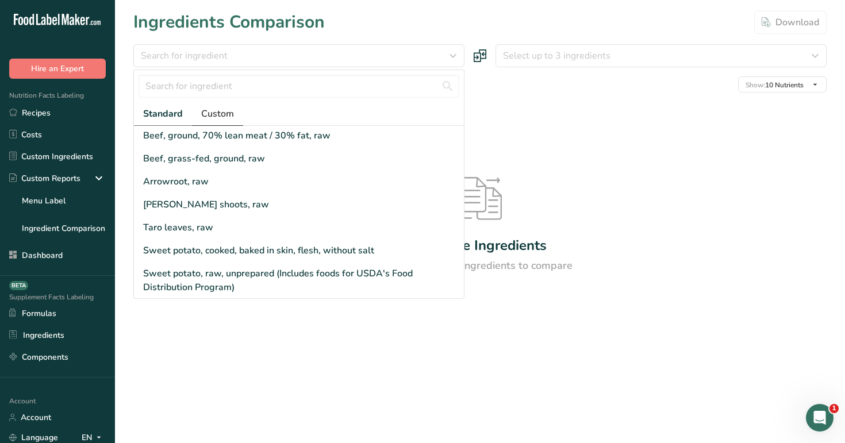
click at [216, 105] on link "Custom" at bounding box center [217, 114] width 51 height 24
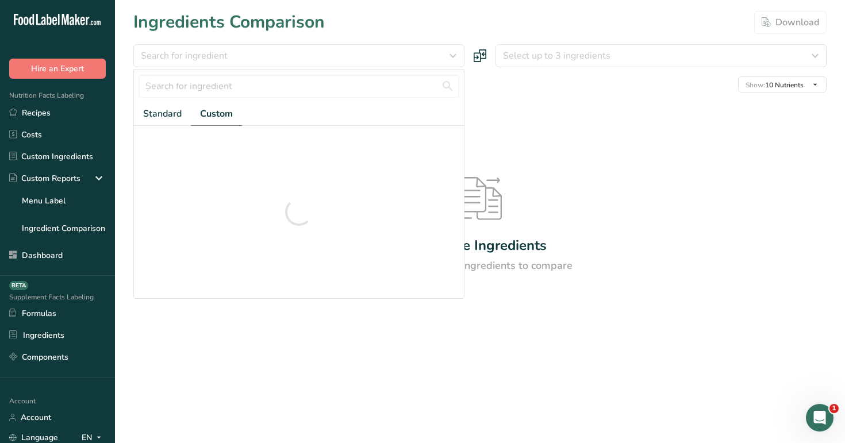
scroll to position [0, 0]
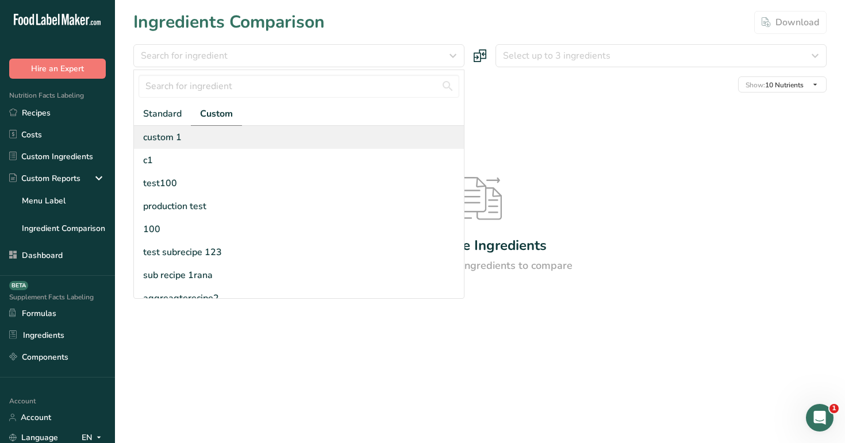
click at [218, 132] on div "custom 1" at bounding box center [299, 137] width 330 height 23
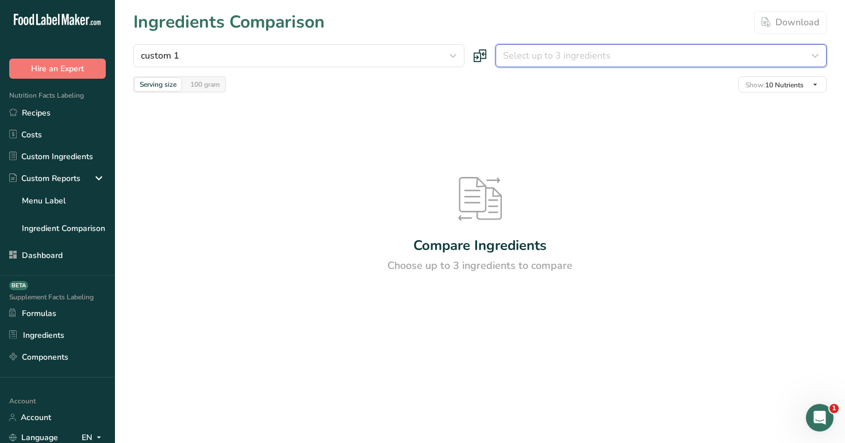
click at [565, 51] on span "Select up to 3 ingredients" at bounding box center [557, 56] width 108 height 14
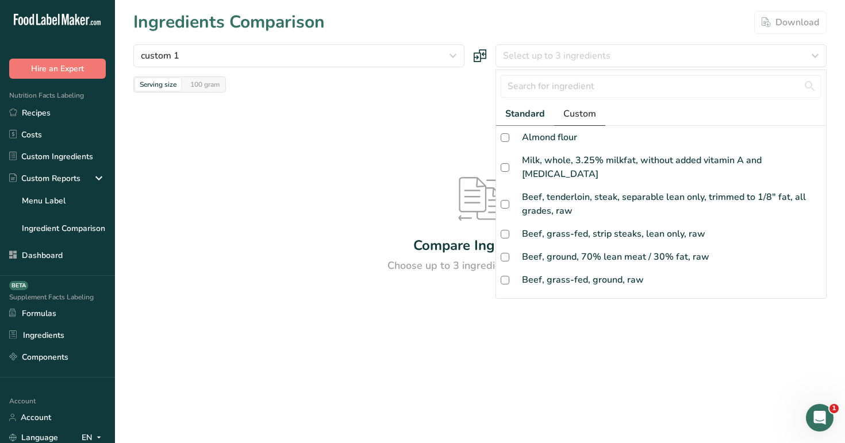
click at [581, 112] on span "Custom" at bounding box center [580, 114] width 33 height 14
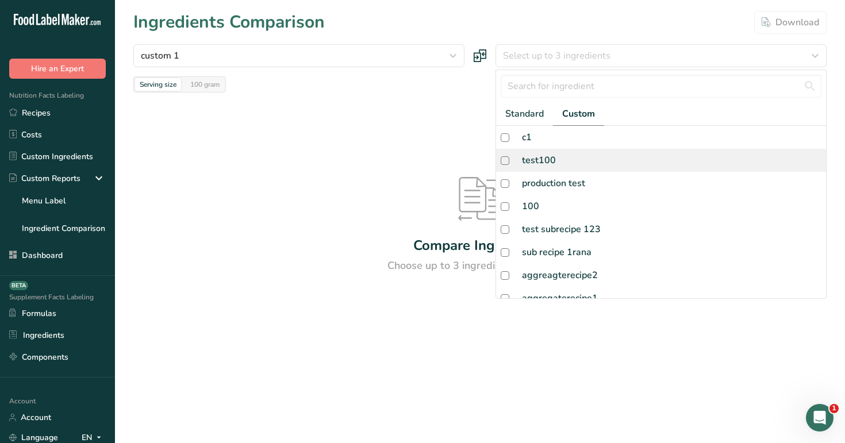
click at [583, 152] on div "test100" at bounding box center [661, 160] width 330 height 23
checkbox input "true"
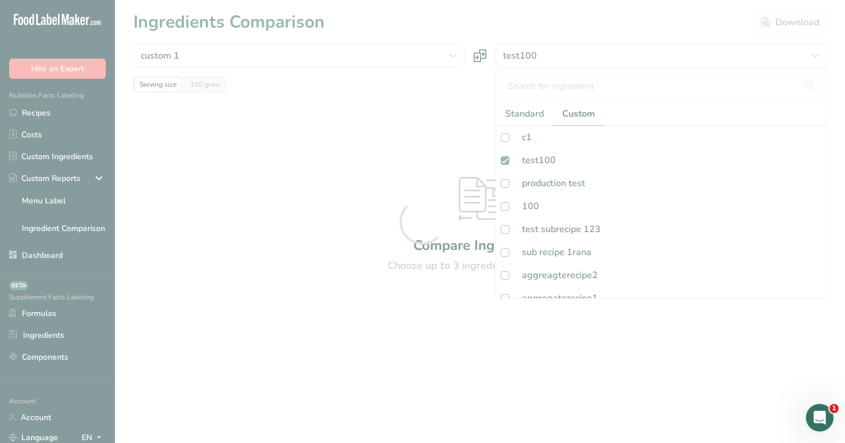
click at [413, 143] on div at bounding box center [422, 221] width 845 height 443
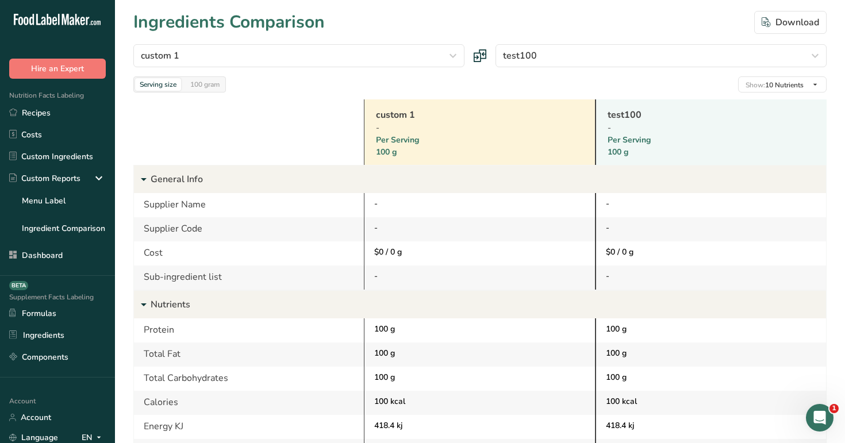
scroll to position [24, 0]
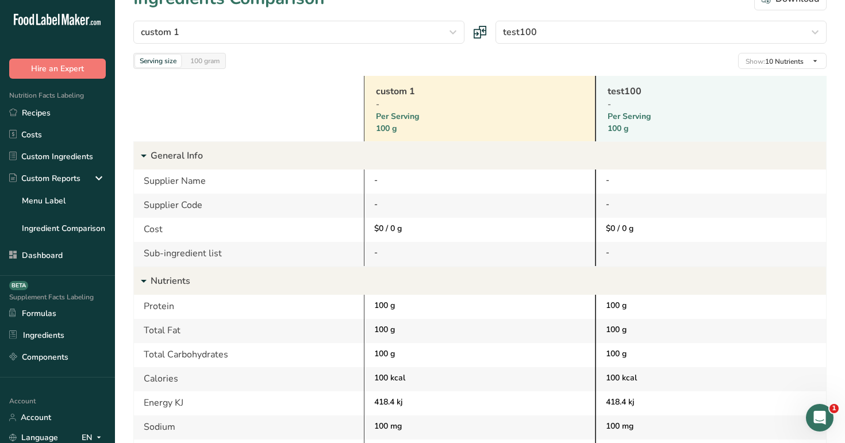
click at [388, 87] on link "custom 1" at bounding box center [465, 92] width 178 height 14
click at [206, 63] on div "100 gram" at bounding box center [205, 61] width 39 height 13
click at [152, 58] on div "Serving size" at bounding box center [158, 61] width 46 height 13
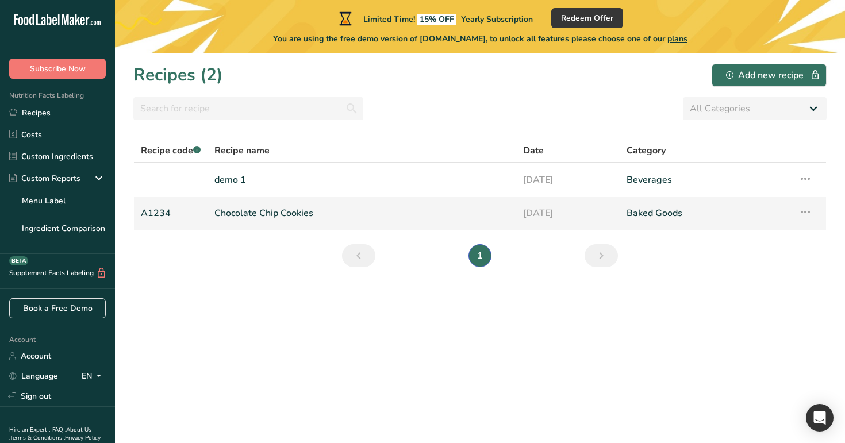
click at [277, 225] on td "Chocolate Chip Cookies" at bounding box center [362, 213] width 309 height 33
click at [298, 214] on link "Chocolate Chip Cookies" at bounding box center [361, 213] width 295 height 24
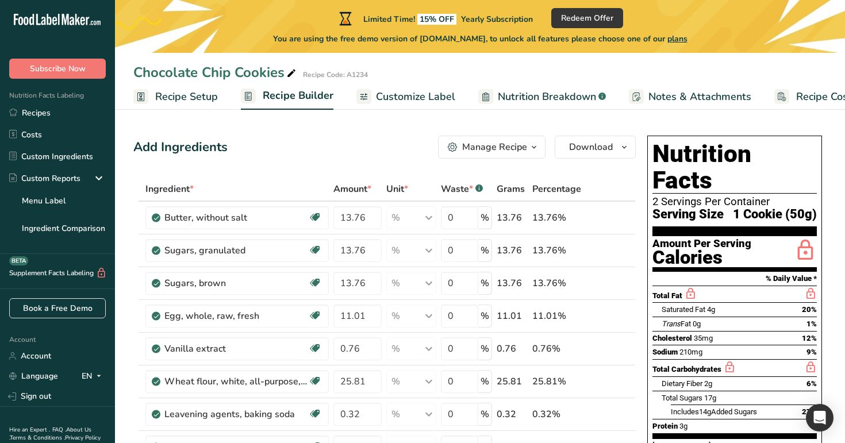
click at [175, 89] on span "Recipe Setup" at bounding box center [186, 97] width 63 height 16
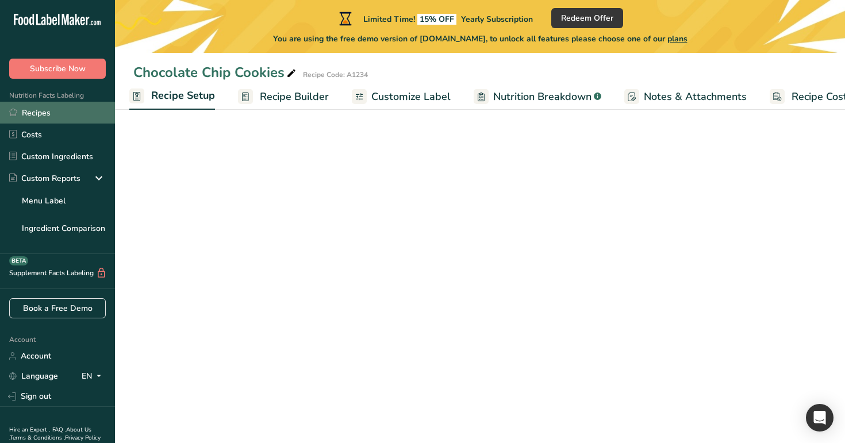
click at [86, 109] on link "Recipes" at bounding box center [57, 113] width 115 height 22
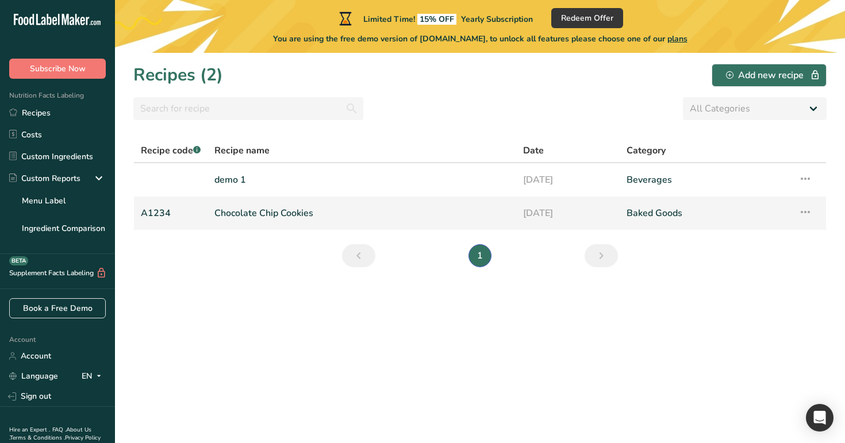
click at [329, 204] on link "Chocolate Chip Cookies" at bounding box center [361, 213] width 295 height 24
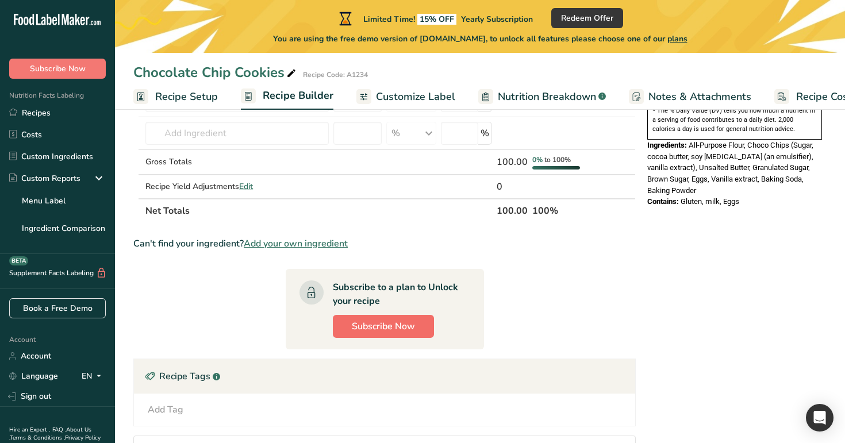
scroll to position [366, 0]
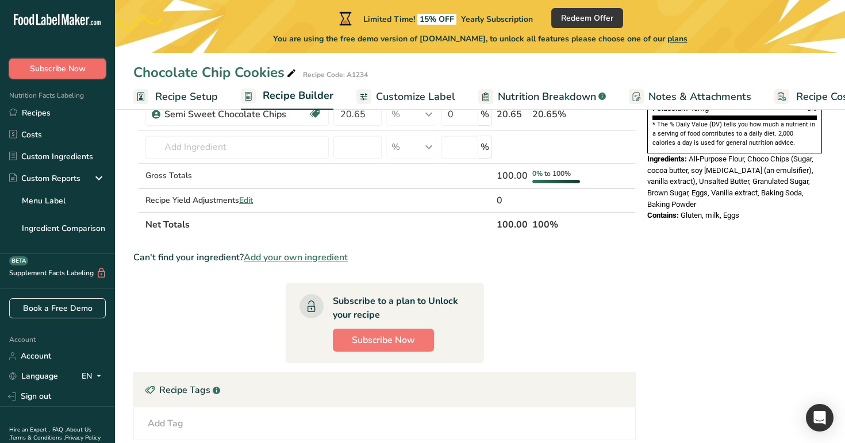
click at [90, 67] on button "Subscribe Now" at bounding box center [57, 69] width 97 height 20
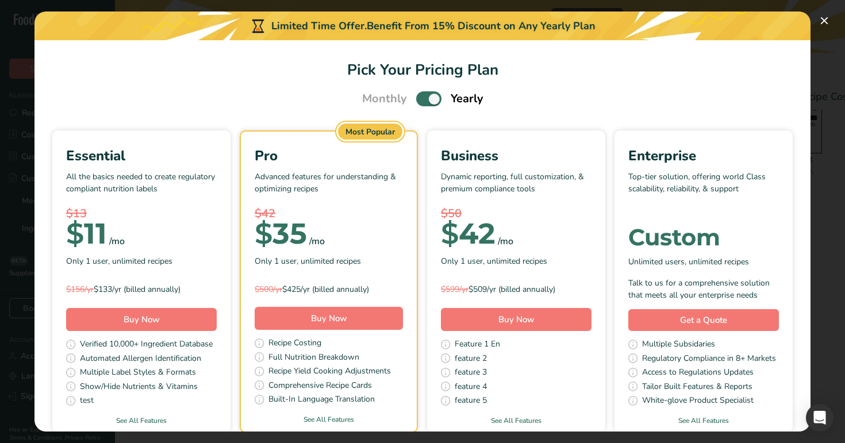
click at [427, 91] on div "Monthly Yearly" at bounding box center [422, 98] width 149 height 17
click at [427, 105] on span "Pick Your Pricing Plan Modal" at bounding box center [428, 98] width 25 height 14
click at [424, 103] on input "Pick Your Pricing Plan Modal" at bounding box center [419, 98] width 7 height 7
checkbox input "false"
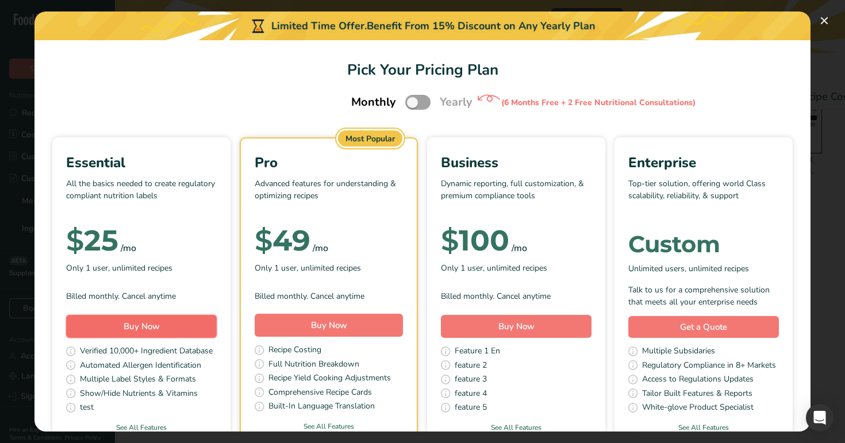
click at [176, 327] on button "Buy Now" at bounding box center [141, 326] width 151 height 23
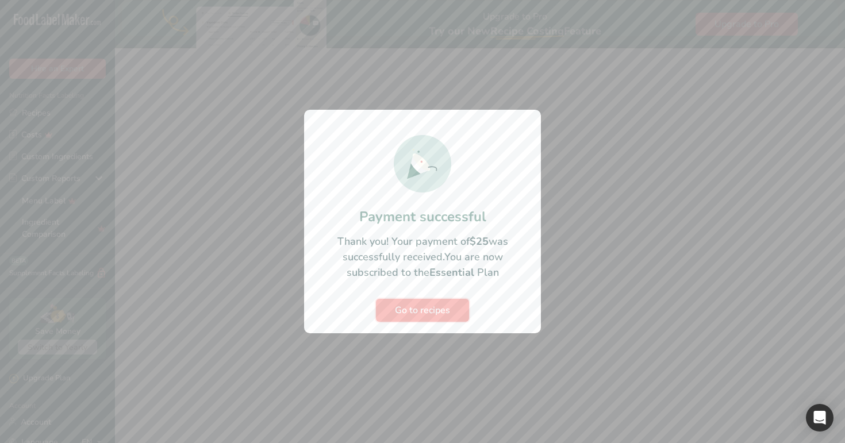
click at [434, 313] on span "Go to recipes" at bounding box center [422, 311] width 55 height 14
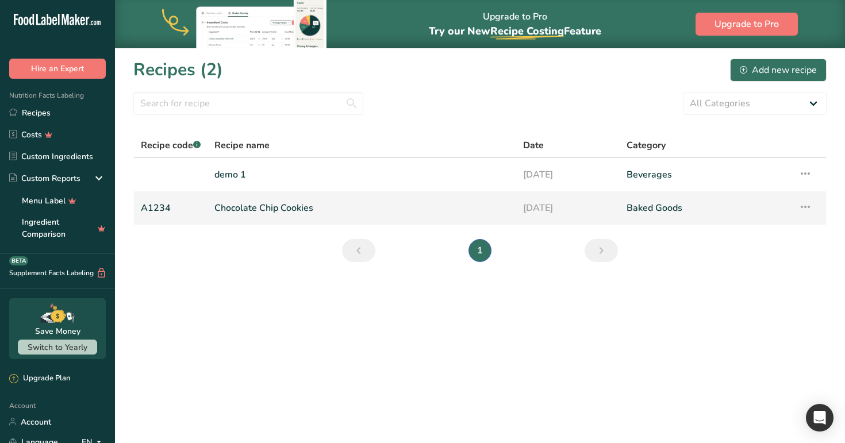
click at [266, 202] on link "Chocolate Chip Cookies" at bounding box center [361, 208] width 295 height 24
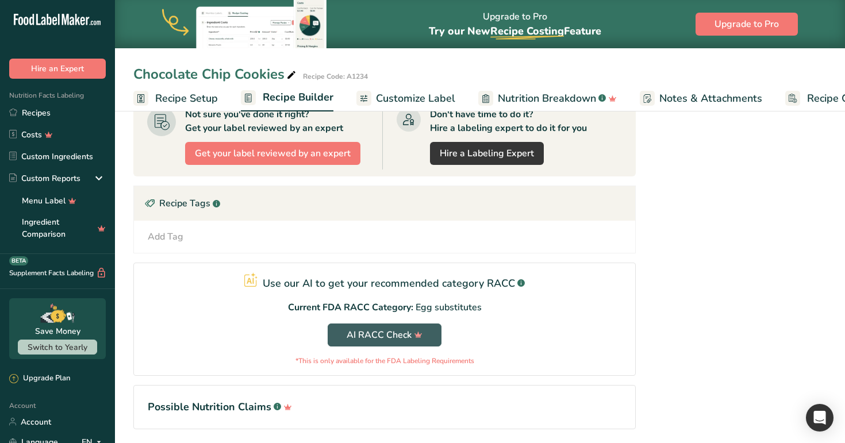
scroll to position [522, 0]
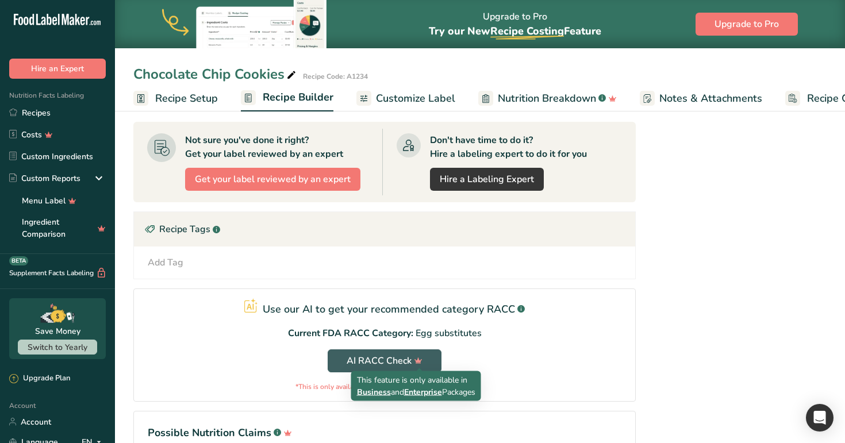
click at [424, 395] on span "Enterprise" at bounding box center [423, 392] width 38 height 11
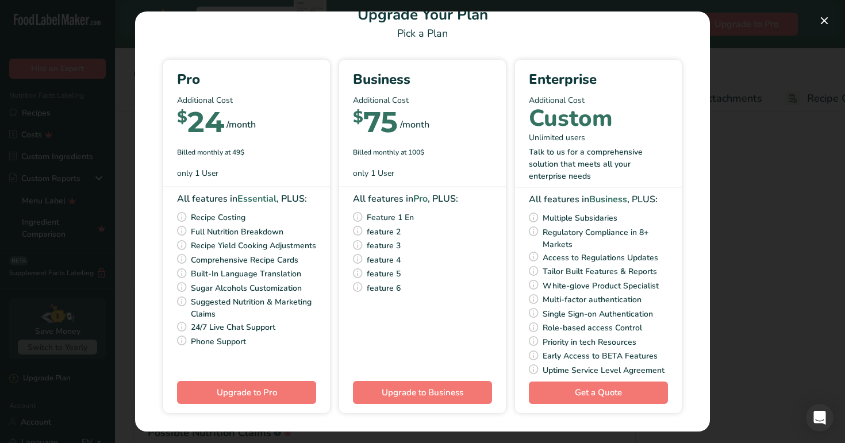
scroll to position [33, 0]
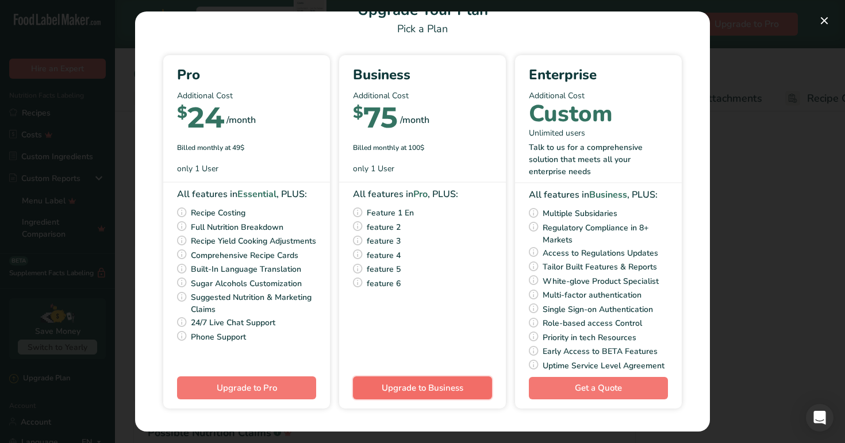
click at [469, 396] on button "Upgrade to Business" at bounding box center [422, 388] width 139 height 23
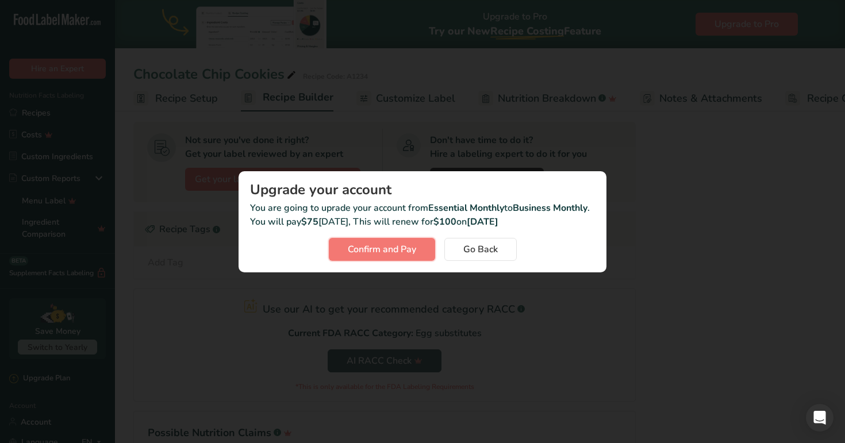
click at [407, 256] on span "Confirm and Pay" at bounding box center [382, 250] width 68 height 14
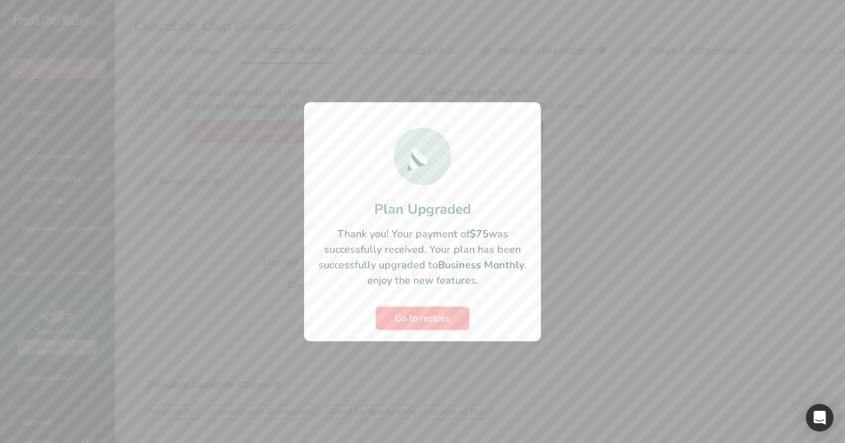
click at [409, 319] on span "Go to recipes" at bounding box center [422, 319] width 55 height 14
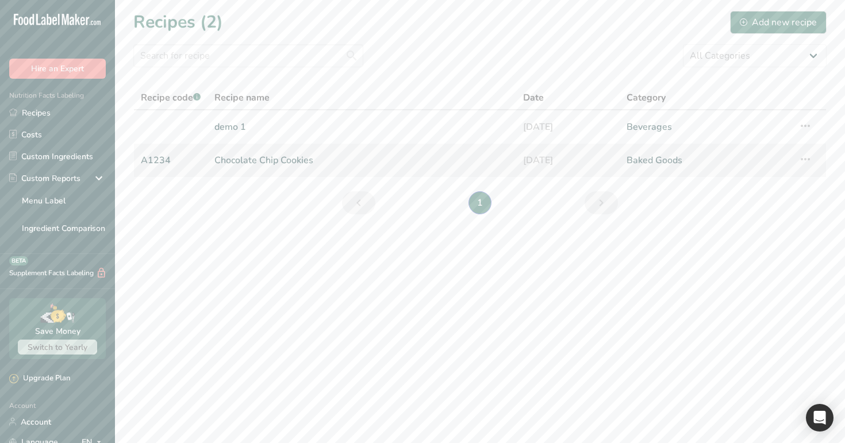
click at [351, 170] on link "Chocolate Chip Cookies" at bounding box center [361, 160] width 295 height 24
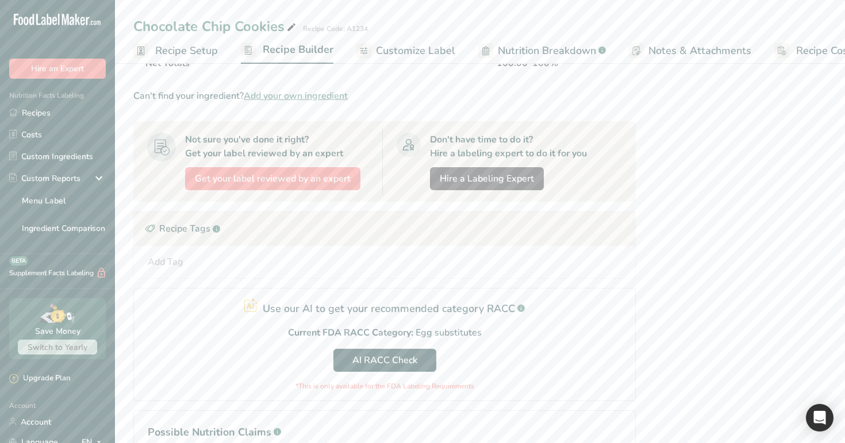
scroll to position [490, 0]
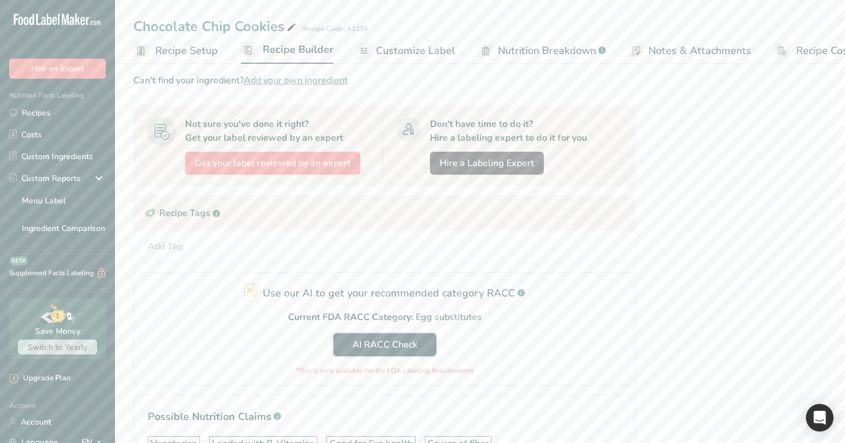
click at [391, 346] on span "AI RACC Check" at bounding box center [385, 345] width 65 height 14
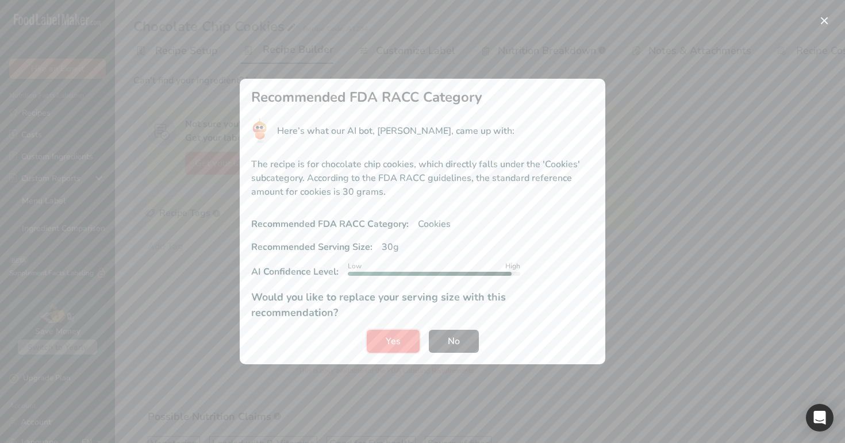
click at [395, 335] on span "Yes" at bounding box center [393, 342] width 15 height 14
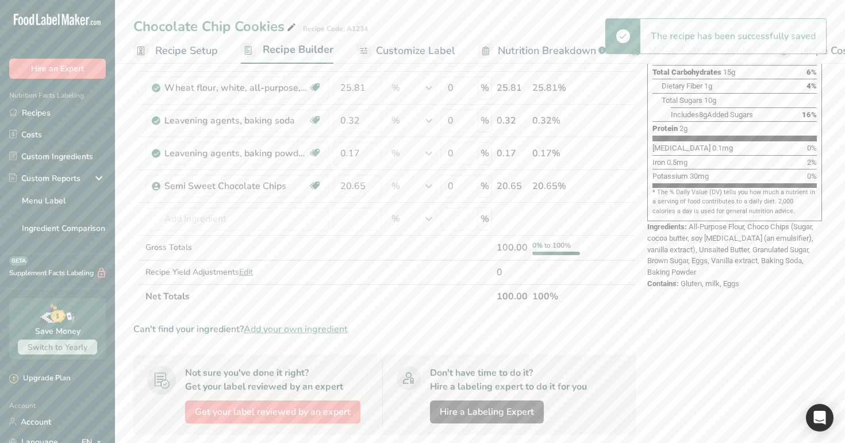
scroll to position [0, 0]
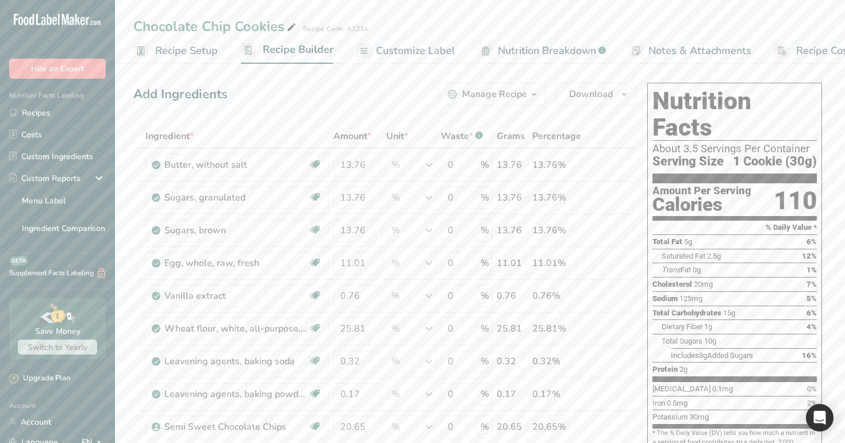
click at [206, 47] on span "Recipe Setup" at bounding box center [186, 51] width 63 height 16
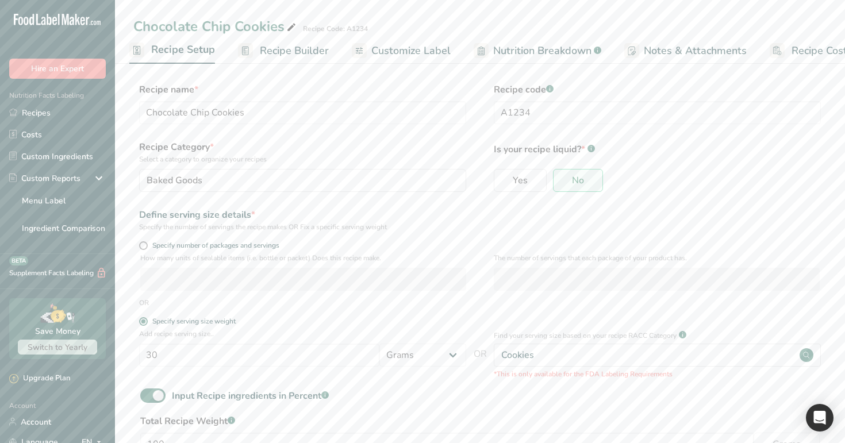
click at [285, 60] on link "Recipe Builder" at bounding box center [283, 51] width 91 height 26
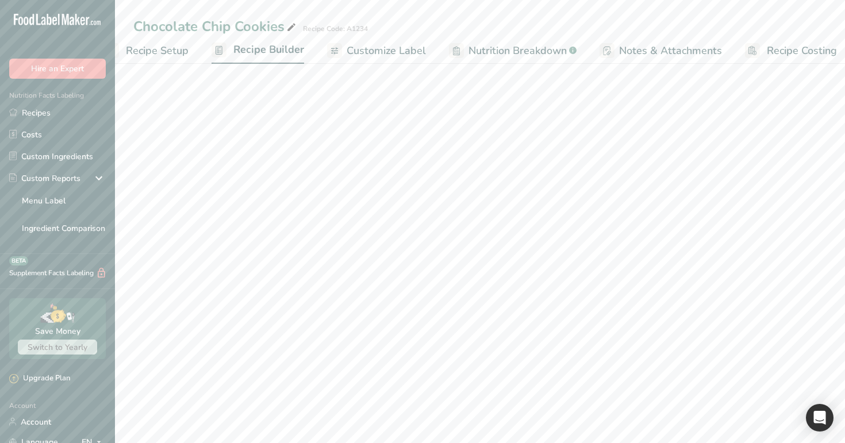
scroll to position [0, 39]
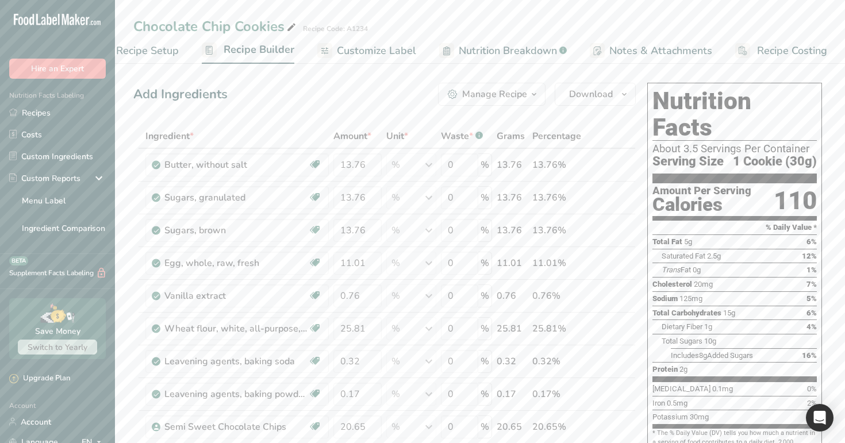
click at [337, 50] on span "Customize Label" at bounding box center [376, 51] width 79 height 16
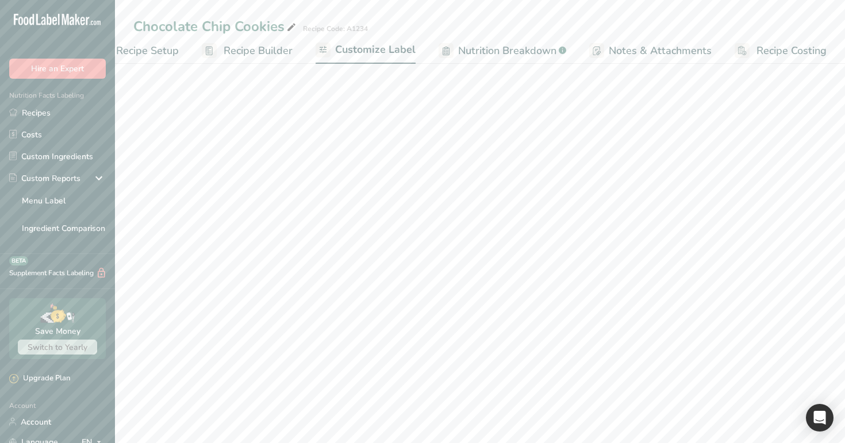
scroll to position [0, 39]
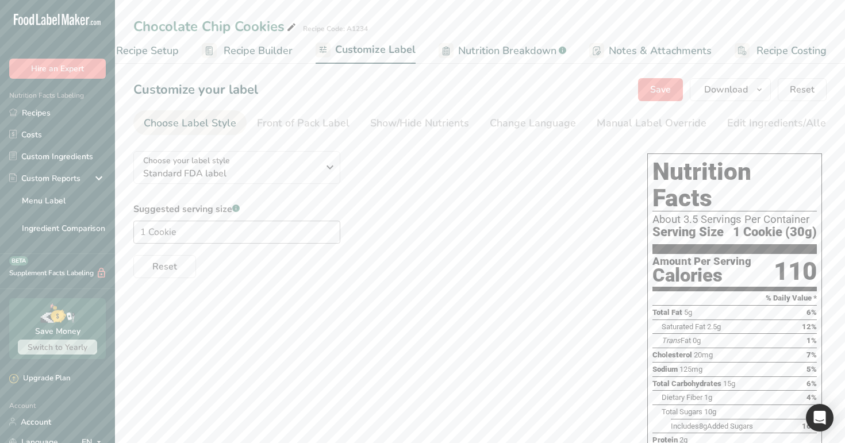
click at [266, 47] on span "Recipe Builder" at bounding box center [258, 51] width 69 height 16
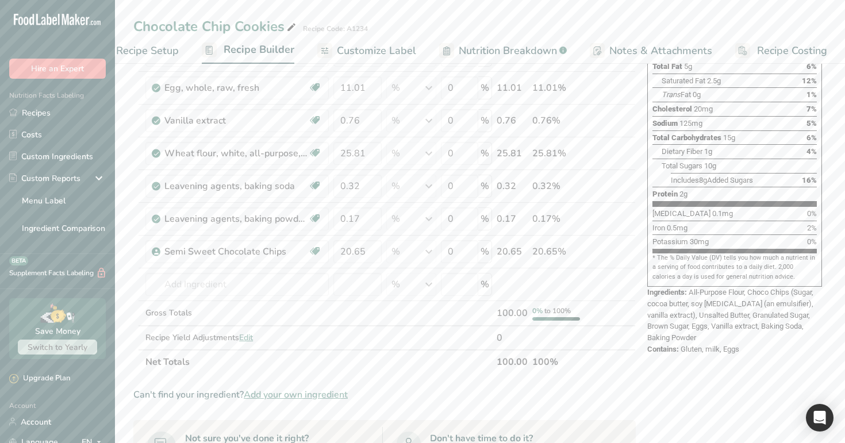
scroll to position [266, 0]
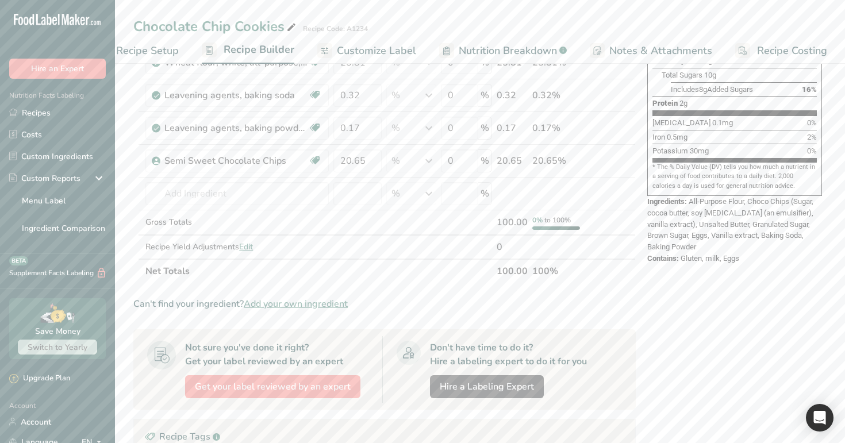
click at [153, 51] on span "Recipe Setup" at bounding box center [147, 51] width 63 height 16
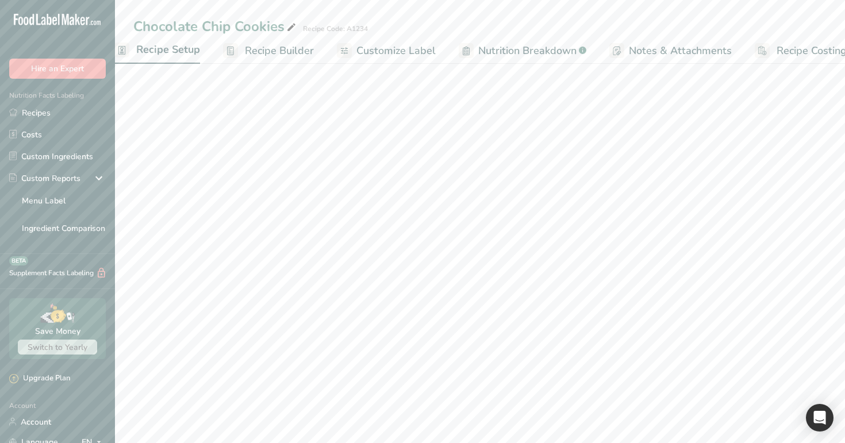
scroll to position [84, 0]
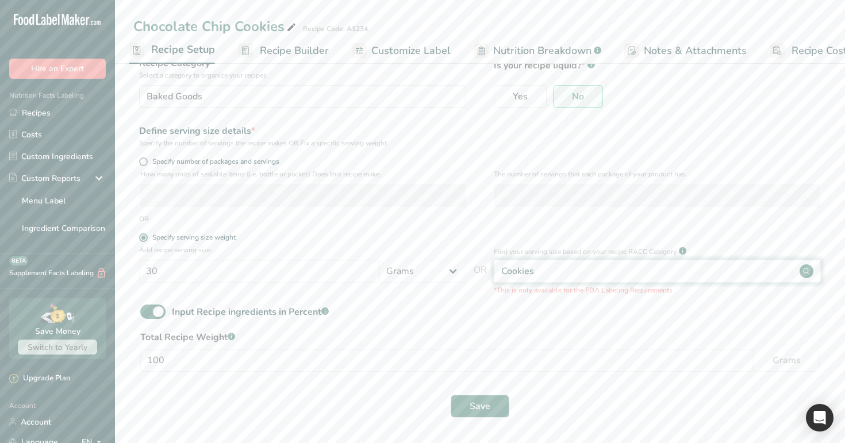
click at [573, 268] on div "Cookies" at bounding box center [657, 271] width 327 height 23
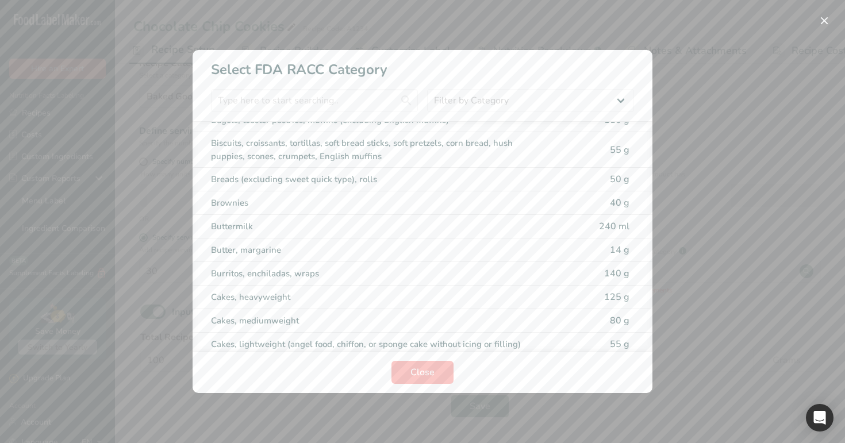
scroll to position [16, 0]
click at [406, 239] on div "Butter, margarine 14 g" at bounding box center [423, 248] width 460 height 24
type input "14"
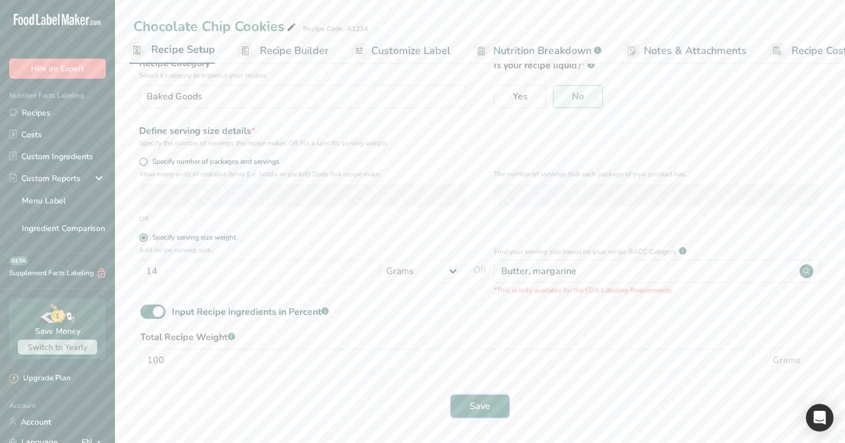
click at [471, 401] on span "Save" at bounding box center [480, 407] width 21 height 14
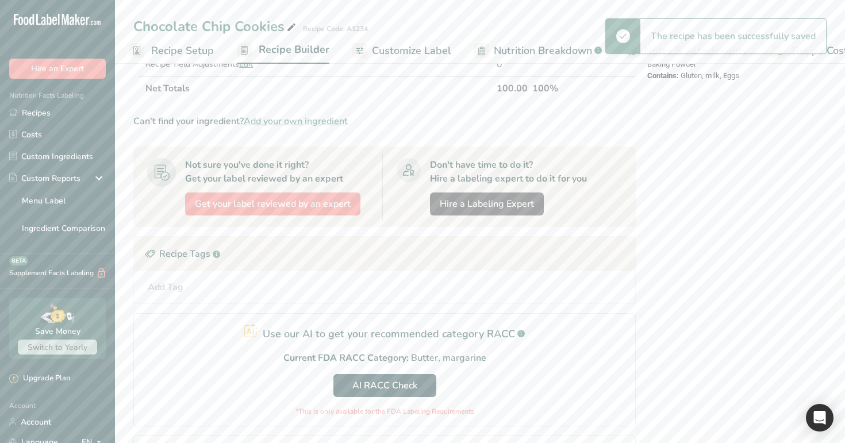
scroll to position [572, 0]
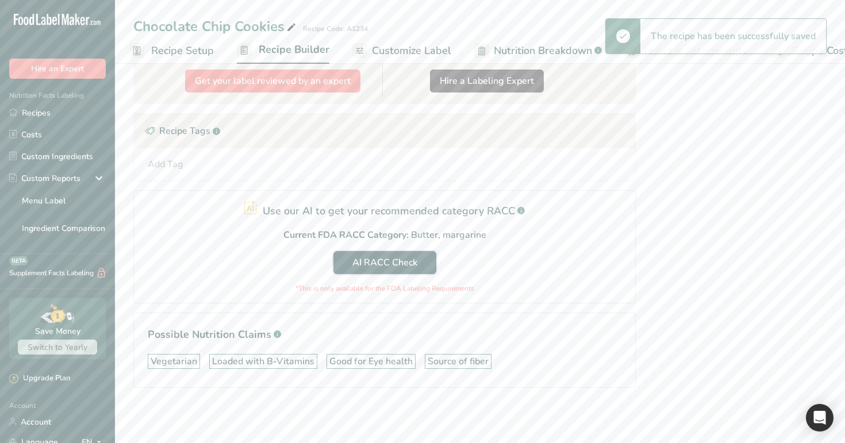
click at [424, 265] on button "AI RACC Check" at bounding box center [385, 262] width 103 height 23
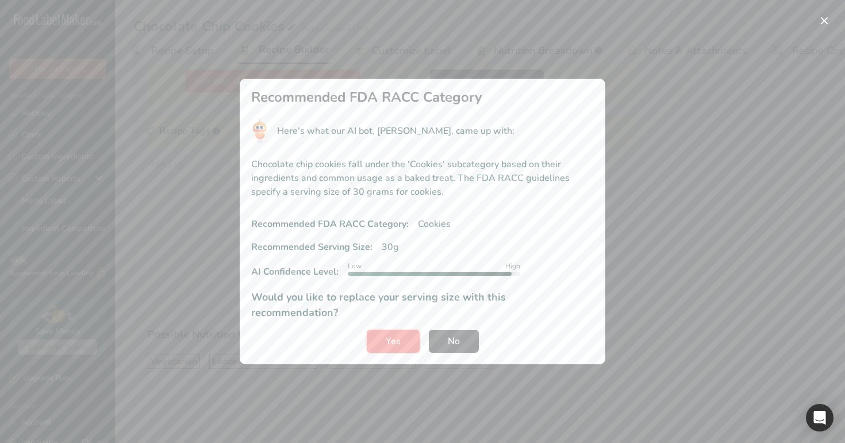
click at [390, 339] on span "Yes" at bounding box center [393, 342] width 15 height 14
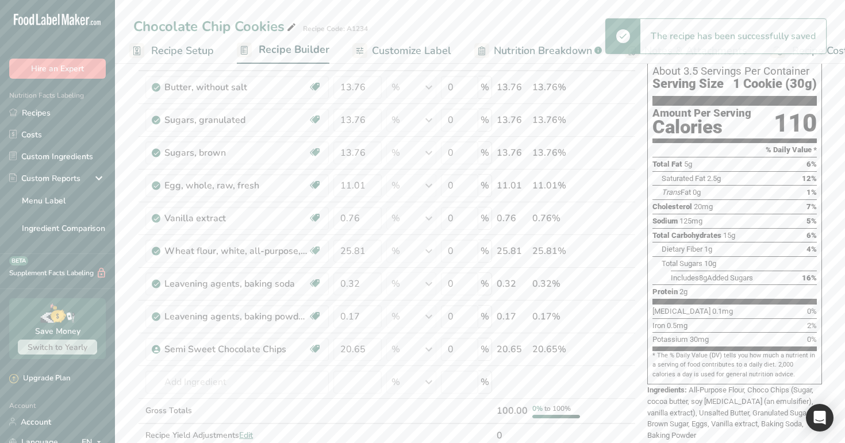
scroll to position [0, 0]
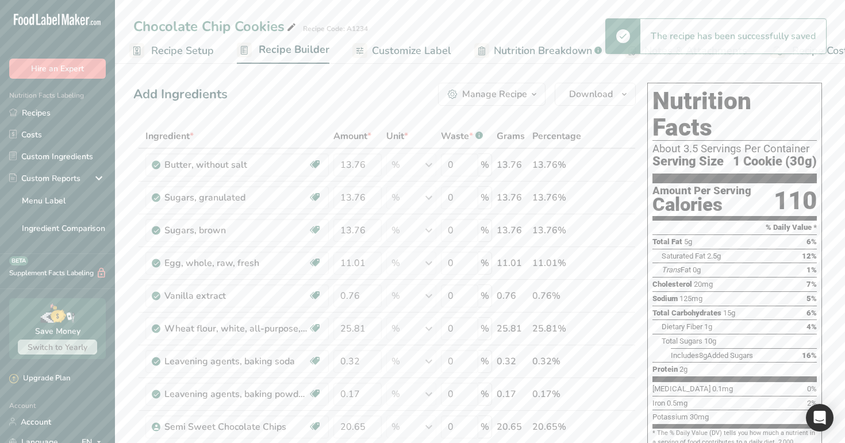
click at [200, 58] on span "Recipe Setup" at bounding box center [182, 51] width 63 height 16
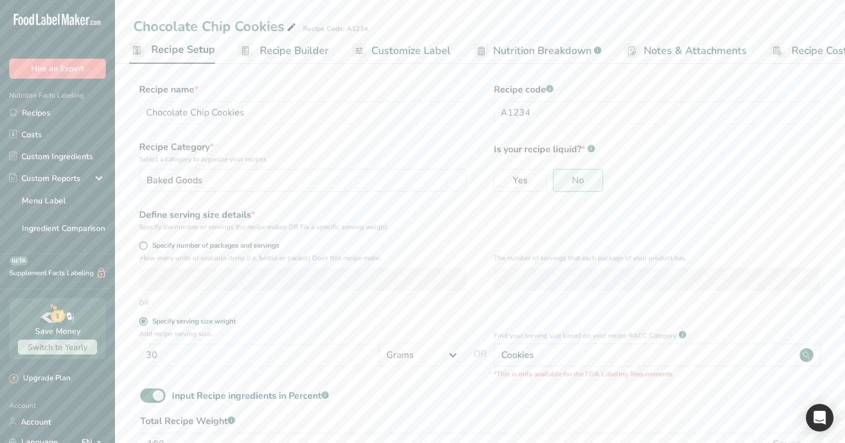
click at [297, 60] on link "Recipe Builder" at bounding box center [283, 51] width 91 height 26
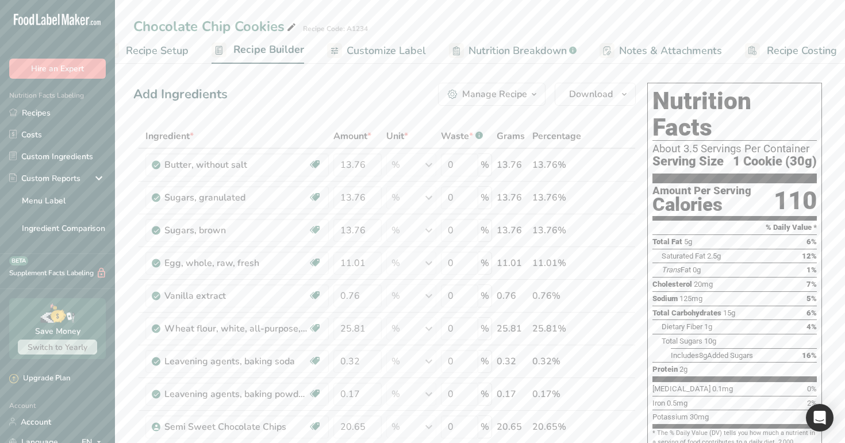
scroll to position [0, 39]
click at [81, 109] on link "Recipes" at bounding box center [57, 113] width 115 height 22
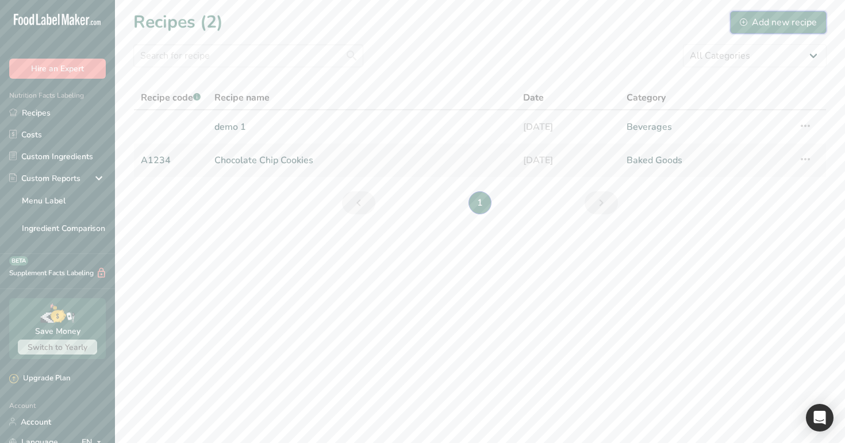
click at [741, 18] on icon at bounding box center [743, 21] width 7 height 7
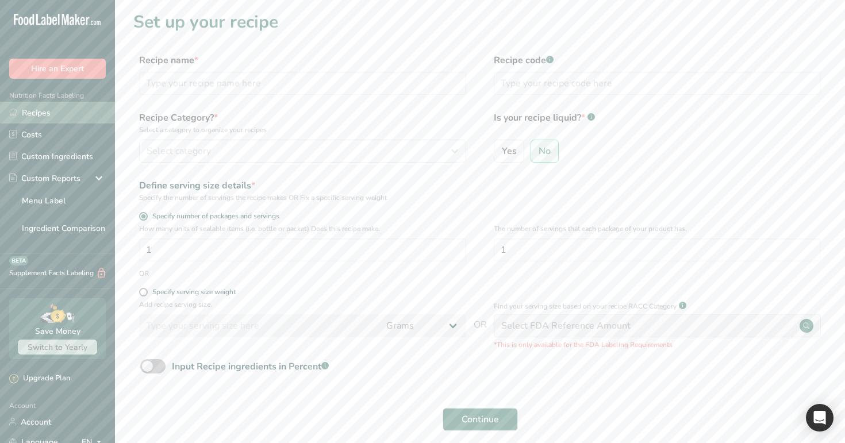
click at [87, 115] on link "Recipes" at bounding box center [57, 113] width 115 height 22
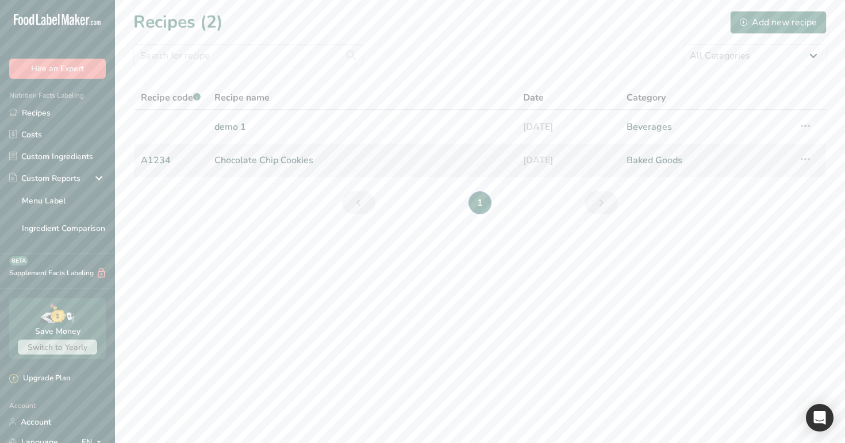
click at [289, 164] on link "Chocolate Chip Cookies" at bounding box center [361, 160] width 295 height 24
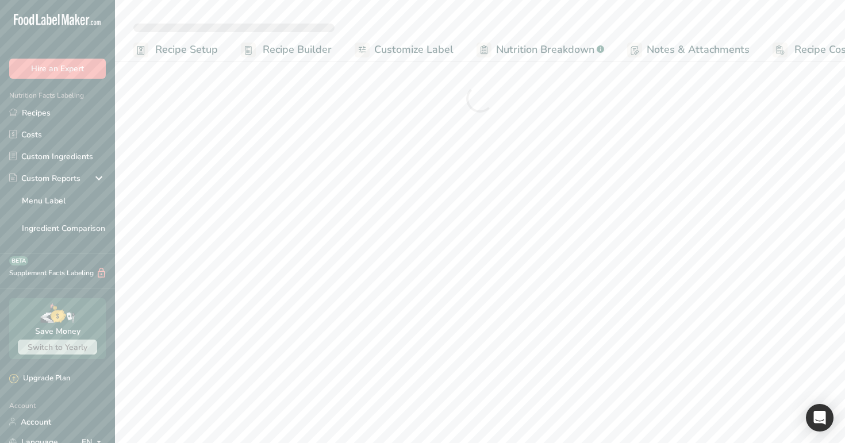
click at [289, 120] on div at bounding box center [480, 98] width 694 height 41
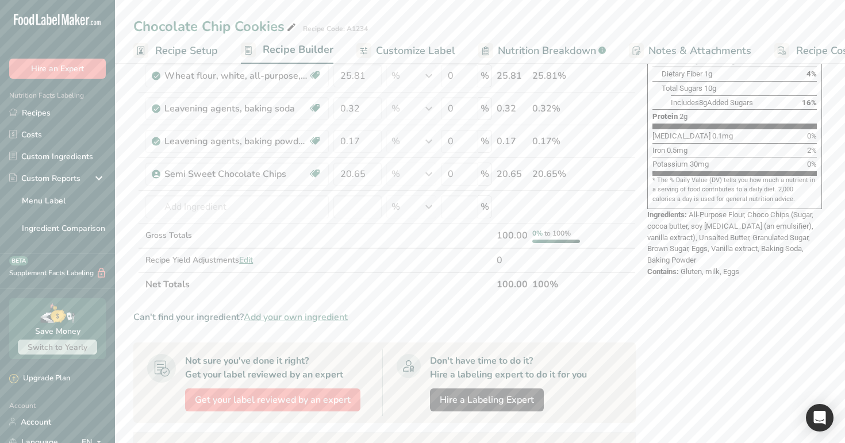
scroll to position [268, 0]
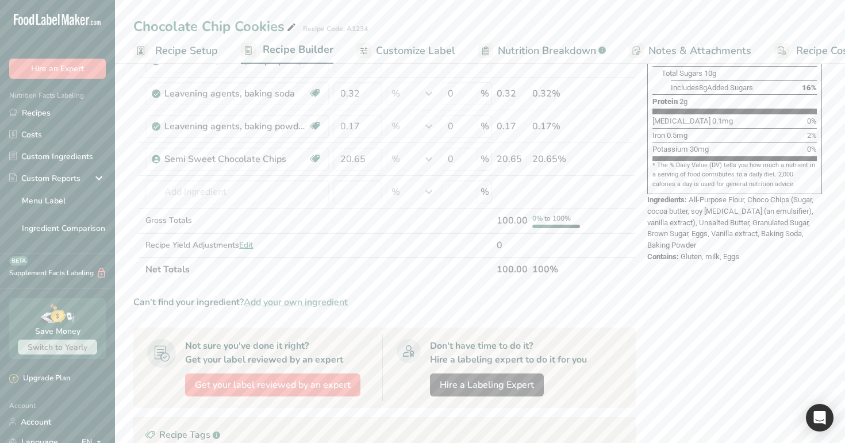
click at [206, 49] on span "Recipe Setup" at bounding box center [186, 51] width 63 height 16
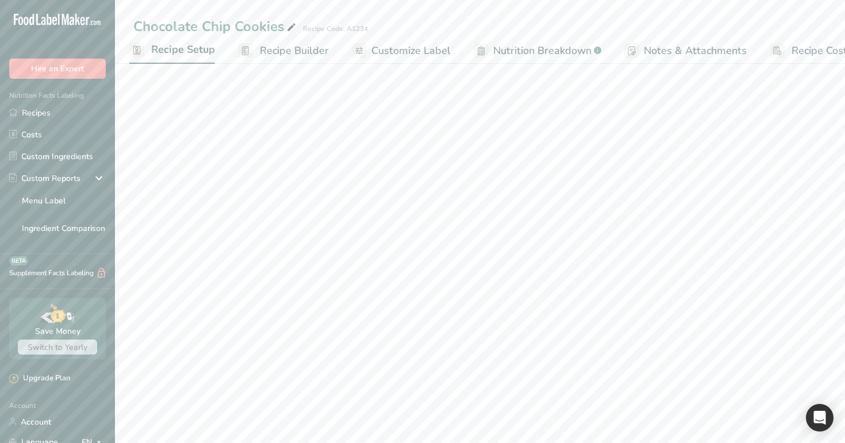
scroll to position [84, 0]
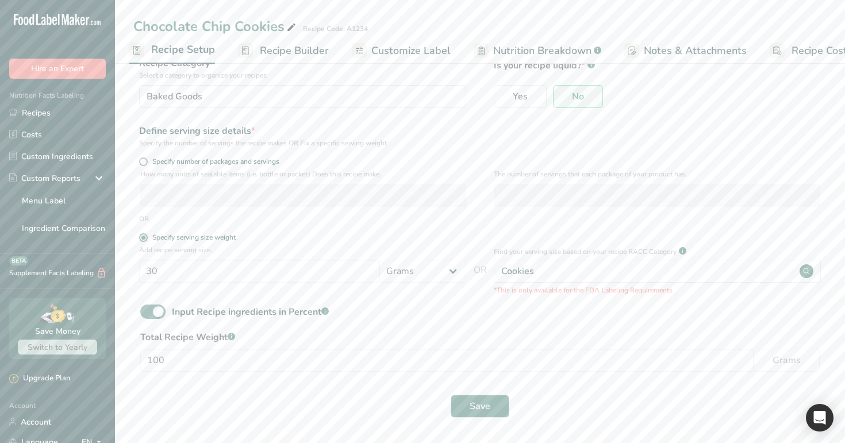
click at [159, 310] on span at bounding box center [152, 312] width 25 height 14
click at [148, 310] on input "Input Recipe ingredients in Percent .a-a{fill:#347362;}.b-a{fill:#fff;}" at bounding box center [143, 311] width 7 height 7
checkbox input "false"
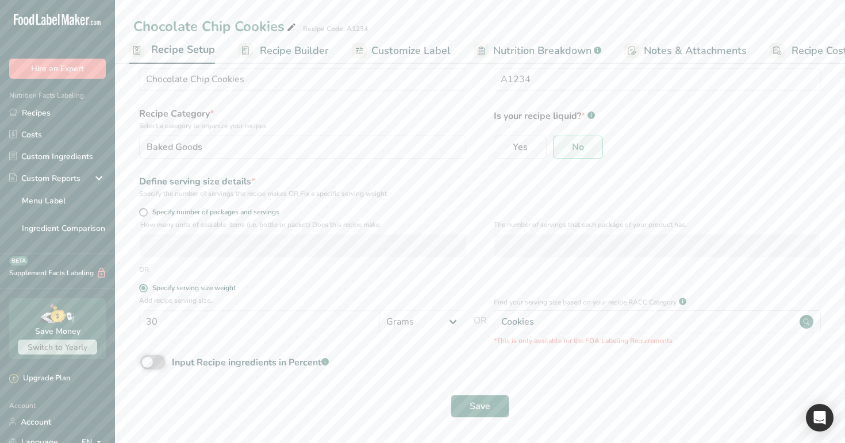
scroll to position [33, 0]
click at [481, 413] on button "Save" at bounding box center [480, 406] width 59 height 23
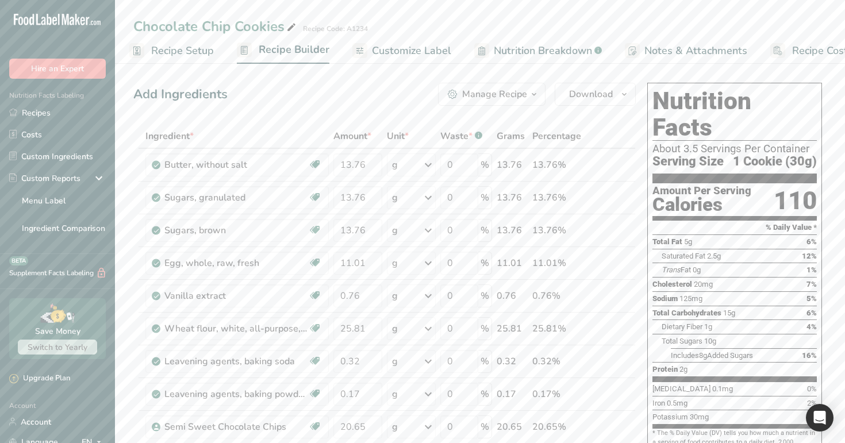
click at [198, 47] on span "Recipe Setup" at bounding box center [182, 51] width 63 height 16
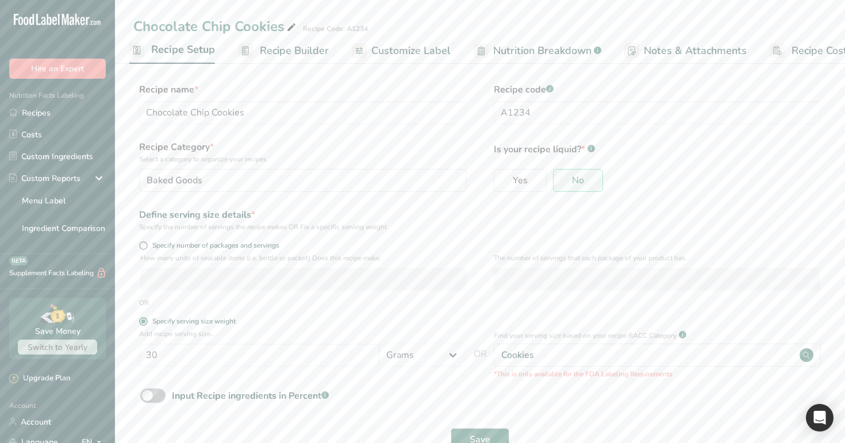
scroll to position [33, 0]
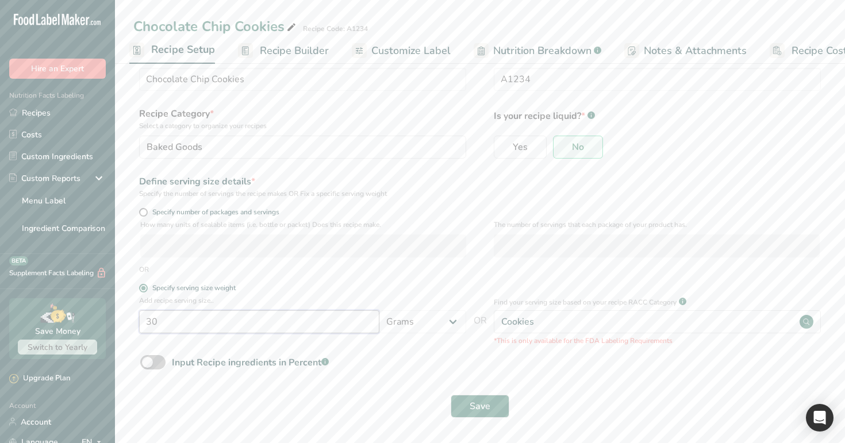
click at [307, 324] on input "30" at bounding box center [259, 322] width 240 height 23
click at [255, 363] on div "Input Recipe ingredients in Percent .a-a{fill:#347362;}.b-a{fill:#fff;}" at bounding box center [250, 363] width 157 height 14
click at [148, 363] on input "Input Recipe ingredients in Percent .a-a{fill:#347362;}.b-a{fill:#fff;}" at bounding box center [143, 362] width 7 height 7
checkbox input "true"
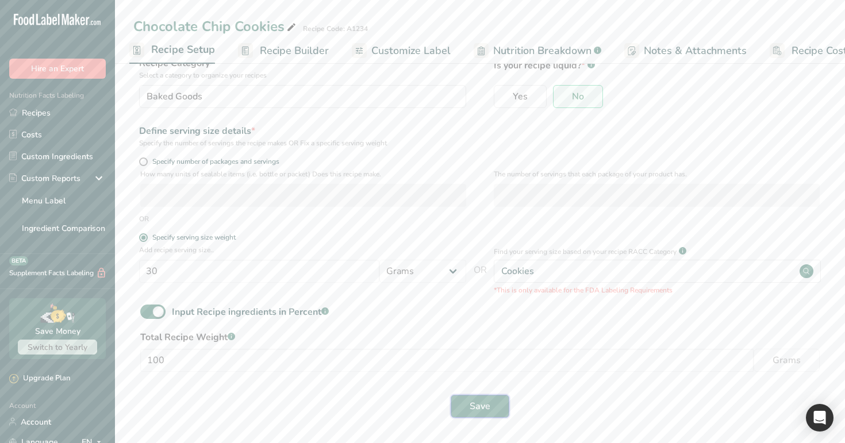
click at [486, 399] on button "Save" at bounding box center [480, 406] width 59 height 23
click at [487, 412] on span "Save" at bounding box center [480, 407] width 21 height 14
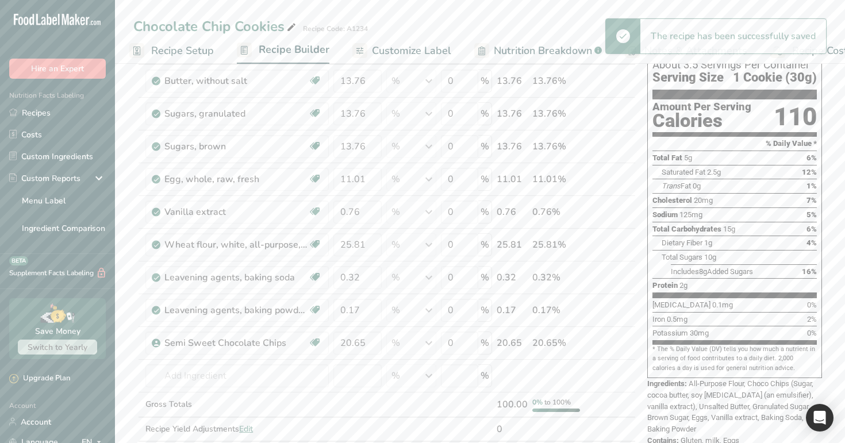
click at [533, 59] on link "Nutrition Breakdown .a-a{fill:#347362;}.b-a{fill:#fff;}" at bounding box center [538, 51] width 128 height 26
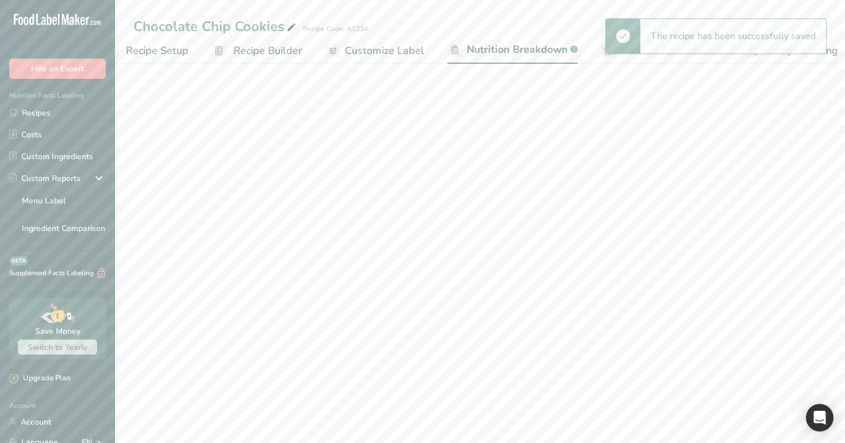
scroll to position [0, 40]
select select "Calories"
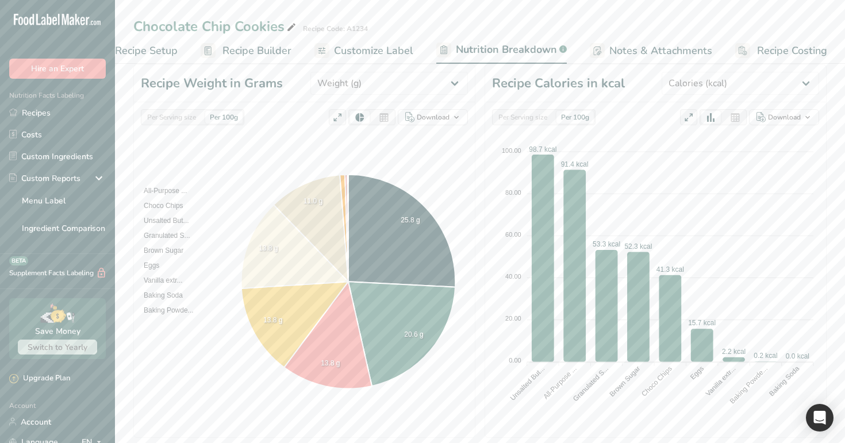
scroll to position [133, 0]
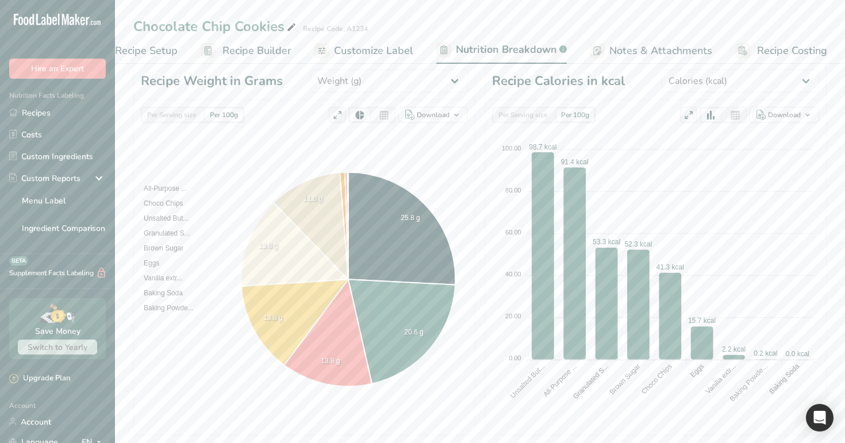
click at [263, 52] on span "Recipe Builder" at bounding box center [257, 51] width 69 height 16
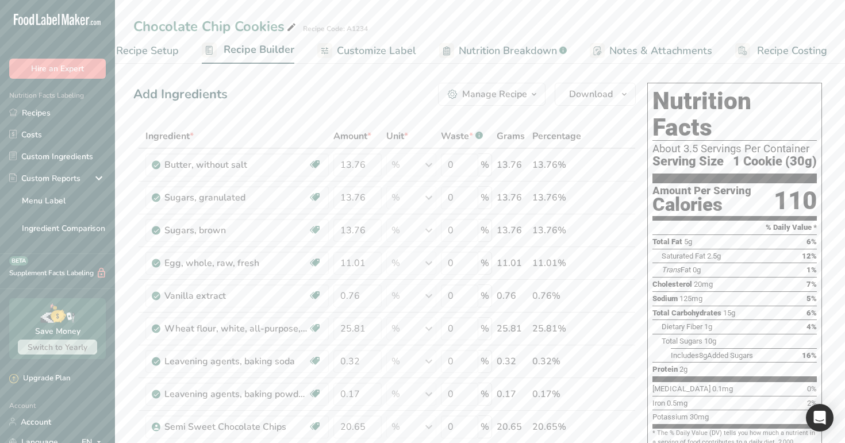
click at [389, 56] on span "Customize Label" at bounding box center [376, 51] width 79 height 16
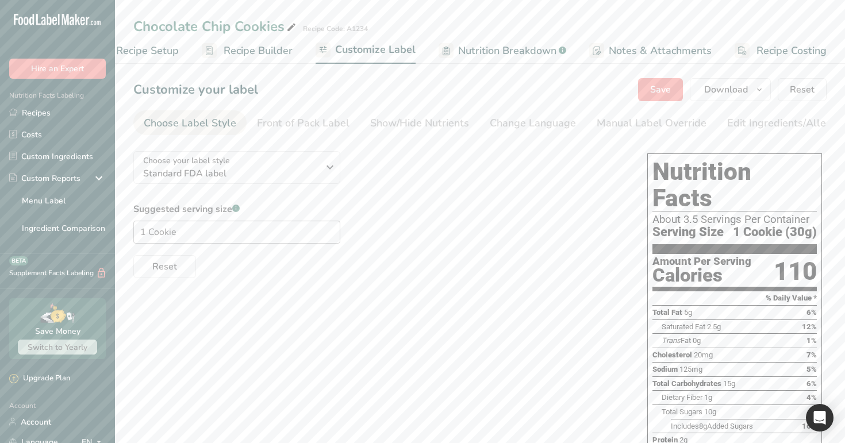
click at [499, 48] on span "Nutrition Breakdown" at bounding box center [507, 51] width 98 height 16
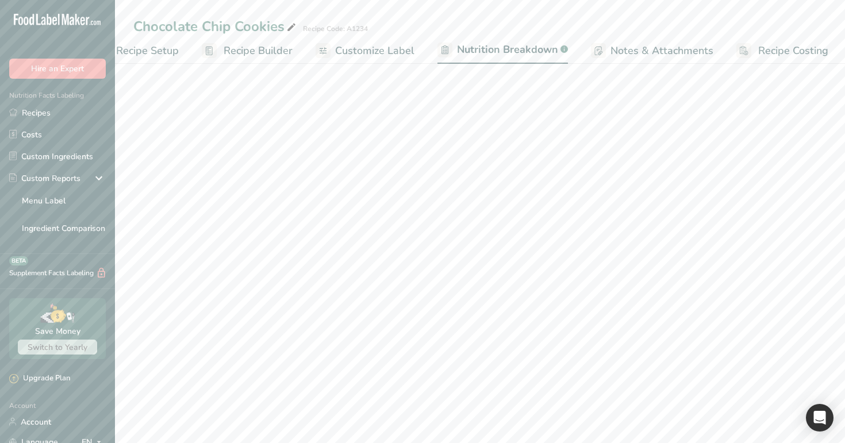
scroll to position [0, 40]
select select "Calories"
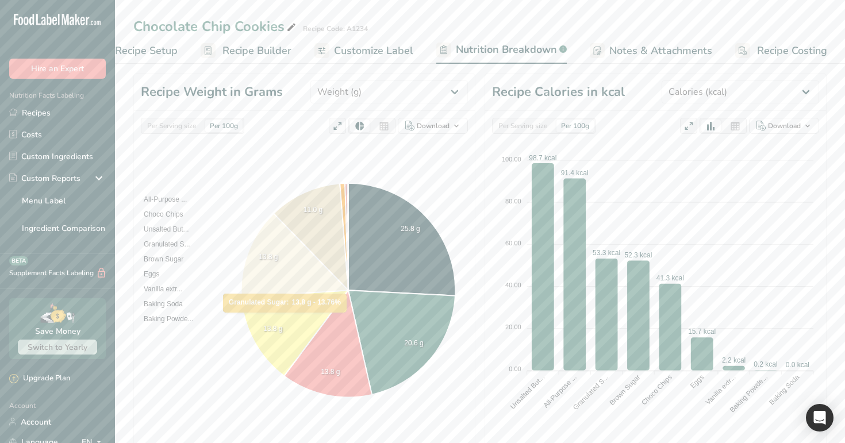
scroll to position [122, 0]
click at [393, 51] on span "Customize Label" at bounding box center [373, 51] width 79 height 16
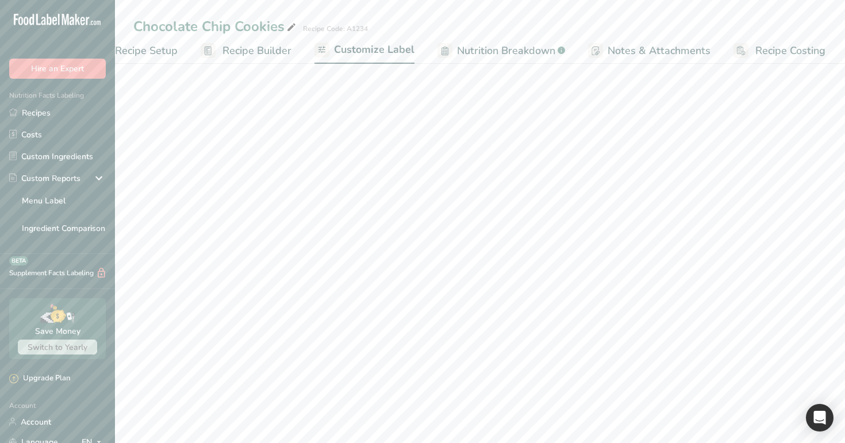
scroll to position [0, 39]
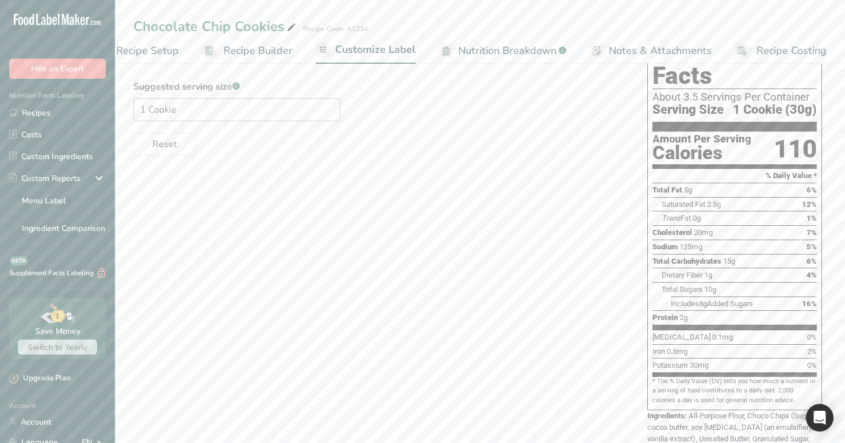
click at [676, 57] on span "Notes & Attachments" at bounding box center [660, 51] width 103 height 16
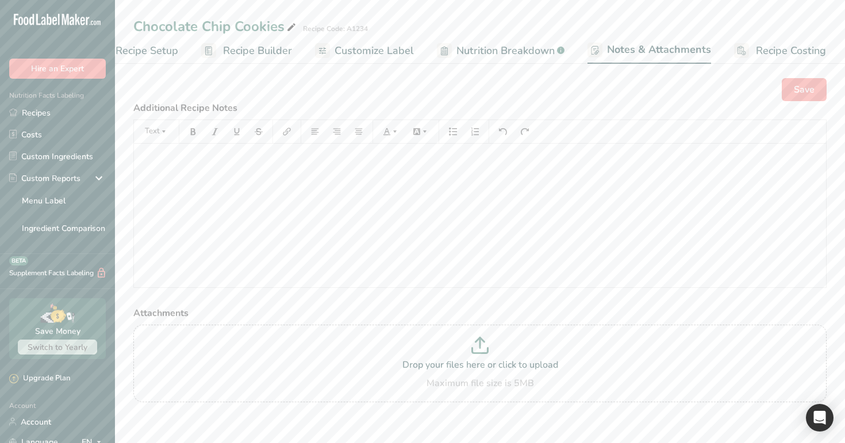
click at [148, 48] on span "Recipe Setup" at bounding box center [147, 51] width 63 height 16
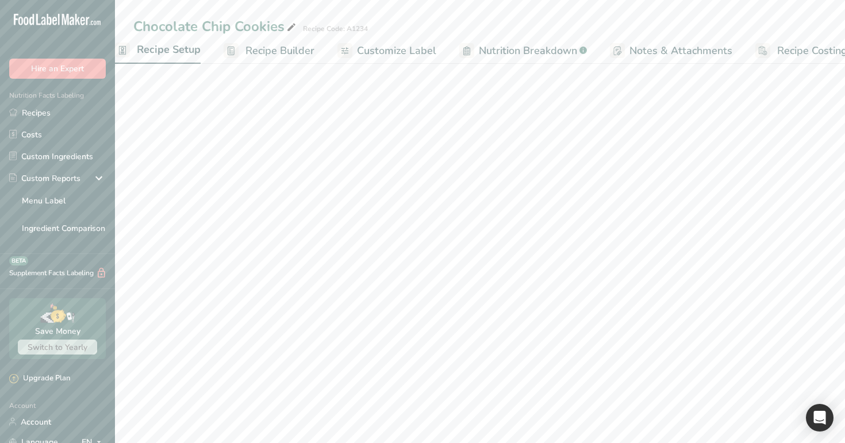
scroll to position [0, 4]
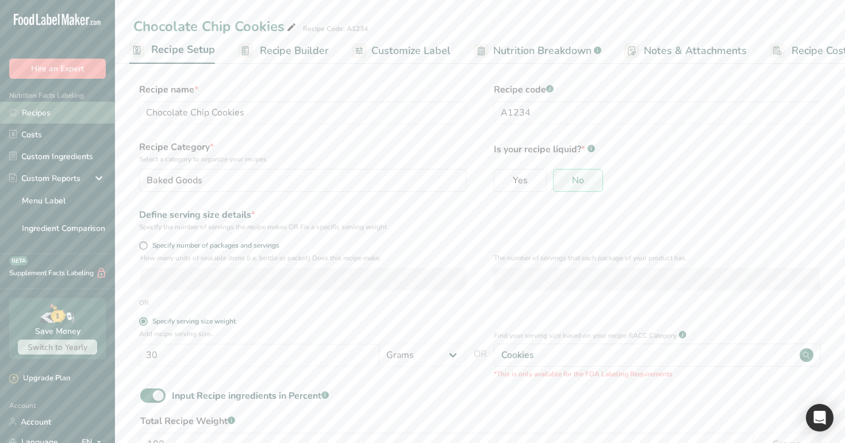
click at [71, 116] on link "Recipes" at bounding box center [57, 113] width 115 height 22
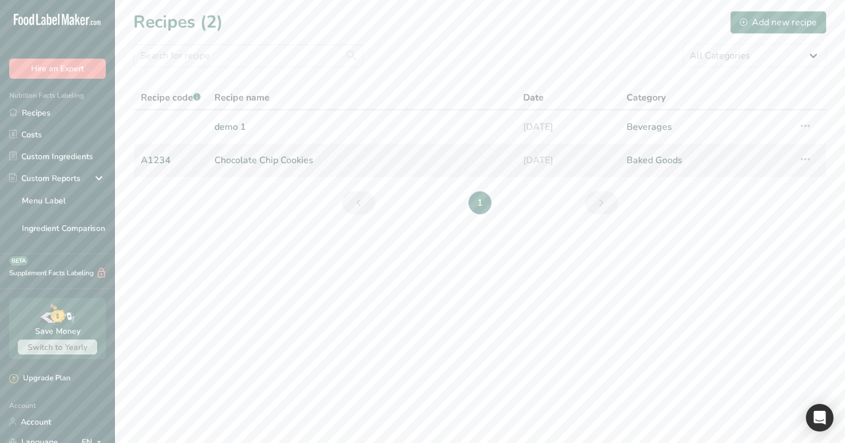
click at [397, 162] on link "Chocolate Chip Cookies" at bounding box center [361, 160] width 295 height 24
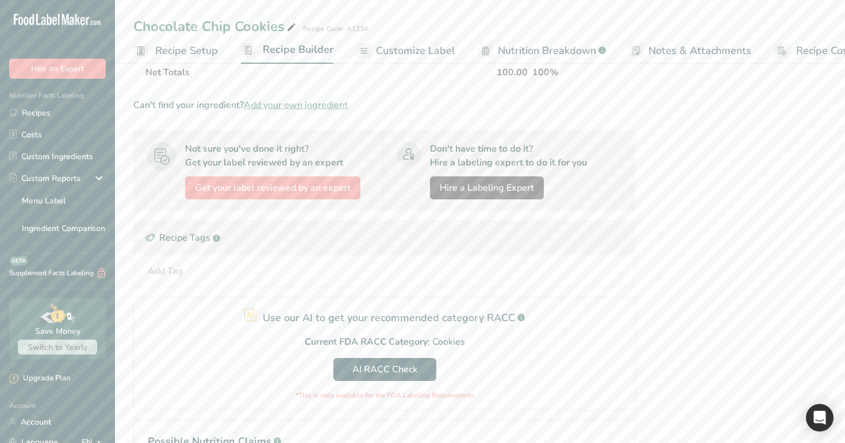
scroll to position [515, 0]
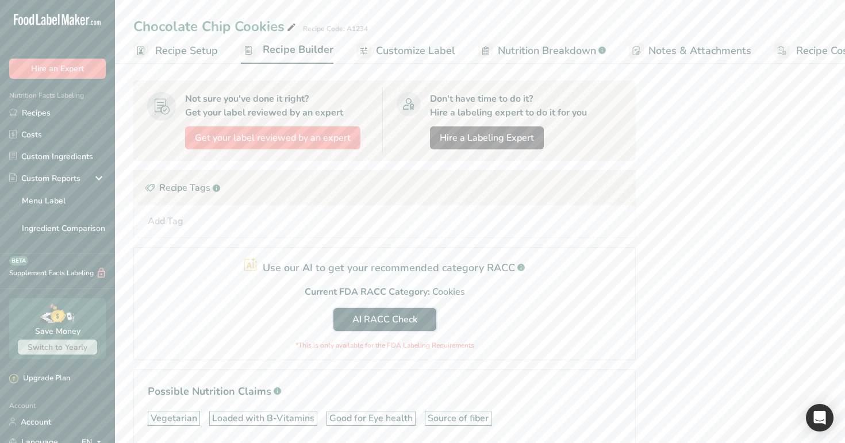
click at [399, 325] on span "AI RACC Check" at bounding box center [385, 320] width 65 height 14
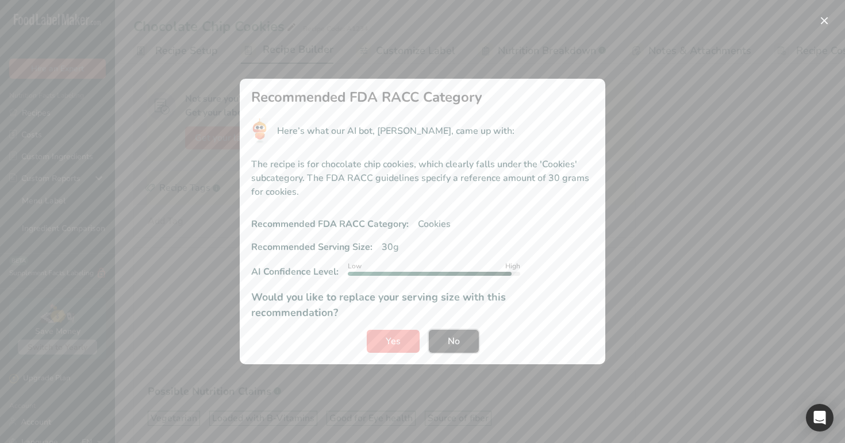
click at [450, 335] on span "No" at bounding box center [454, 342] width 12 height 14
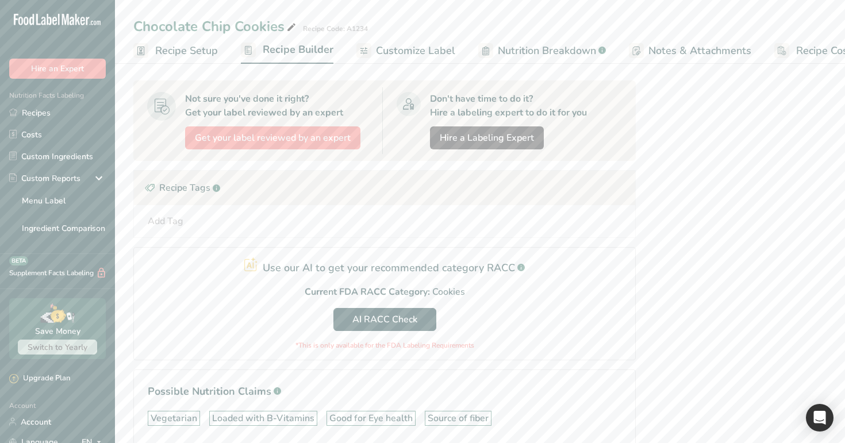
click at [196, 51] on span "Recipe Setup" at bounding box center [186, 51] width 63 height 16
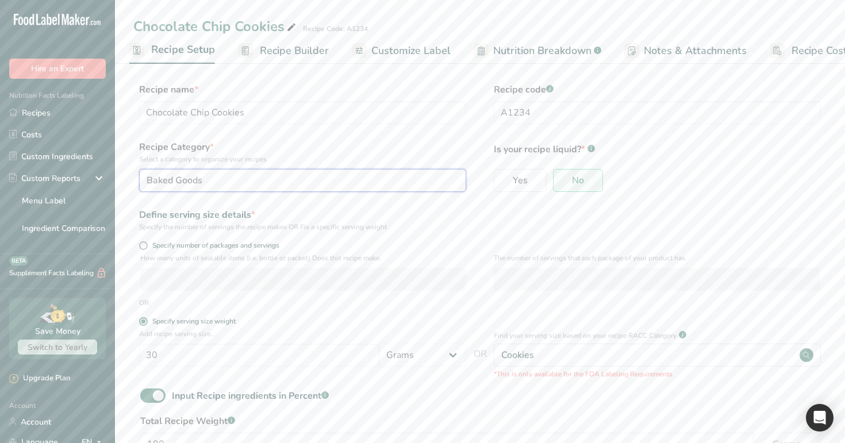
click at [351, 175] on div "Baked Goods" at bounding box center [299, 181] width 305 height 14
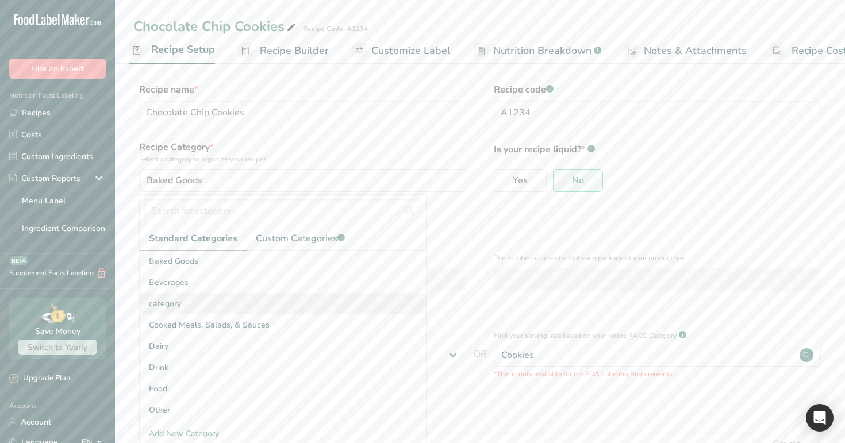
click at [328, 301] on div "category" at bounding box center [283, 303] width 286 height 21
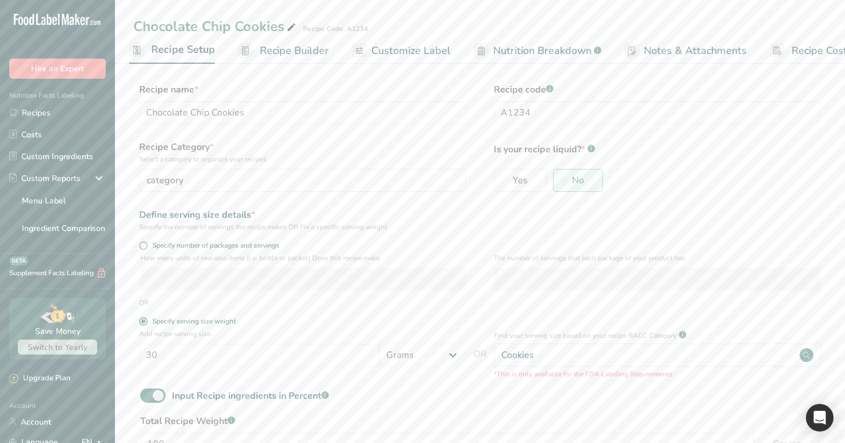
scroll to position [84, 0]
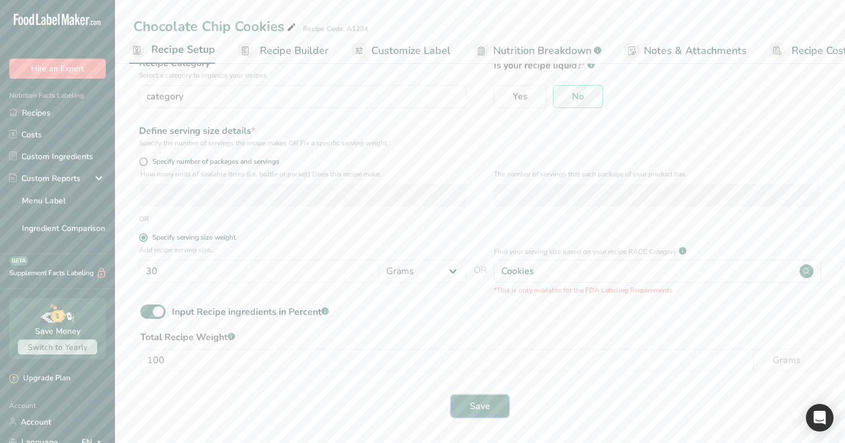
click at [483, 404] on span "Save" at bounding box center [480, 407] width 21 height 14
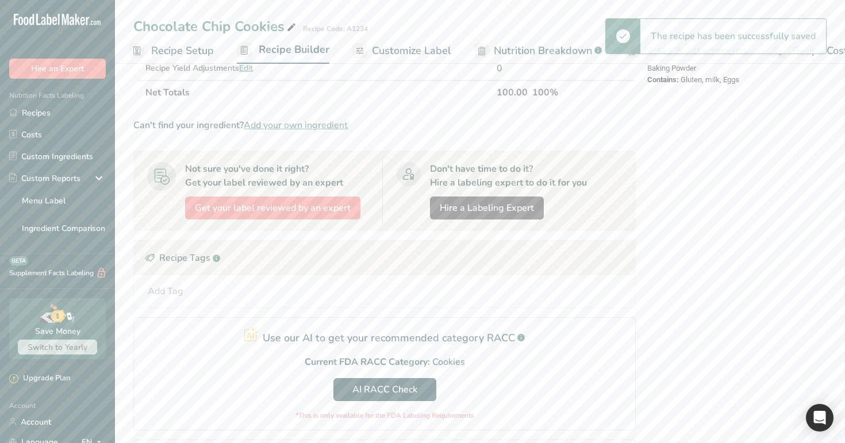
scroll to position [505, 0]
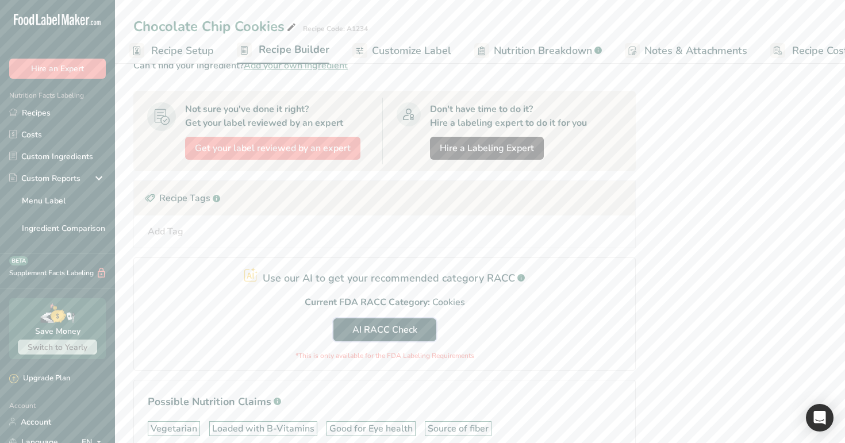
click at [406, 332] on span "AI RACC Check" at bounding box center [385, 330] width 65 height 14
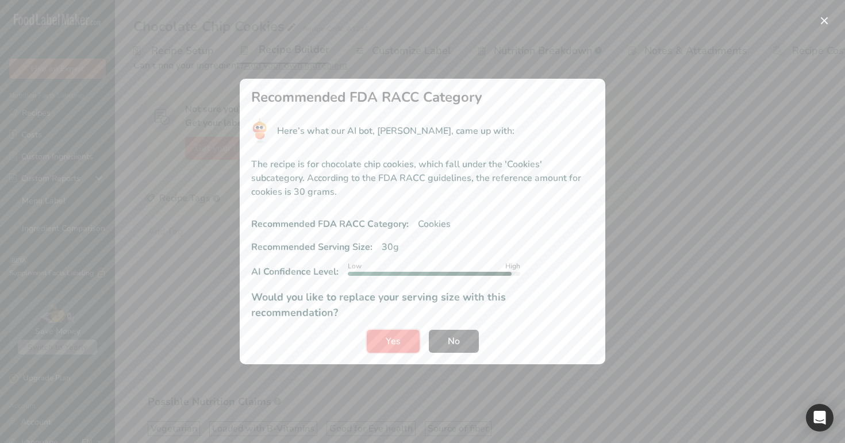
click at [409, 332] on button "Yes" at bounding box center [393, 341] width 53 height 23
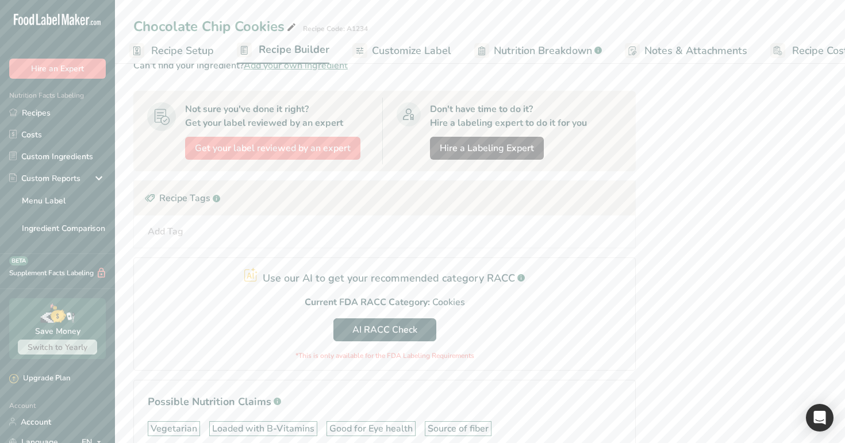
click at [181, 48] on span "Recipe Setup" at bounding box center [182, 51] width 63 height 16
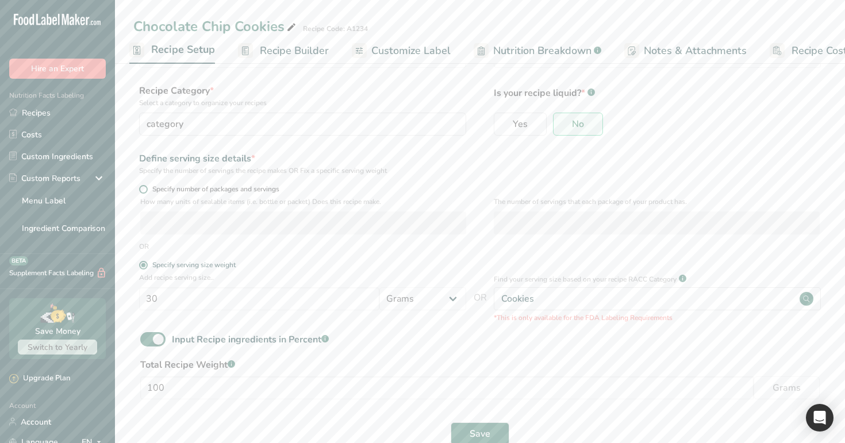
scroll to position [11, 0]
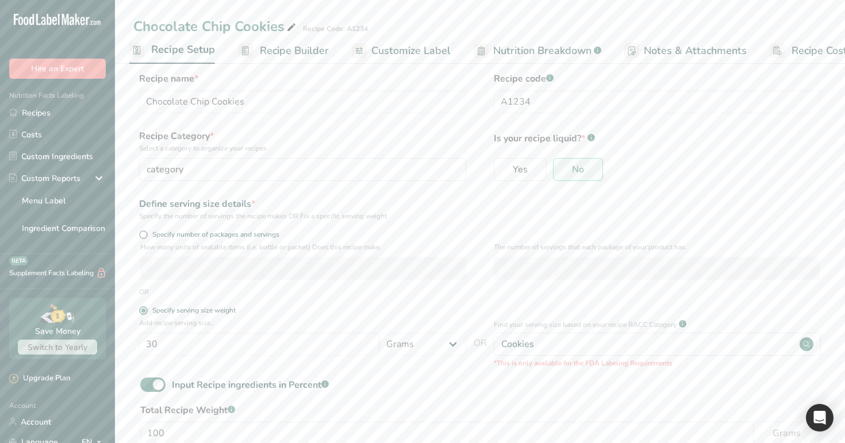
click at [272, 28] on div "Chocolate Chip Cookies" at bounding box center [215, 26] width 165 height 21
click at [292, 30] on input "Chocolate Chip Cookies" at bounding box center [445, 26] width 624 height 21
type input "Chocolate Chip"
click at [459, 70] on section "Recipe name * Chocolate Chip Cookies Recipe code .a-a{fill:#347362;}.b-a{fill:#…" at bounding box center [480, 283] width 730 height 468
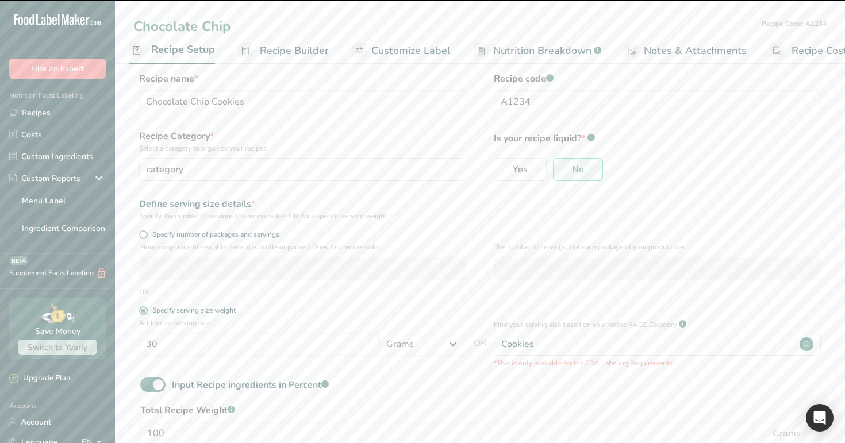
click at [459, 70] on section "Recipe name * Chocolate Chip Cookies Recipe code .a-a{fill:#347362;}.b-a{fill:#…" at bounding box center [480, 283] width 730 height 468
type input "Chocolate Chip"
click at [260, 61] on link "Recipe Builder" at bounding box center [283, 51] width 91 height 26
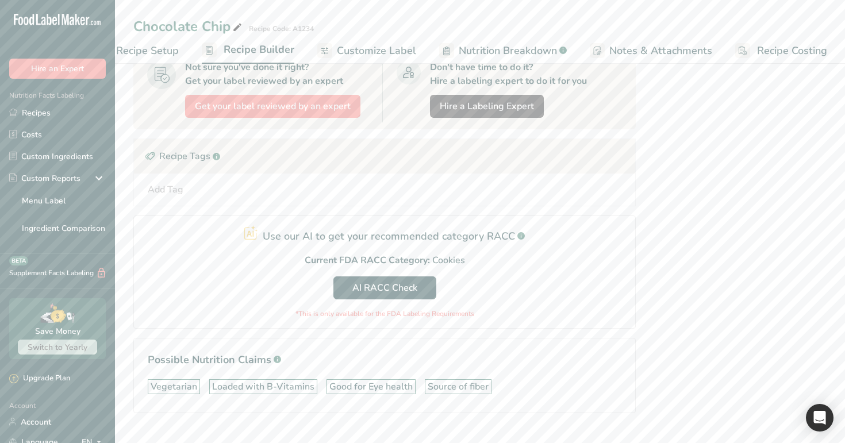
scroll to position [568, 0]
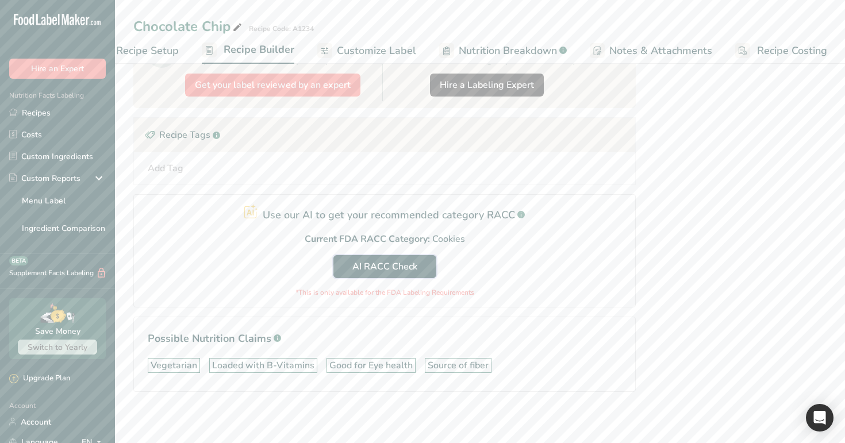
click at [399, 273] on span "AI RACC Check" at bounding box center [385, 267] width 65 height 14
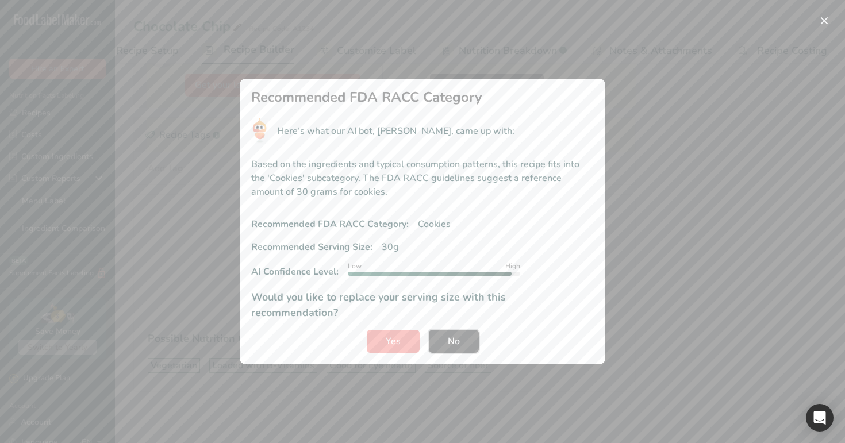
click at [443, 331] on button "No" at bounding box center [454, 341] width 50 height 23
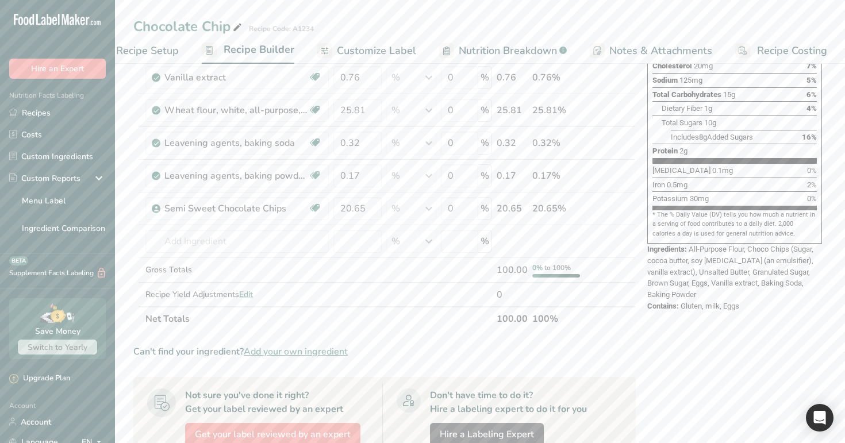
scroll to position [194, 0]
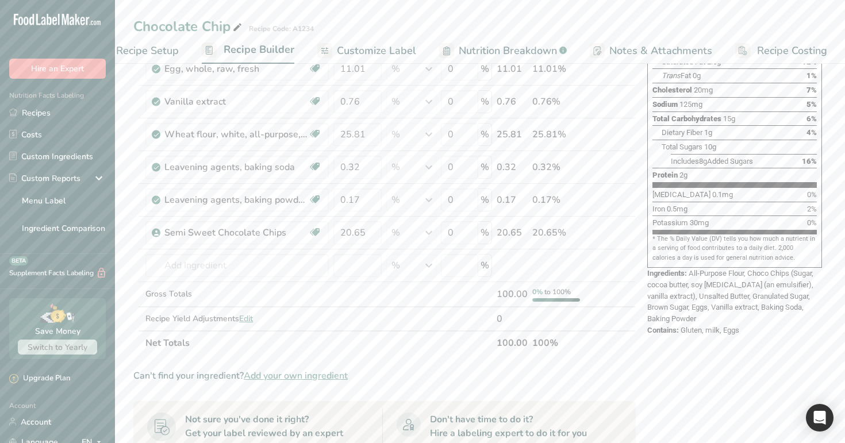
click at [167, 48] on span "Recipe Setup" at bounding box center [147, 51] width 63 height 16
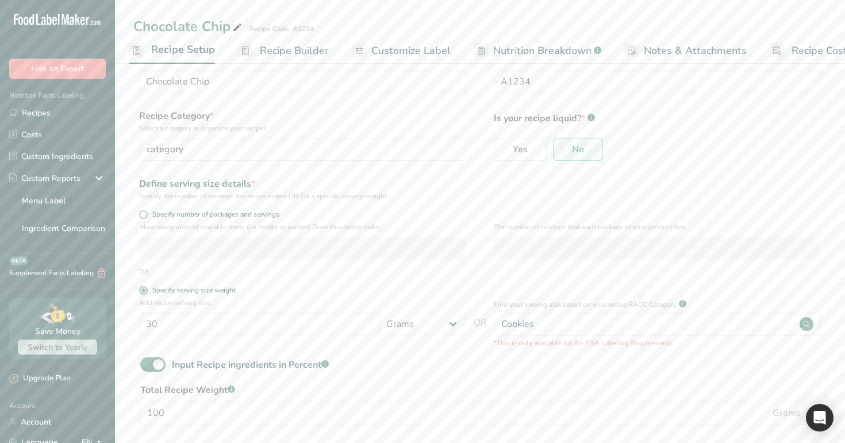
scroll to position [9, 0]
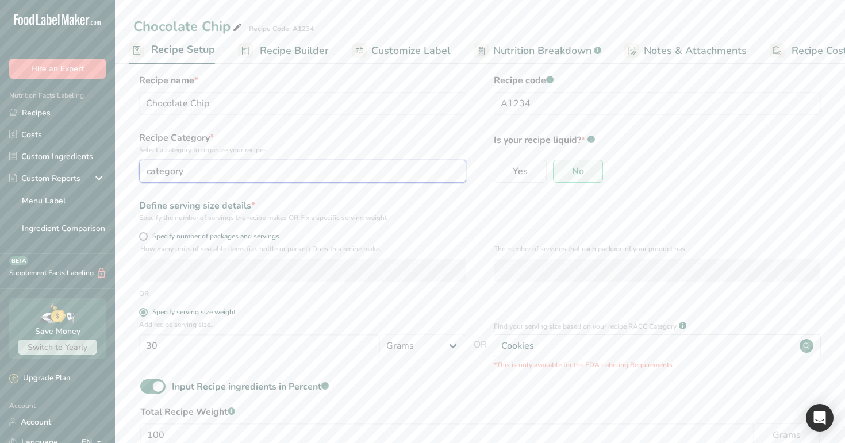
click at [286, 170] on div "category" at bounding box center [299, 171] width 305 height 14
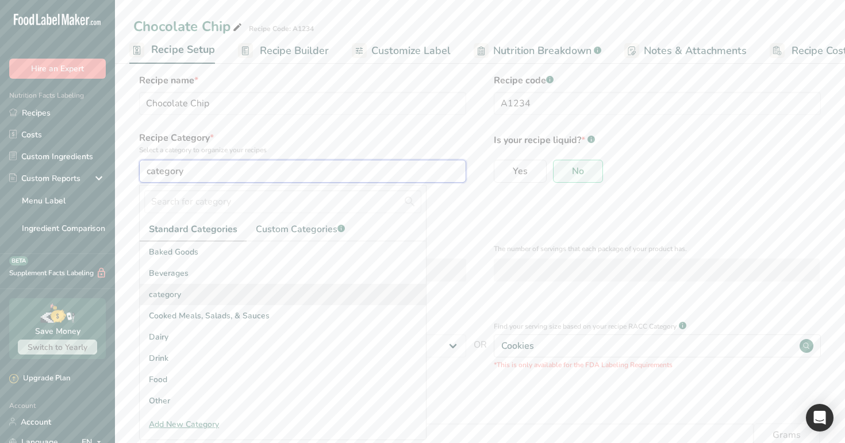
scroll to position [62, 0]
click at [269, 346] on div "Other" at bounding box center [283, 339] width 286 height 21
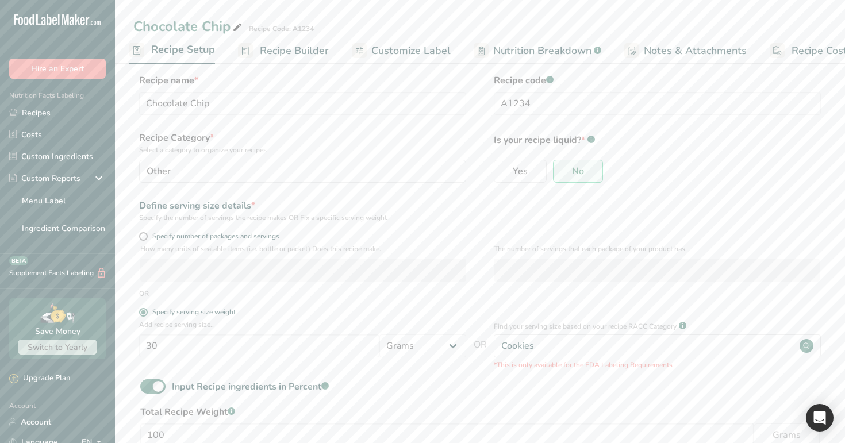
click at [236, 26] on icon at bounding box center [237, 28] width 10 height 16
type input "Chocolate"
click at [480, 151] on div "Recipe Category * Select a category to organize your recipes Other Standard Cat…" at bounding box center [480, 160] width 694 height 59
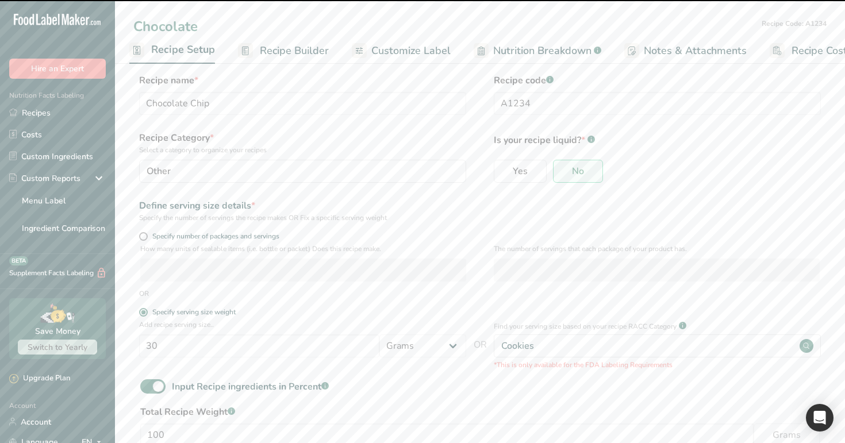
scroll to position [84, 0]
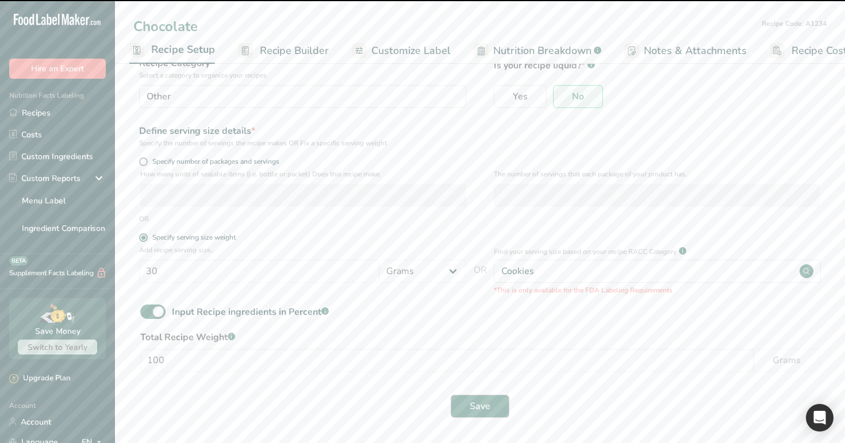
type input "Chocolate"
click at [472, 408] on span "Save" at bounding box center [480, 407] width 21 height 14
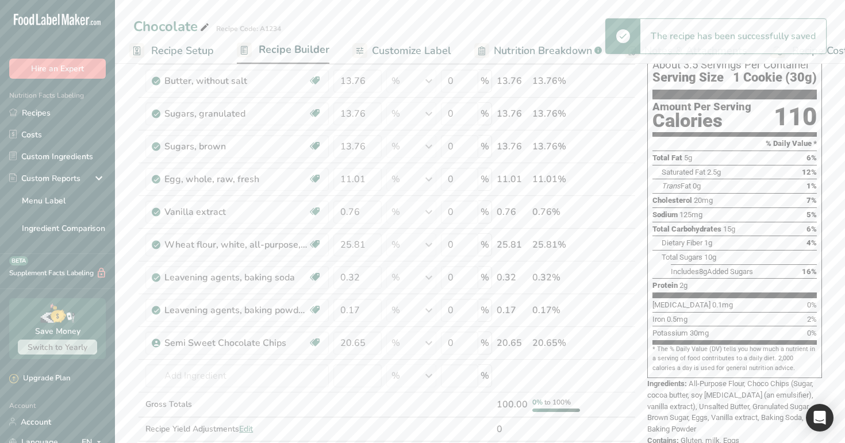
click at [306, 48] on span "Recipe Builder" at bounding box center [294, 50] width 71 height 16
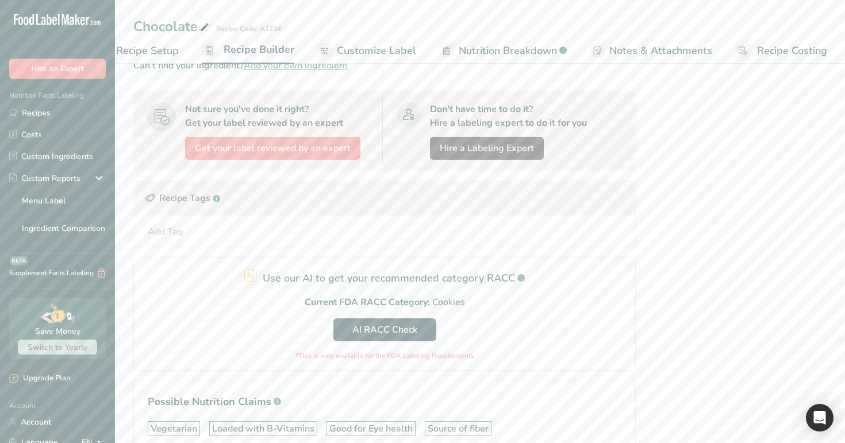
scroll to position [522, 0]
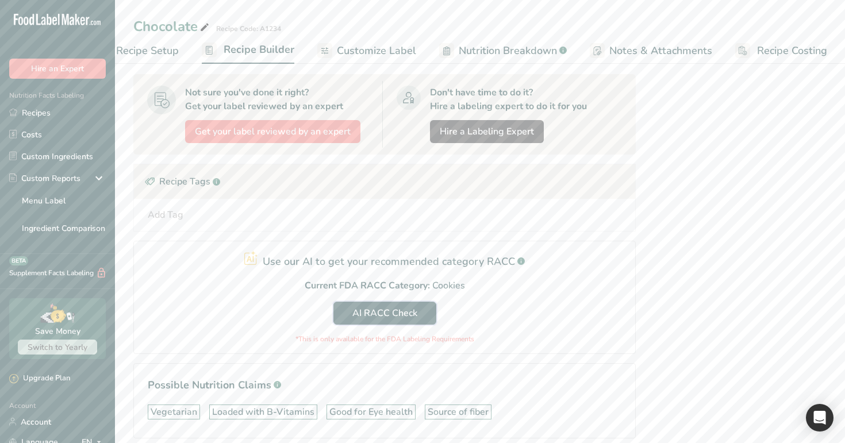
click at [397, 316] on span "AI RACC Check" at bounding box center [385, 314] width 65 height 14
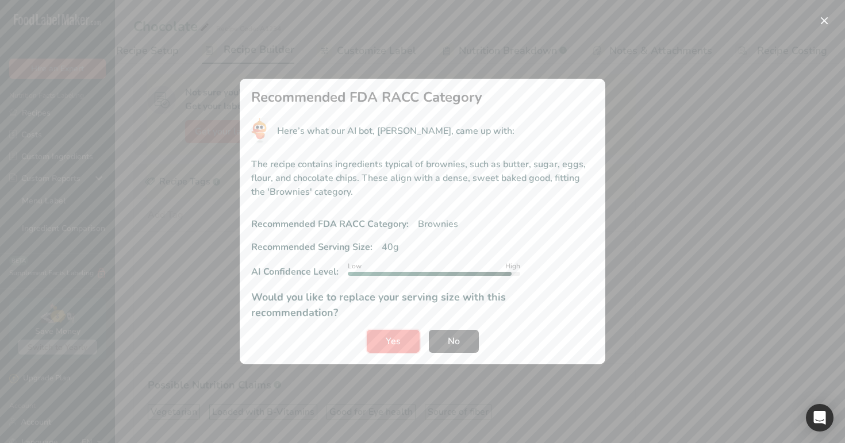
click at [404, 338] on button "Yes" at bounding box center [393, 341] width 53 height 23
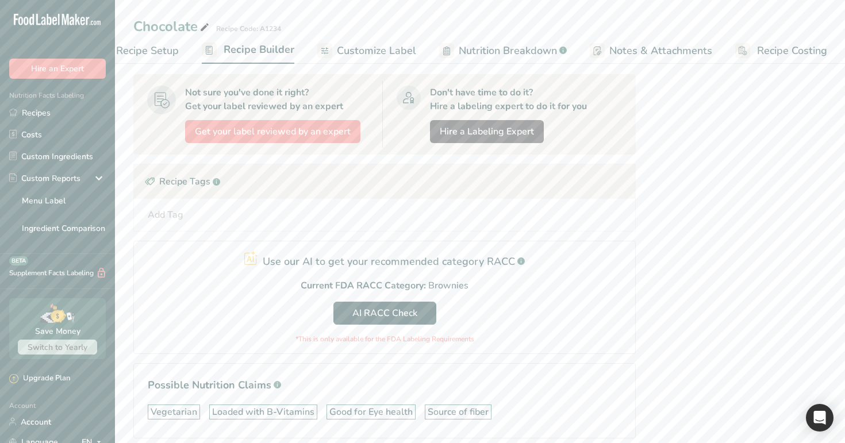
click at [173, 51] on span "Recipe Setup" at bounding box center [147, 51] width 63 height 16
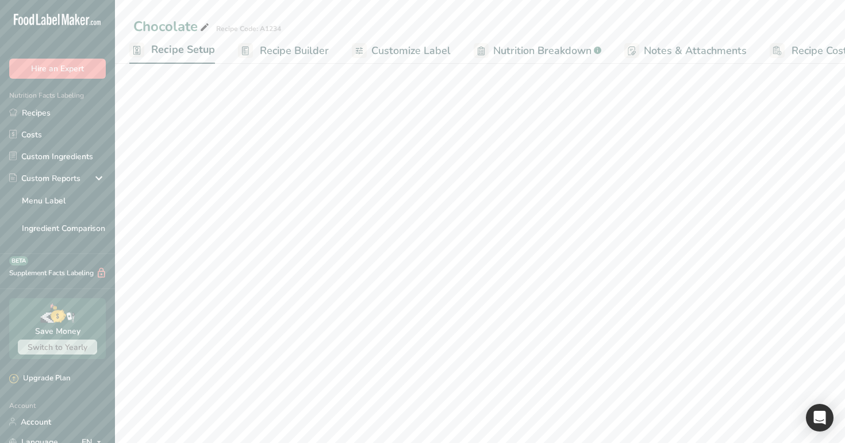
scroll to position [84, 0]
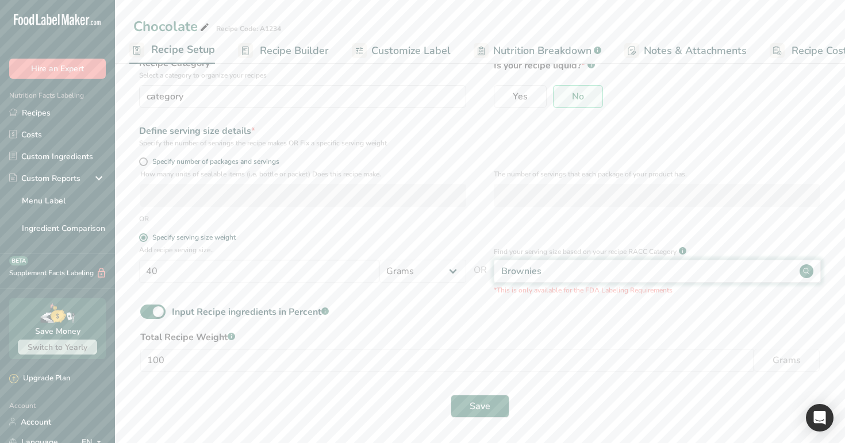
click at [562, 271] on div "Brownies" at bounding box center [657, 271] width 327 height 23
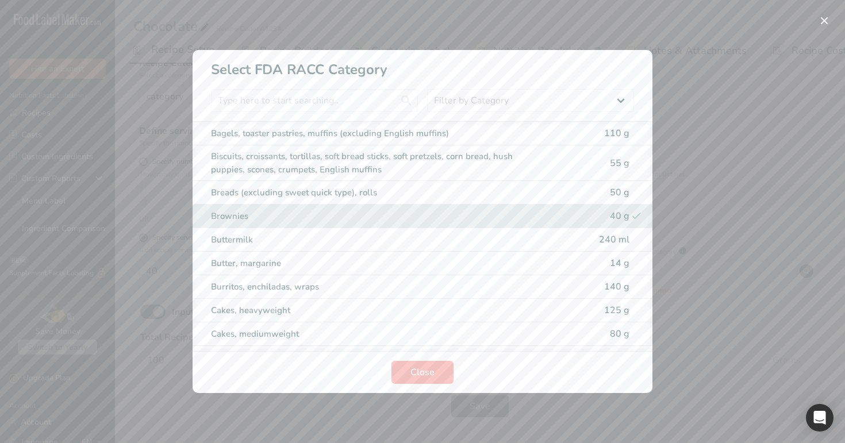
click at [584, 245] on div "Buttermilk" at bounding box center [403, 239] width 384 height 13
type input "240"
select select "27"
select select "29"
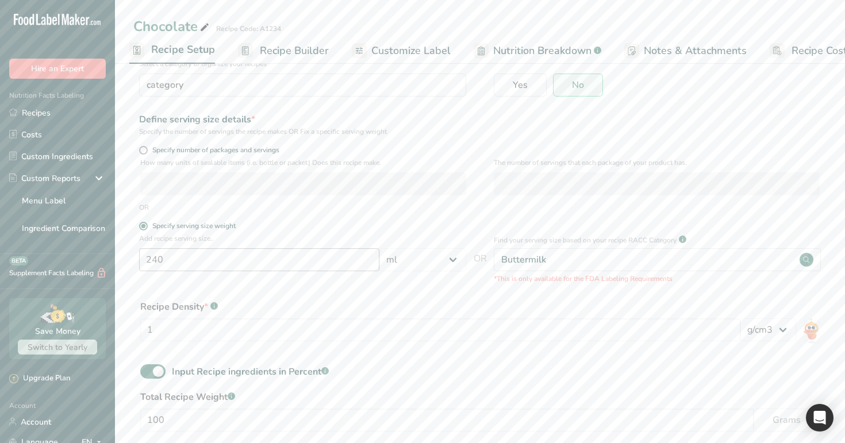
scroll to position [155, 0]
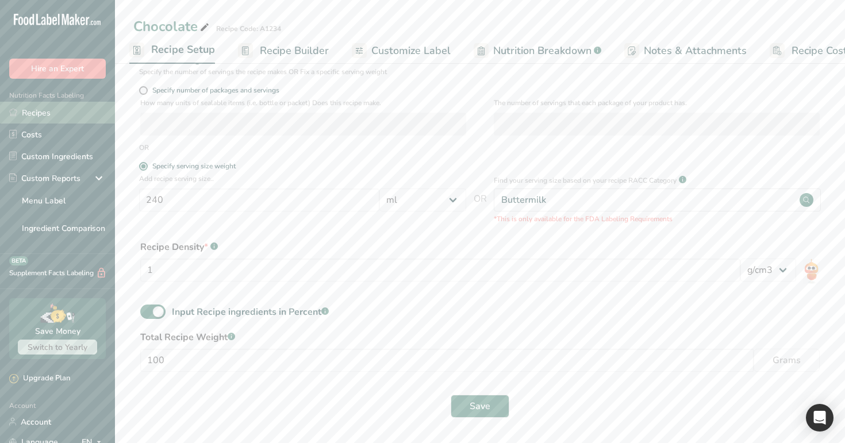
click at [82, 110] on link "Recipes" at bounding box center [57, 113] width 115 height 22
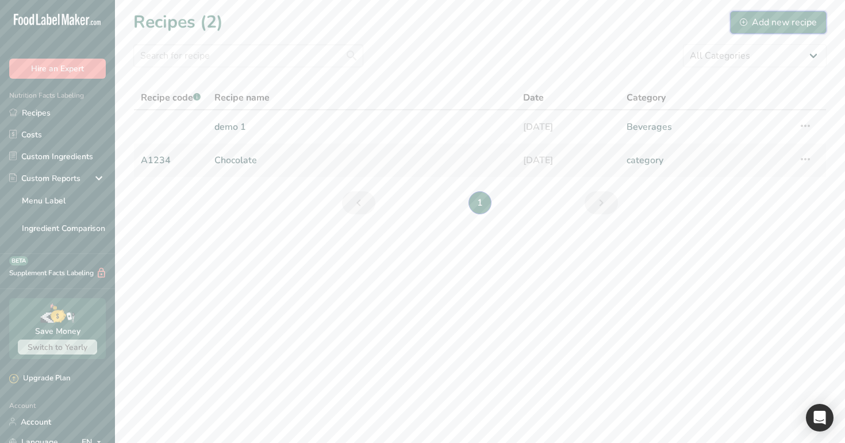
click at [782, 25] on div "Add new recipe" at bounding box center [778, 23] width 77 height 14
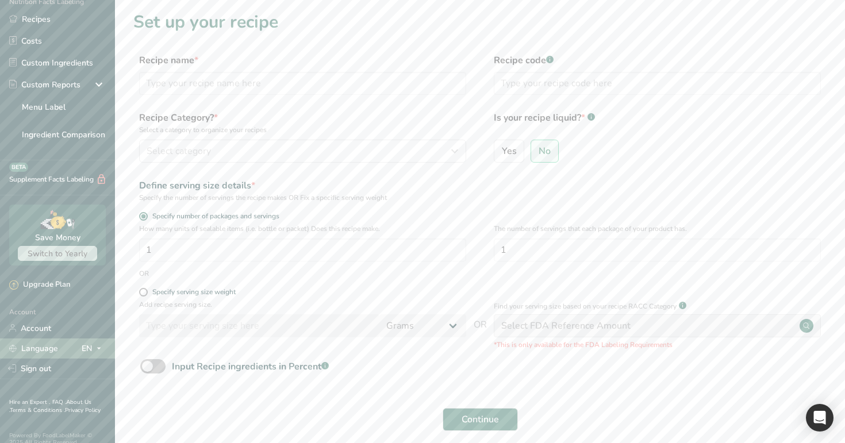
scroll to position [105, 0]
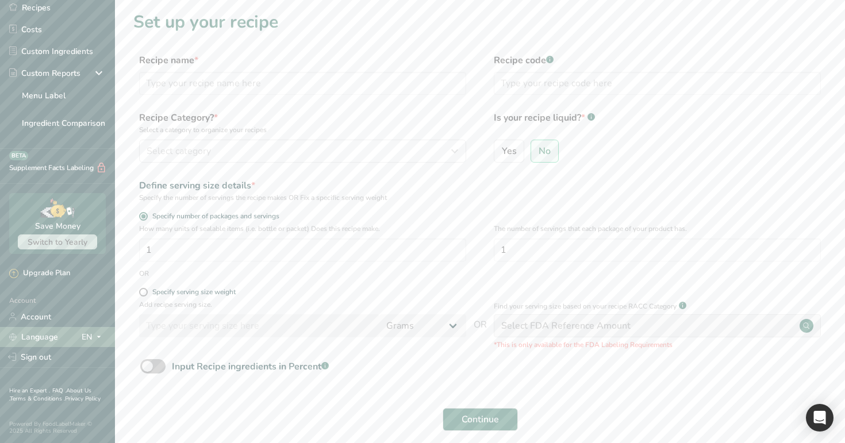
click at [92, 328] on div "Language EN" at bounding box center [57, 337] width 97 height 20
click at [74, 373] on div "Spanish" at bounding box center [61, 379] width 81 height 21
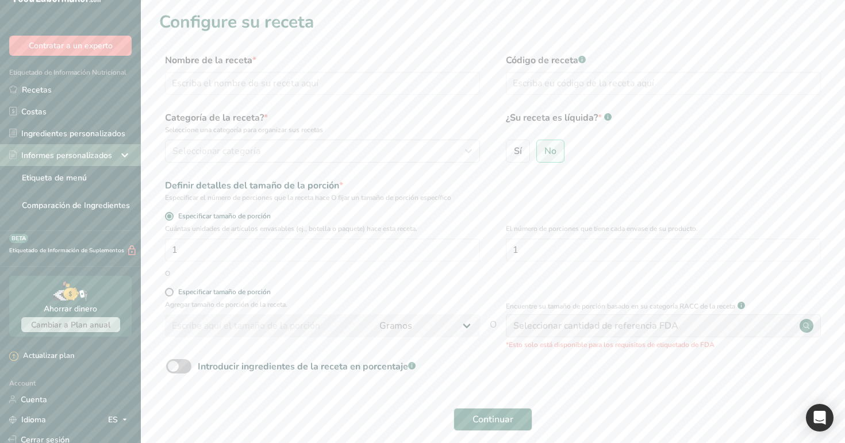
scroll to position [0, 0]
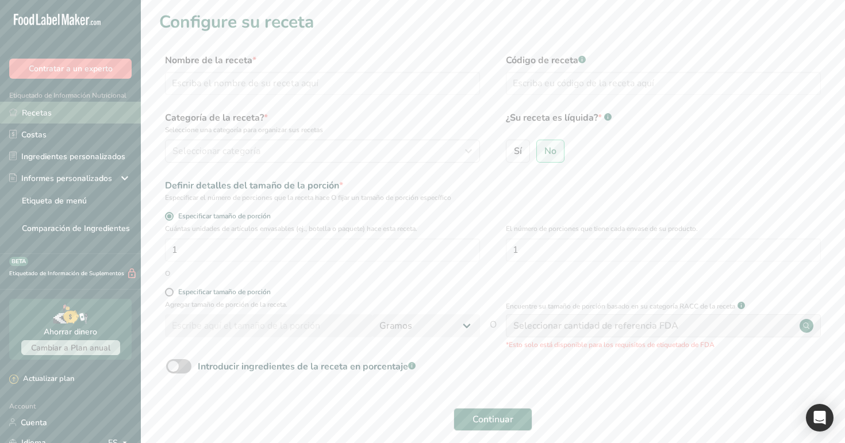
click at [55, 107] on link "Recetas" at bounding box center [70, 113] width 141 height 22
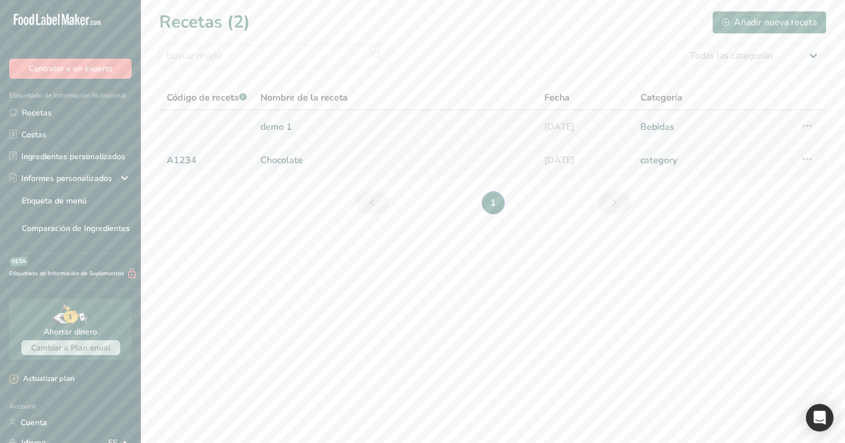
click at [813, 125] on icon at bounding box center [807, 126] width 14 height 21
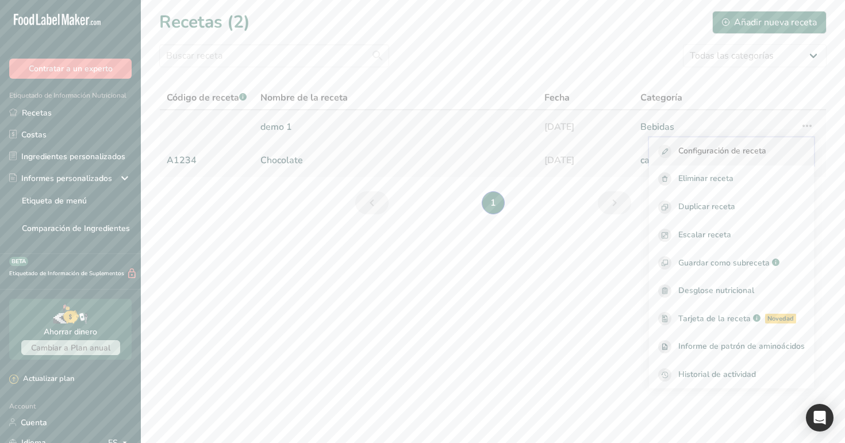
click at [754, 150] on span "Configuración de receta" at bounding box center [723, 151] width 88 height 13
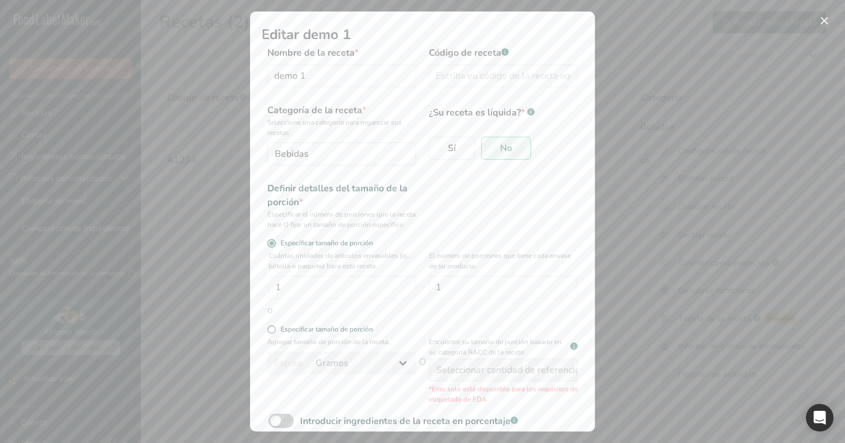
scroll to position [74, 0]
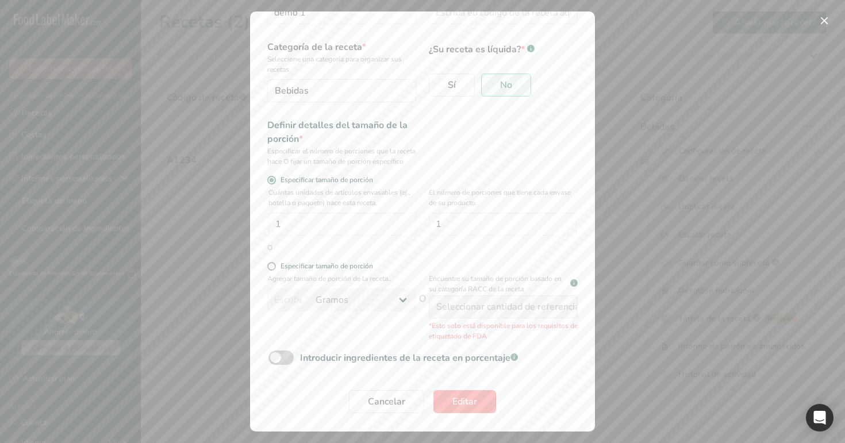
click at [290, 360] on span "Modal de edición de receta" at bounding box center [281, 358] width 25 height 14
click at [276, 360] on input "Introducir ingredientes de la receta en porcentaje .a-a{fill:#347362;}.b-a{fill…" at bounding box center [272, 357] width 7 height 7
checkbox input "true"
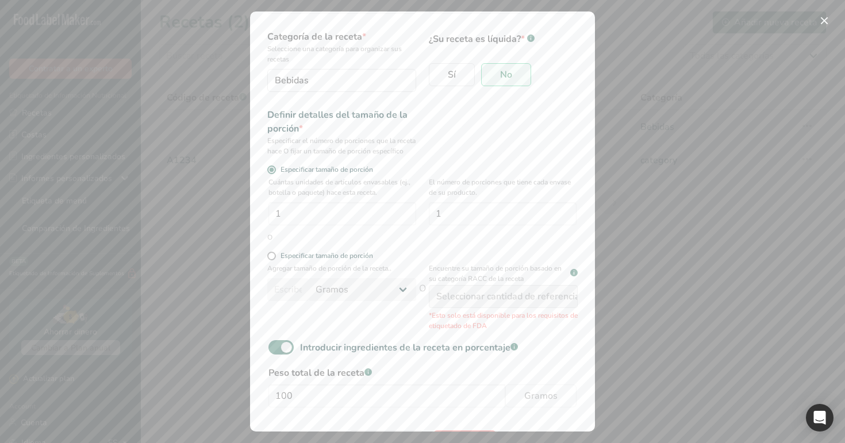
click at [204, 309] on div "Modal de edición de receta" at bounding box center [422, 221] width 845 height 443
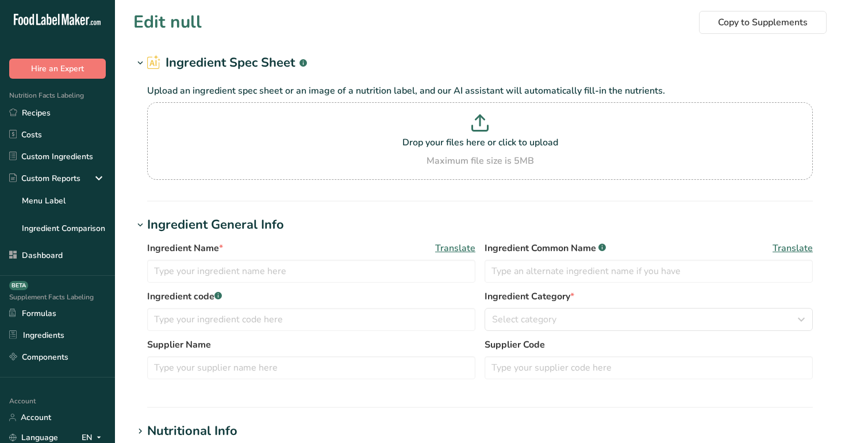
type input "custom 1"
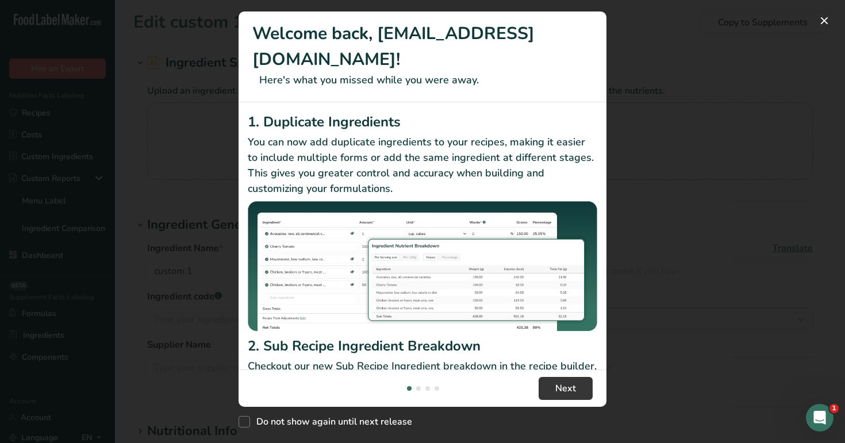
click at [515, 45] on h1 "Welcome back, [EMAIL_ADDRESS][DOMAIN_NAME]!" at bounding box center [422, 47] width 340 height 52
click at [620, 63] on div "New Features" at bounding box center [422, 221] width 845 height 443
